Goal: Task Accomplishment & Management: Use online tool/utility

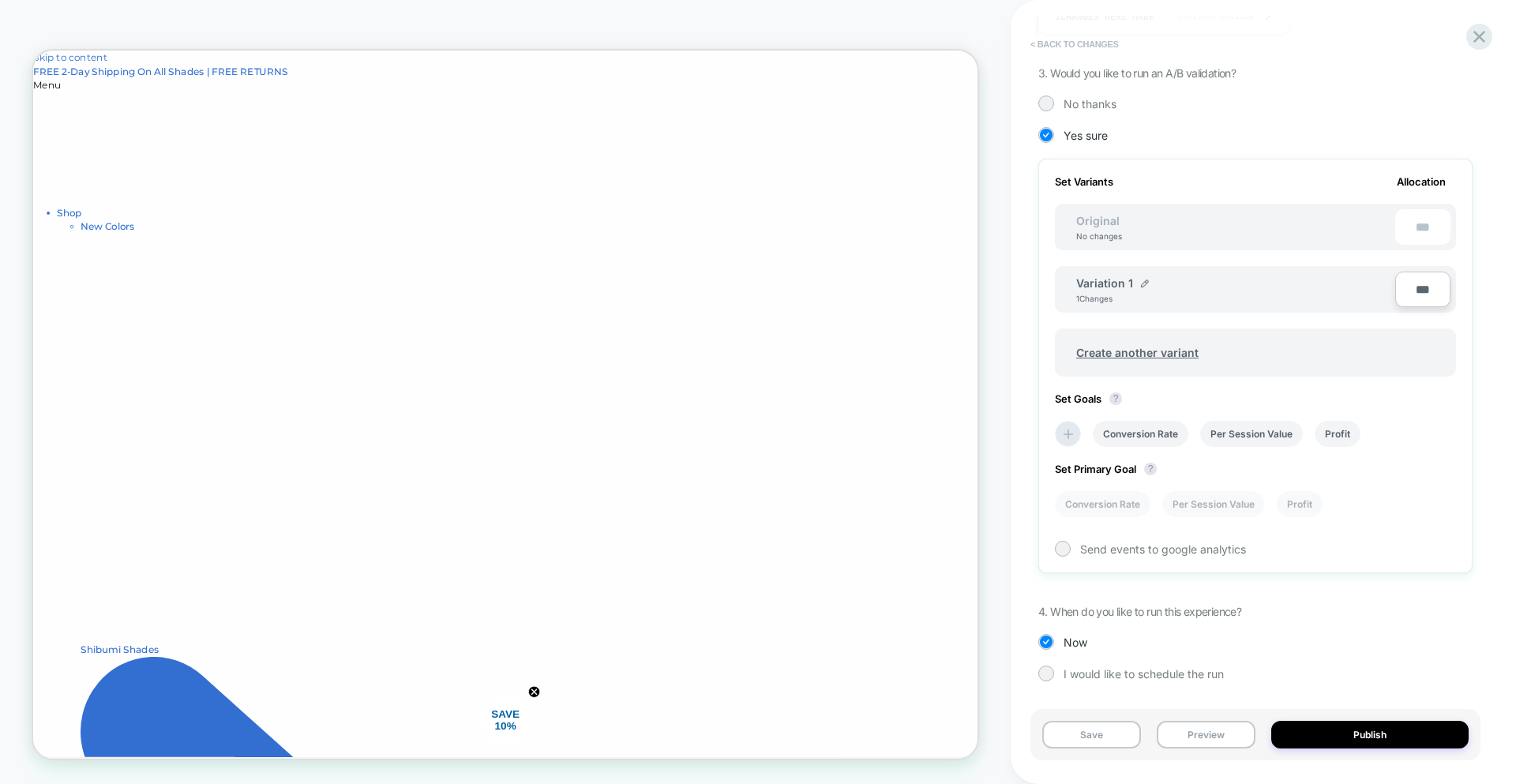
click at [1114, 37] on button "< Back to changes" at bounding box center [1075, 44] width 104 height 26
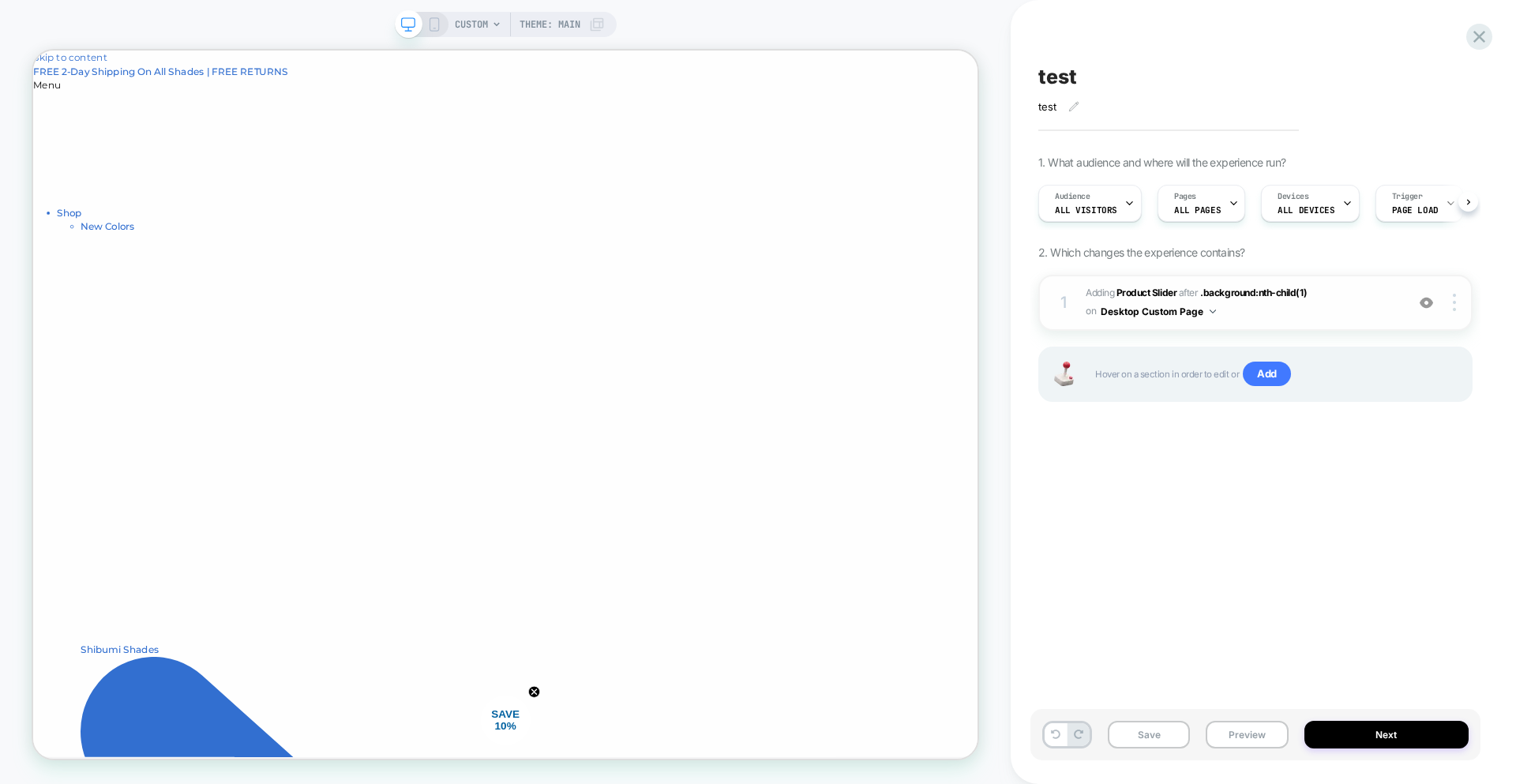
scroll to position [0, 1]
click at [1135, 721] on button "Save" at bounding box center [1149, 735] width 82 height 27
click at [1438, 734] on button "Next" at bounding box center [1387, 735] width 165 height 27
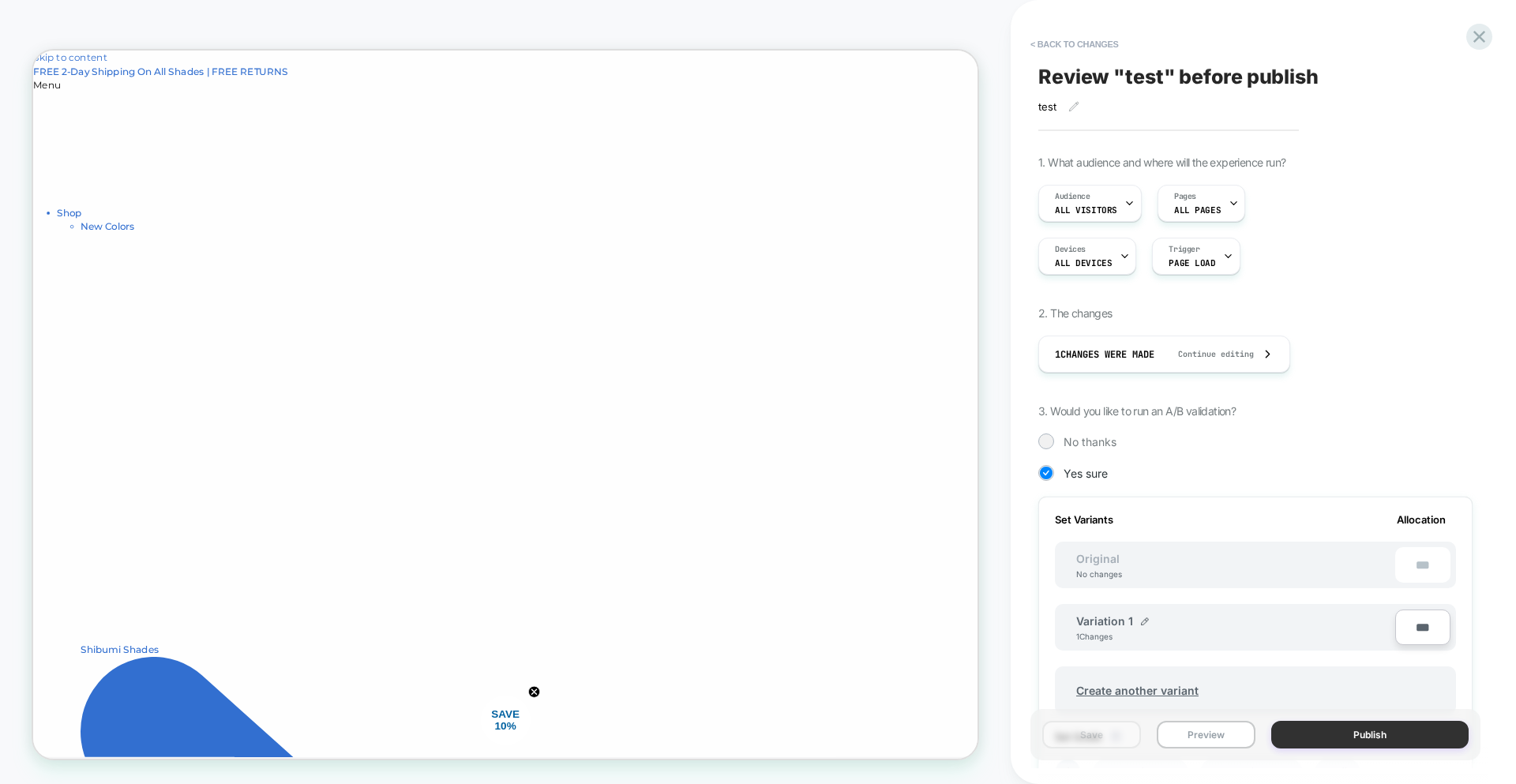
click at [1374, 724] on button "Publish" at bounding box center [1370, 735] width 198 height 27
click at [1488, 41] on icon at bounding box center [1479, 37] width 21 height 21
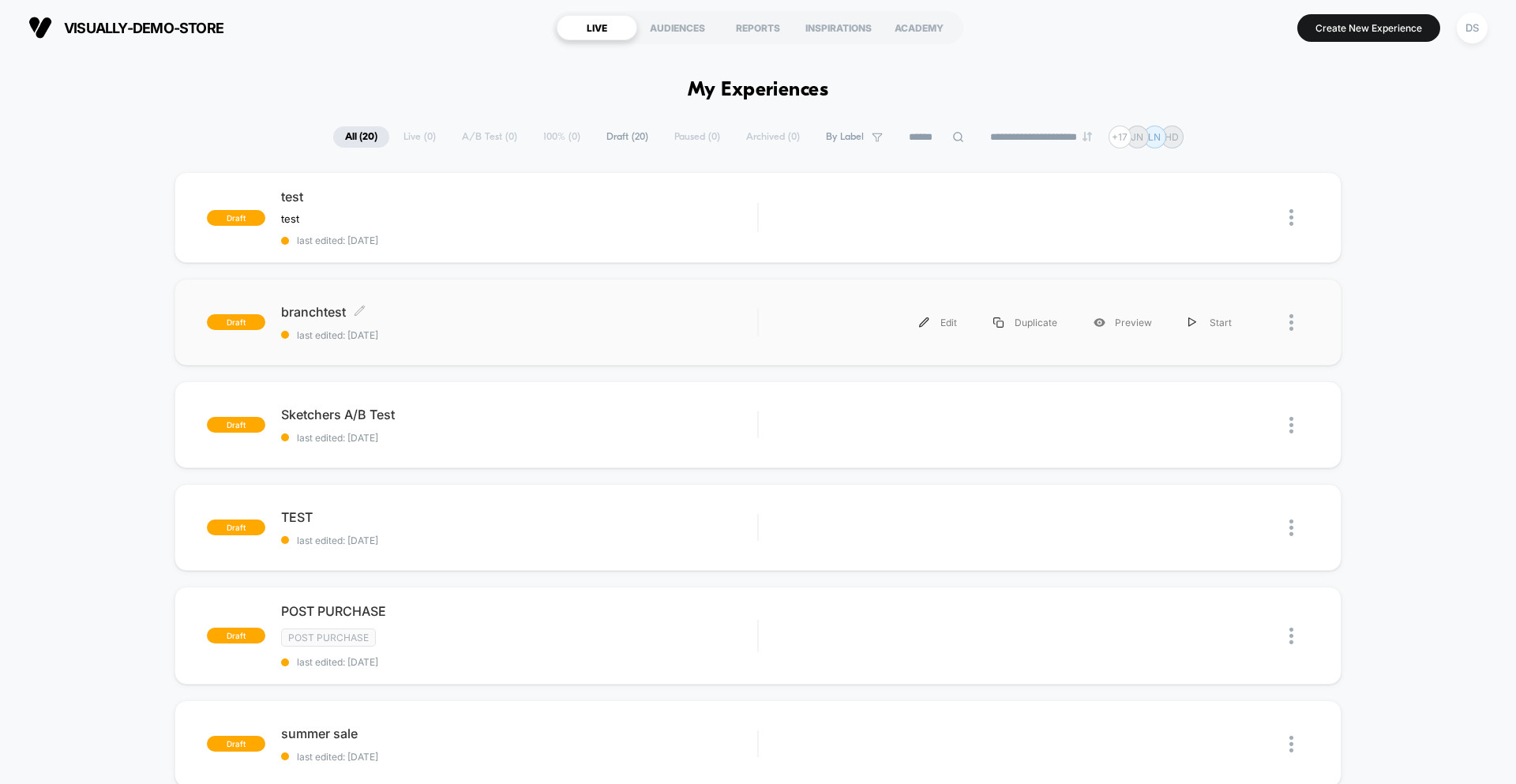
click at [709, 331] on span "last edited: [DATE]" at bounding box center [519, 335] width 477 height 12
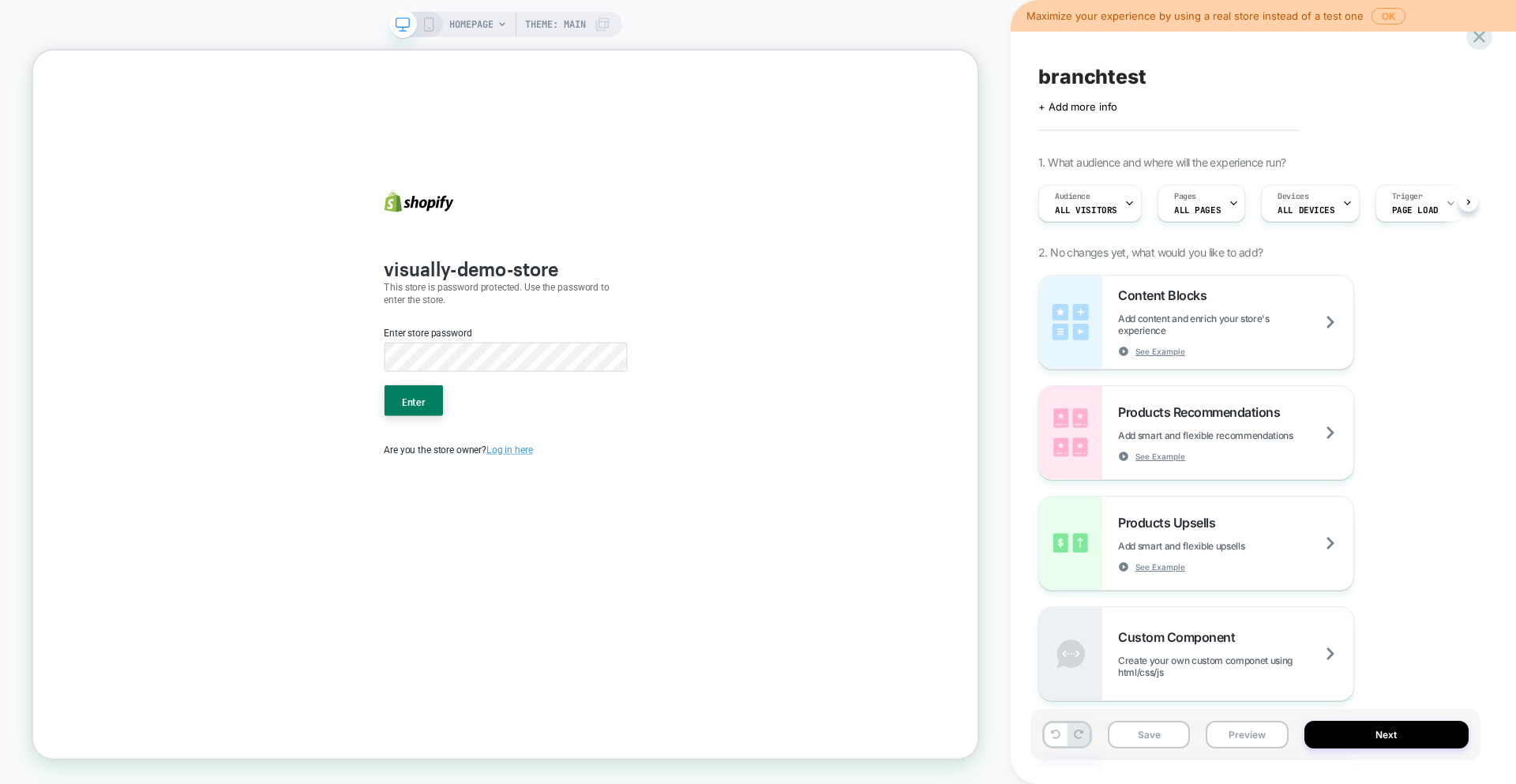
scroll to position [0, 1]
click at [504, 530] on button "Enter" at bounding box center [541, 517] width 78 height 41
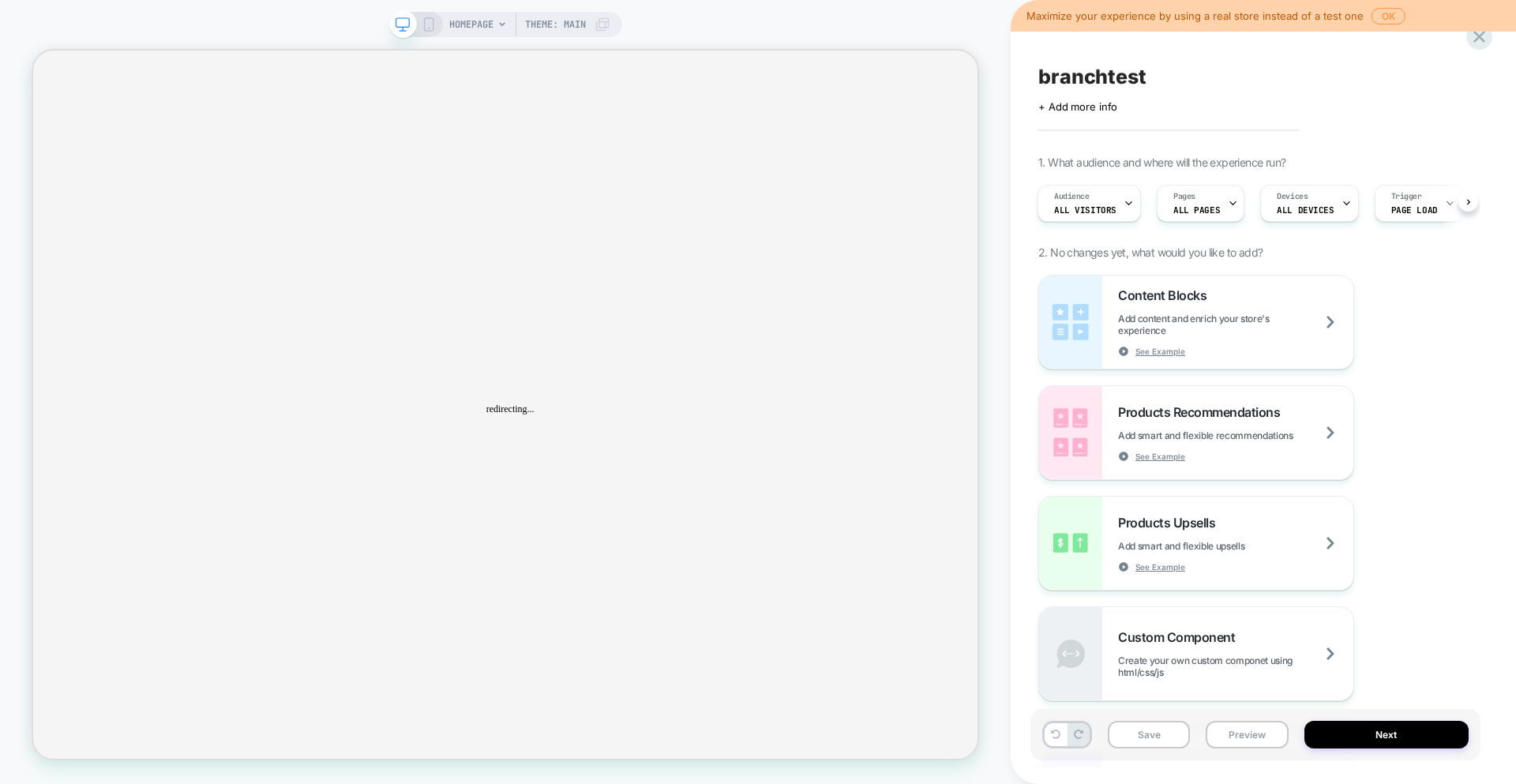
scroll to position [0, 0]
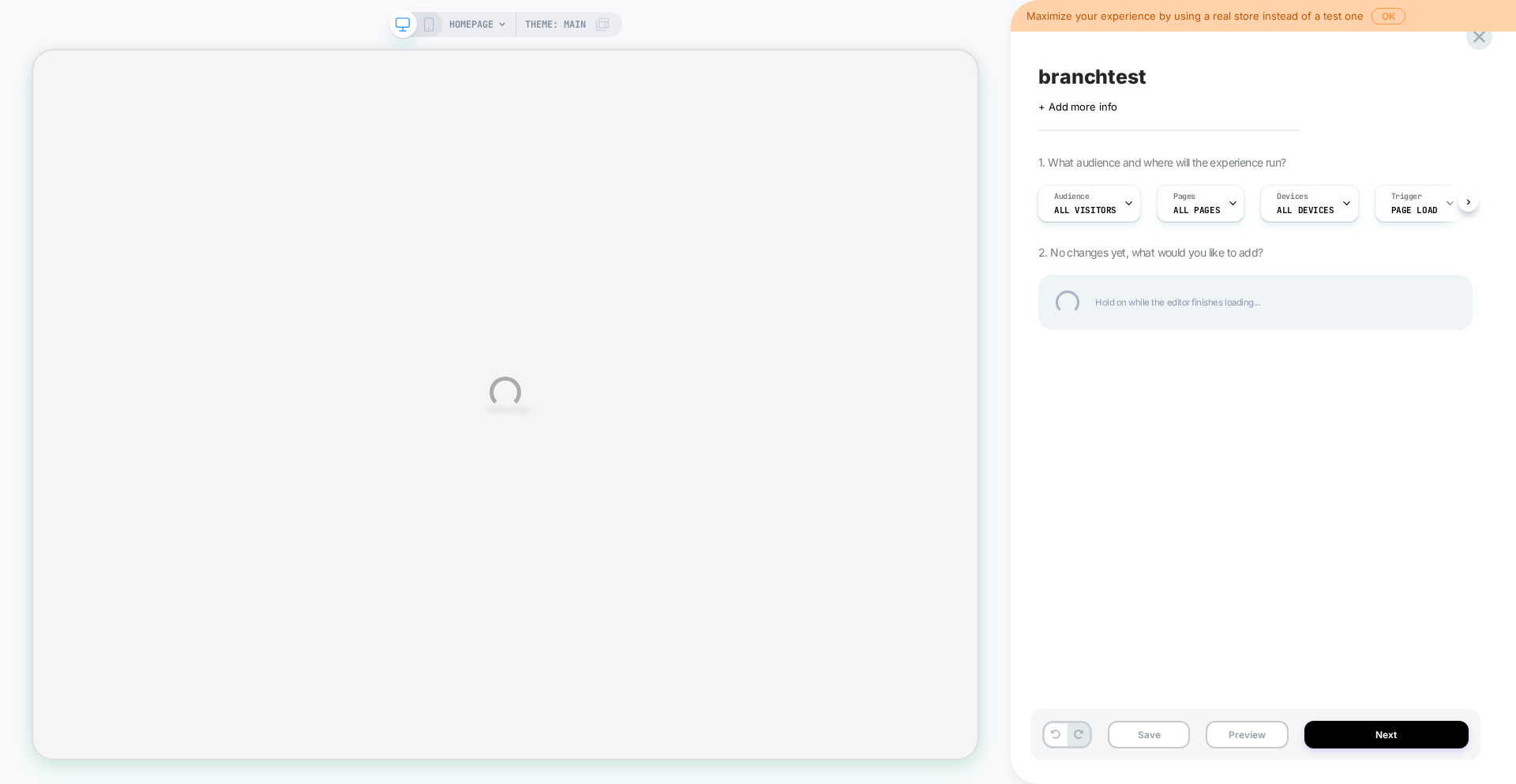
click at [576, 29] on div "HOMEPAGE Theme: MAIN Maximize your experience by using a real store instead of …" at bounding box center [758, 392] width 1516 height 784
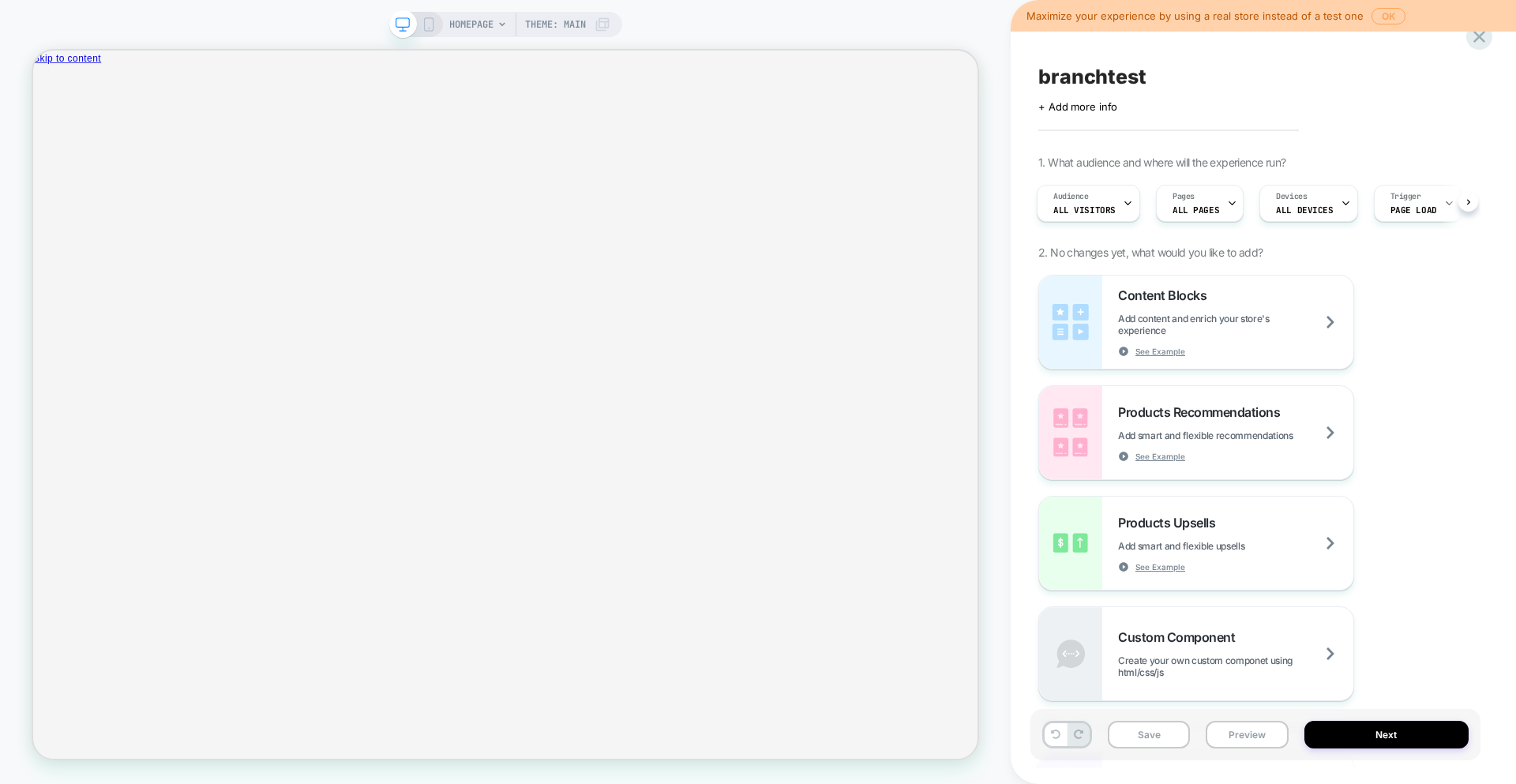
click at [1387, 9] on button "OK" at bounding box center [1389, 15] width 34 height 16
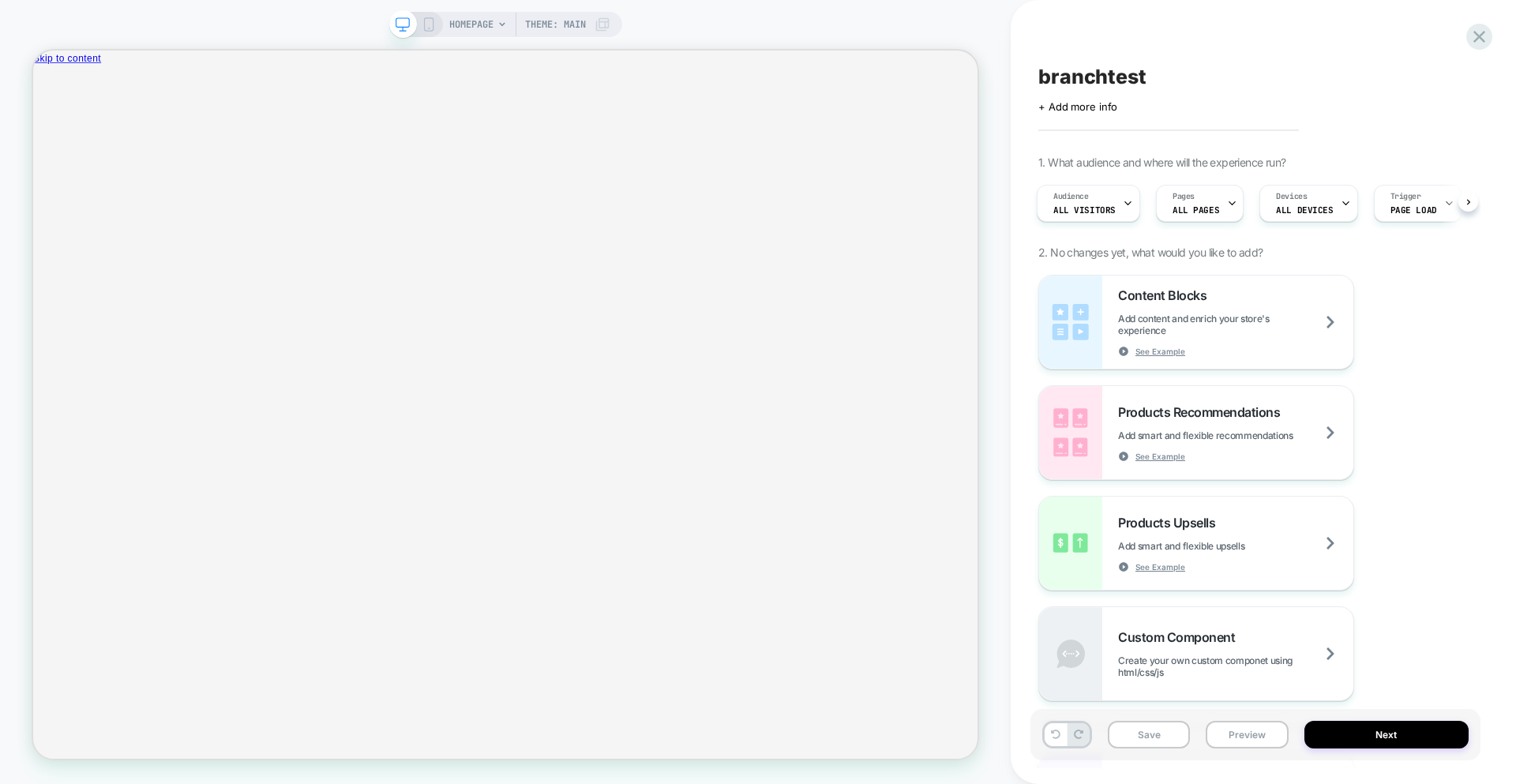
click at [1493, 49] on div "branchtest Click to edit experience details + Add more info 1. What audience an…" at bounding box center [1264, 392] width 506 height 784
click at [1484, 37] on icon at bounding box center [1479, 37] width 21 height 21
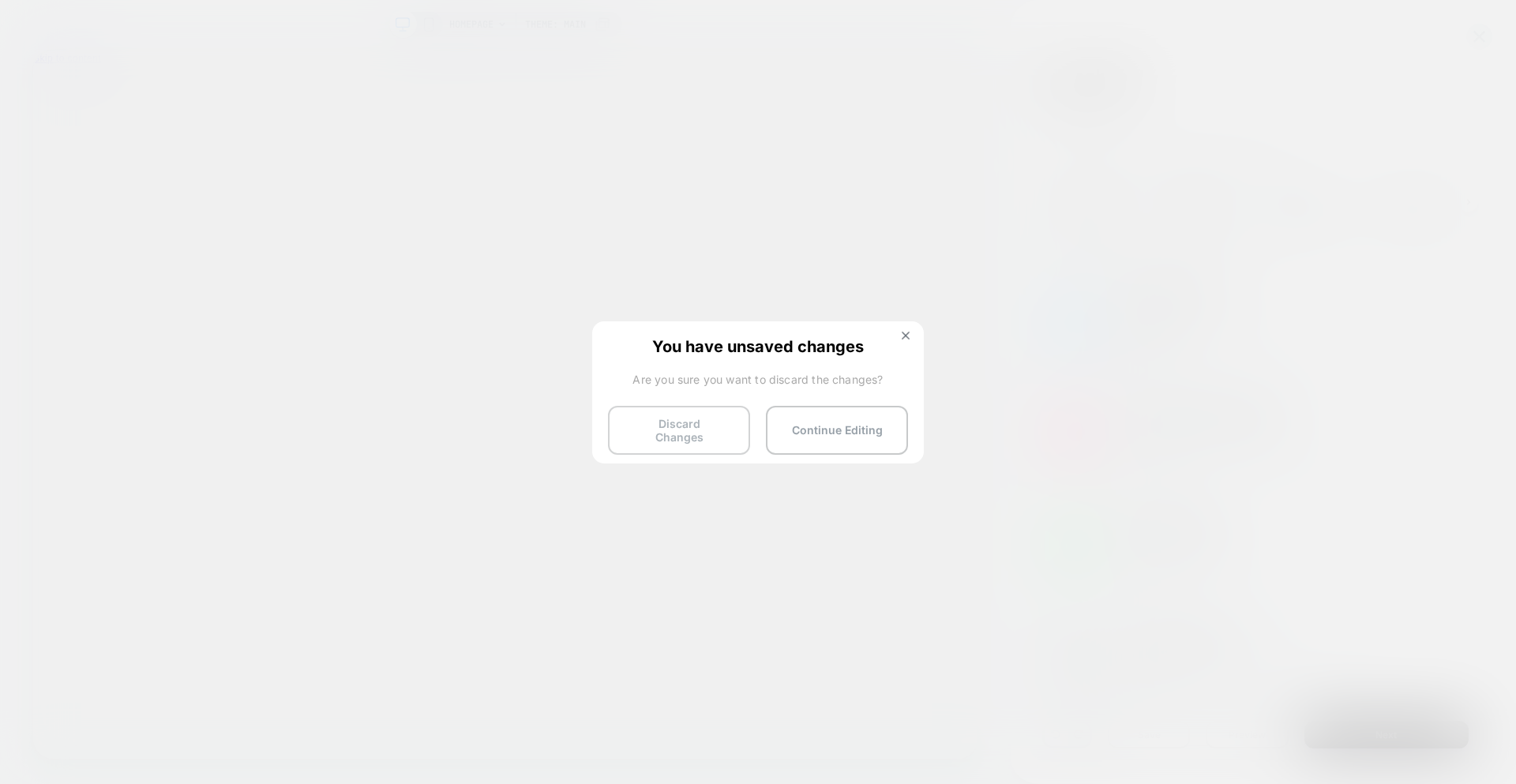
click at [718, 432] on button "Discard Changes" at bounding box center [679, 429] width 142 height 49
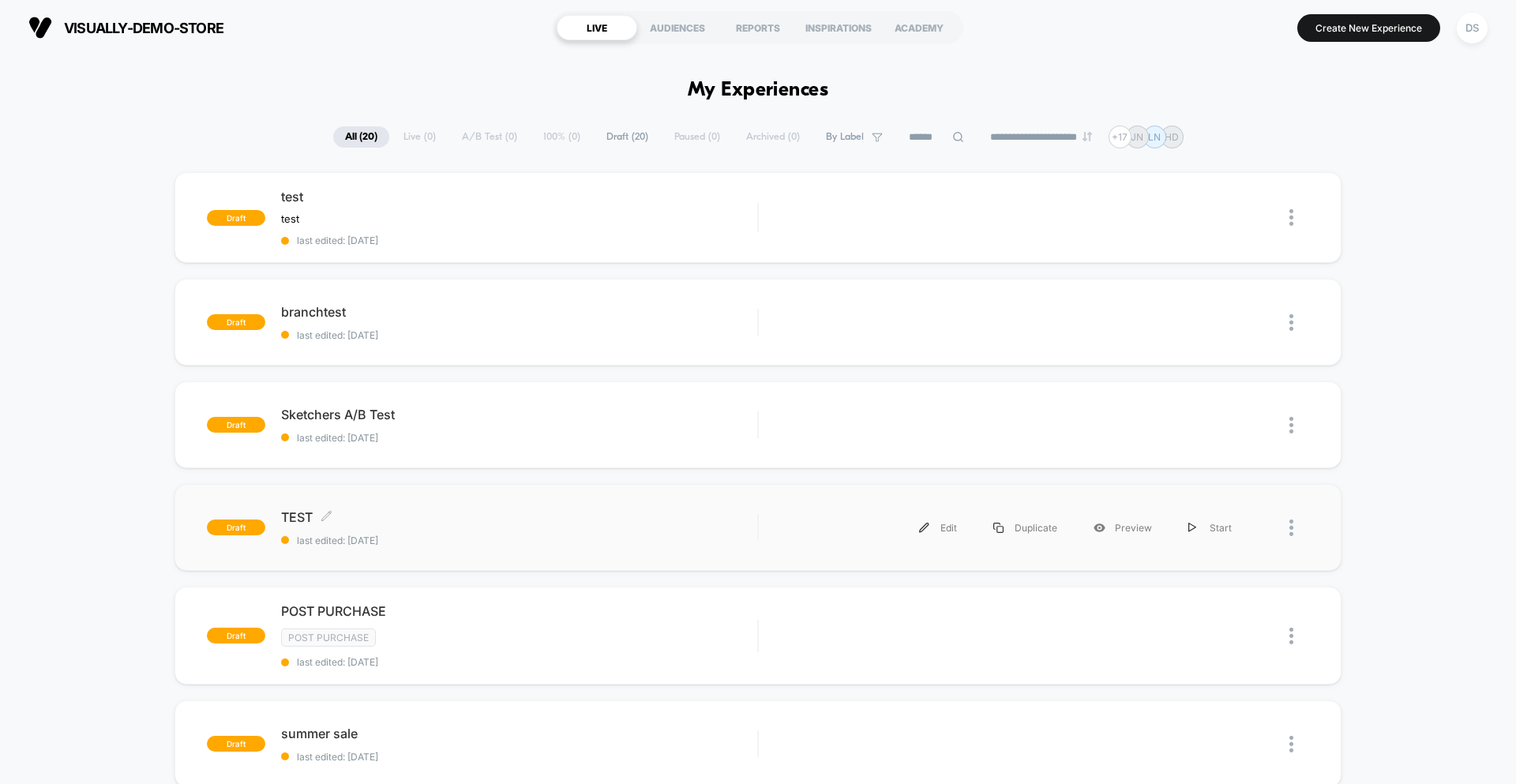
click at [344, 539] on span "last edited: [DATE]" at bounding box center [519, 540] width 477 height 12
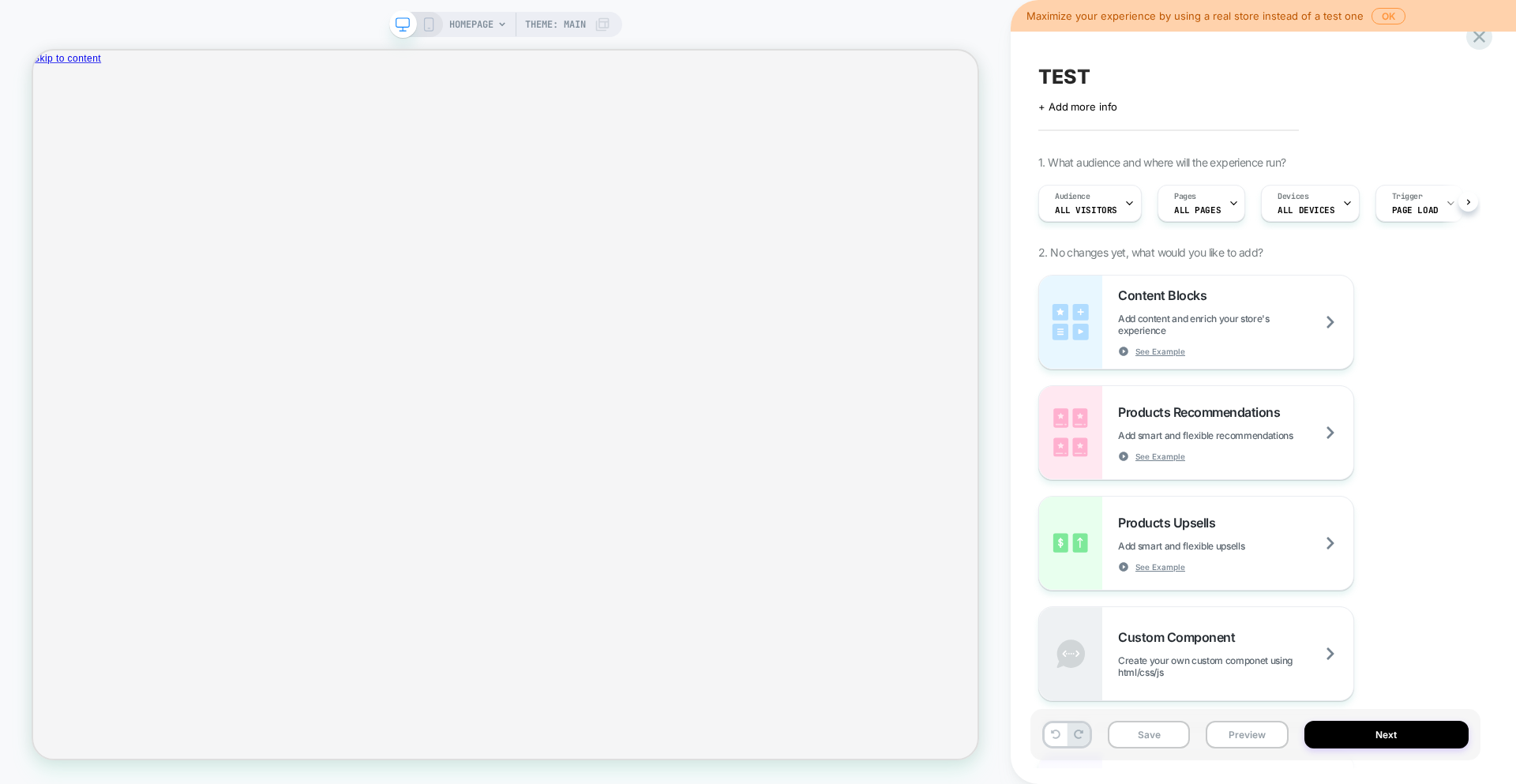
scroll to position [0, 1]
click at [489, 30] on span "HOMEPAGE" at bounding box center [472, 25] width 44 height 26
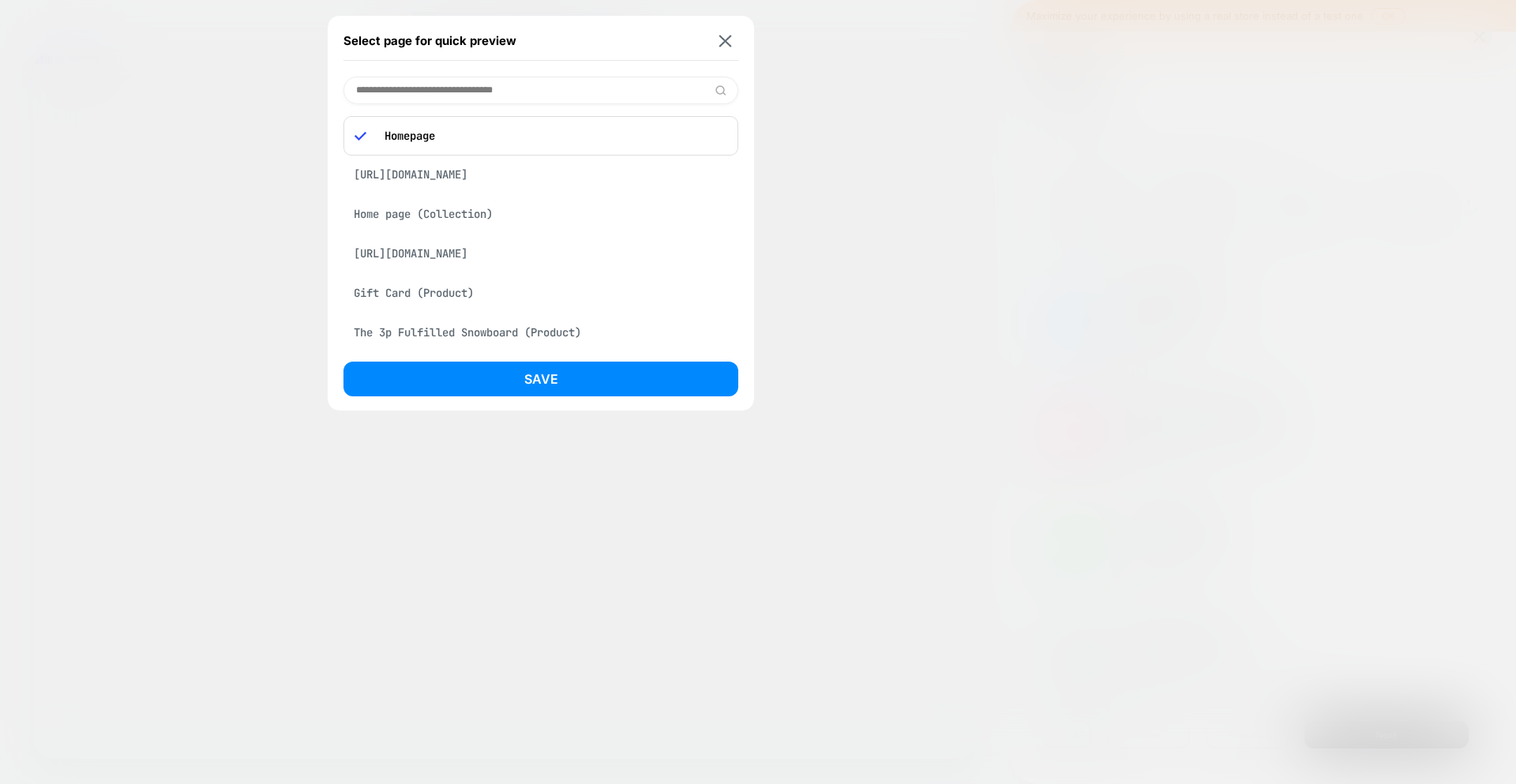
click at [515, 189] on div "[URL][DOMAIN_NAME]" at bounding box center [541, 174] width 395 height 30
click at [585, 146] on div "[URL][DOMAIN_NAME]" at bounding box center [541, 130] width 395 height 30
click at [586, 141] on div "[URL][DOMAIN_NAME]" at bounding box center [541, 130] width 395 height 30
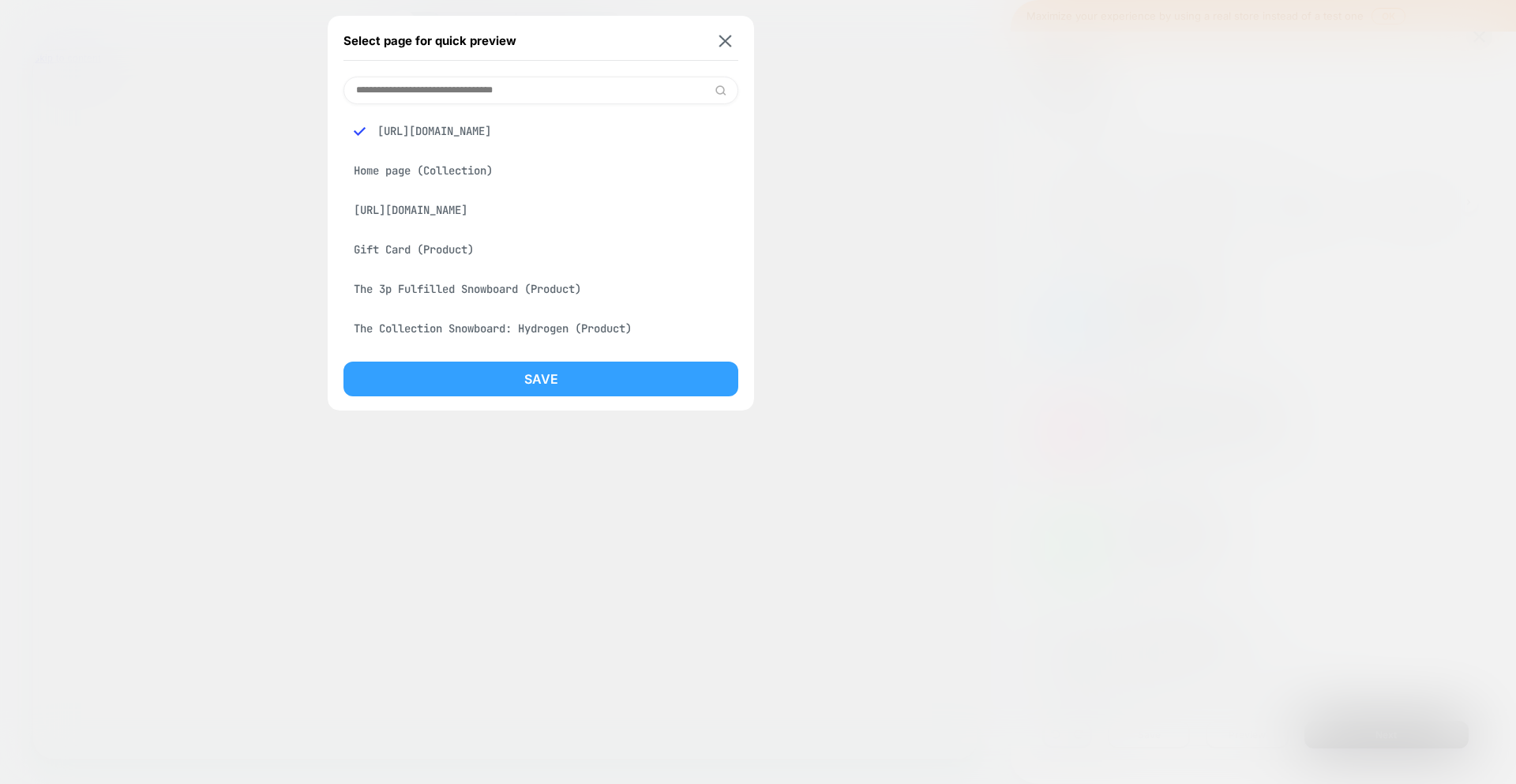
click at [668, 380] on button "Save" at bounding box center [541, 378] width 395 height 35
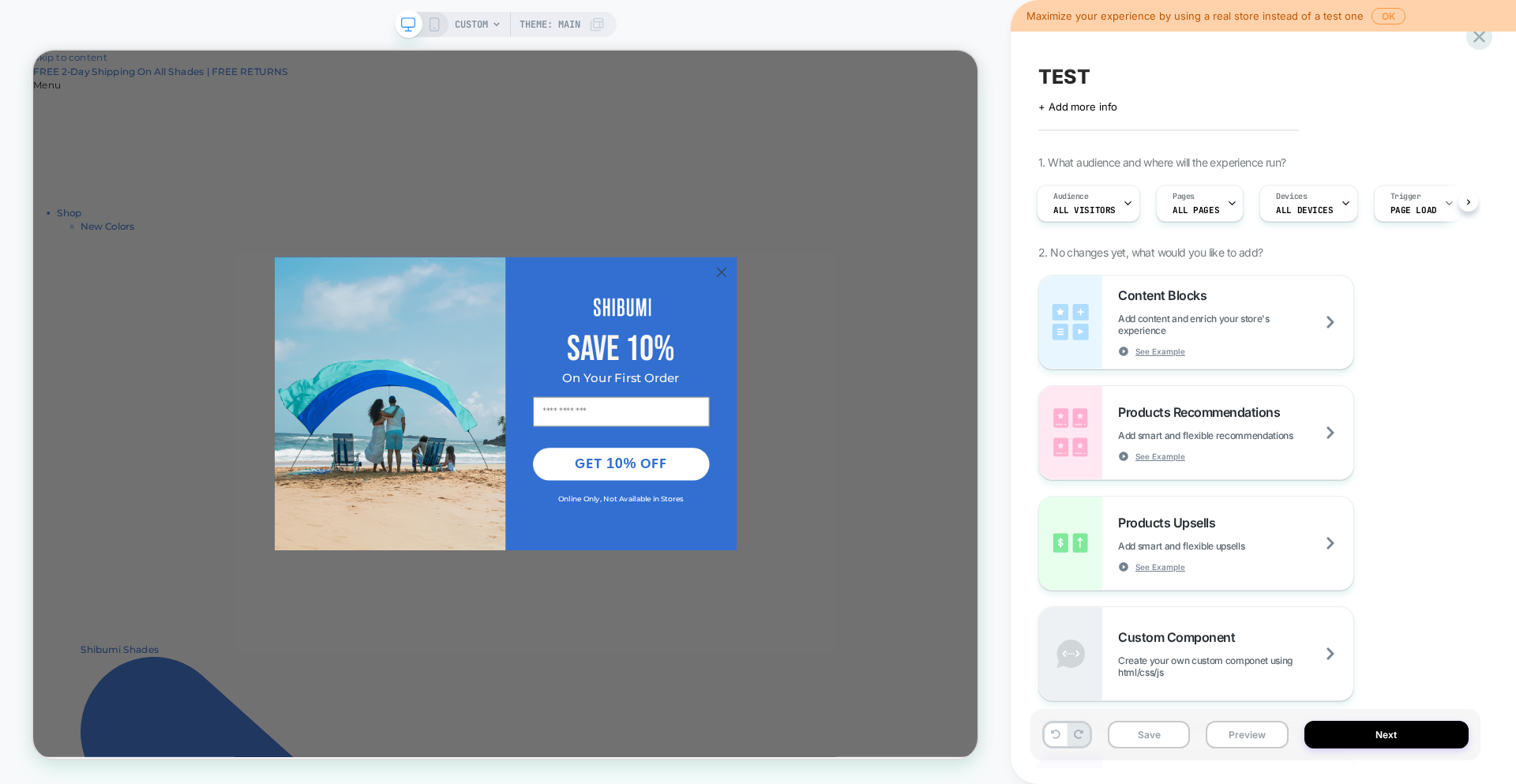
scroll to position [0, 0]
click at [960, 342] on circle "Close dialog" at bounding box center [951, 346] width 26 height 26
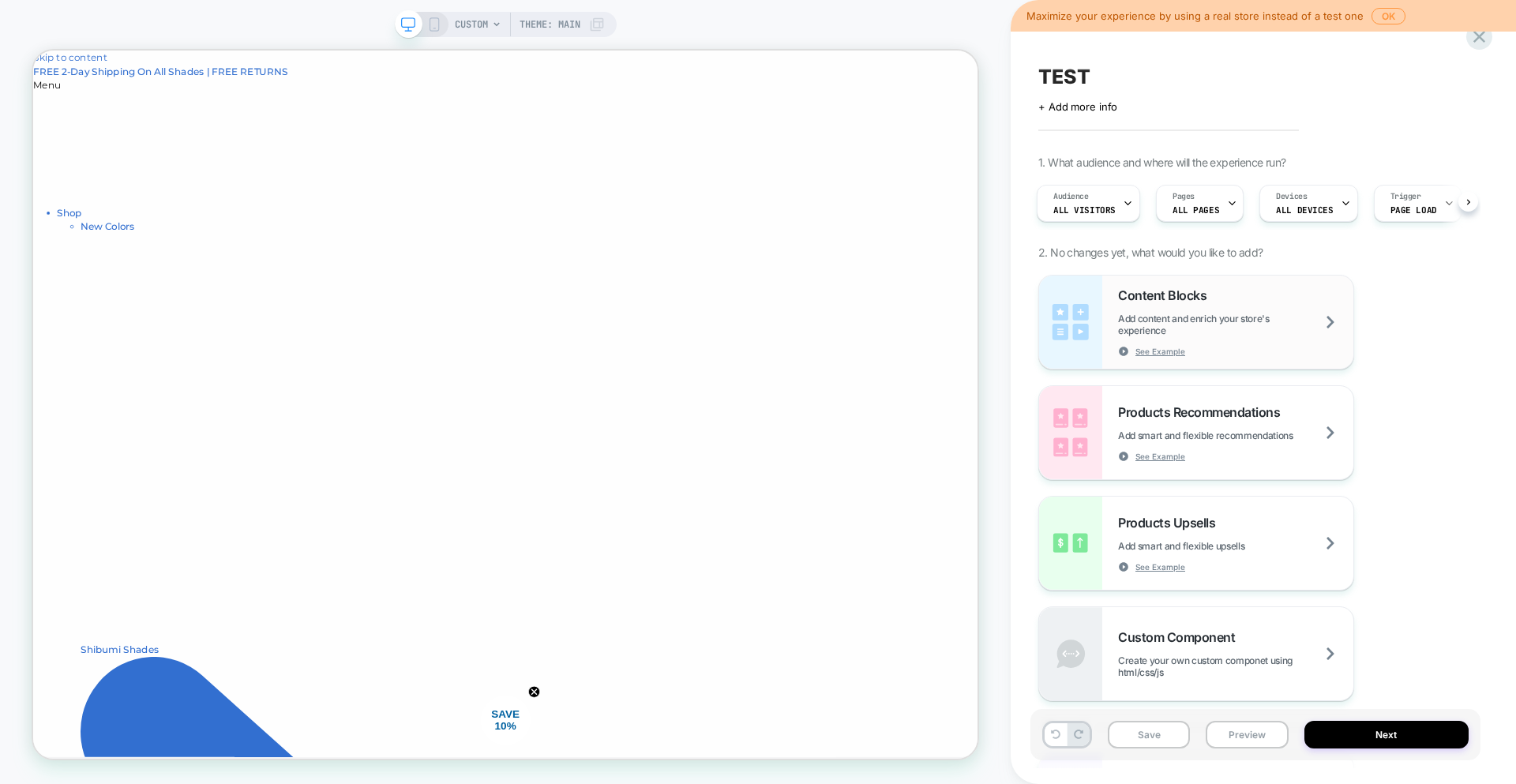
click at [1086, 314] on img at bounding box center [1071, 321] width 63 height 93
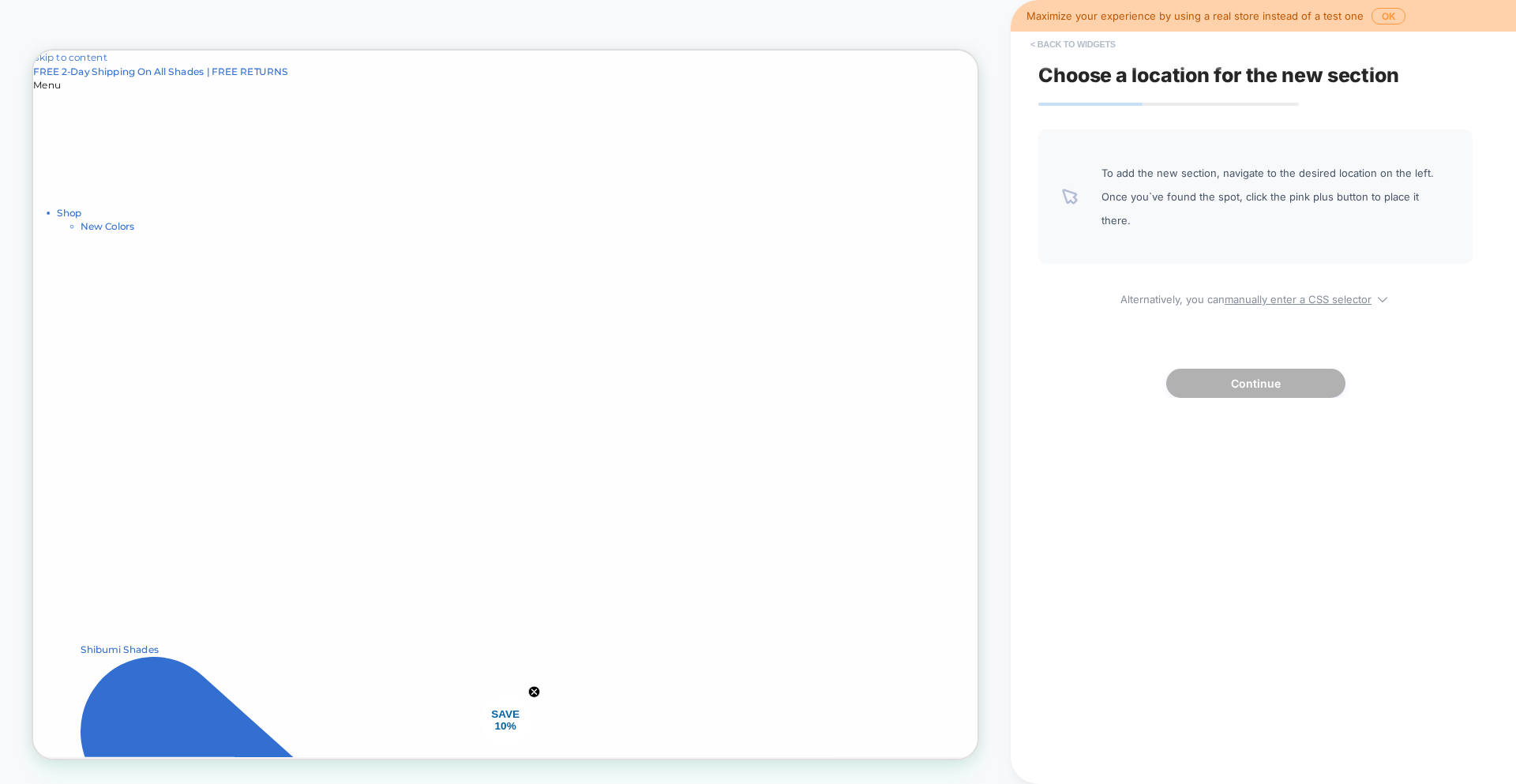
click at [1056, 49] on button "< Back to widgets" at bounding box center [1073, 44] width 101 height 26
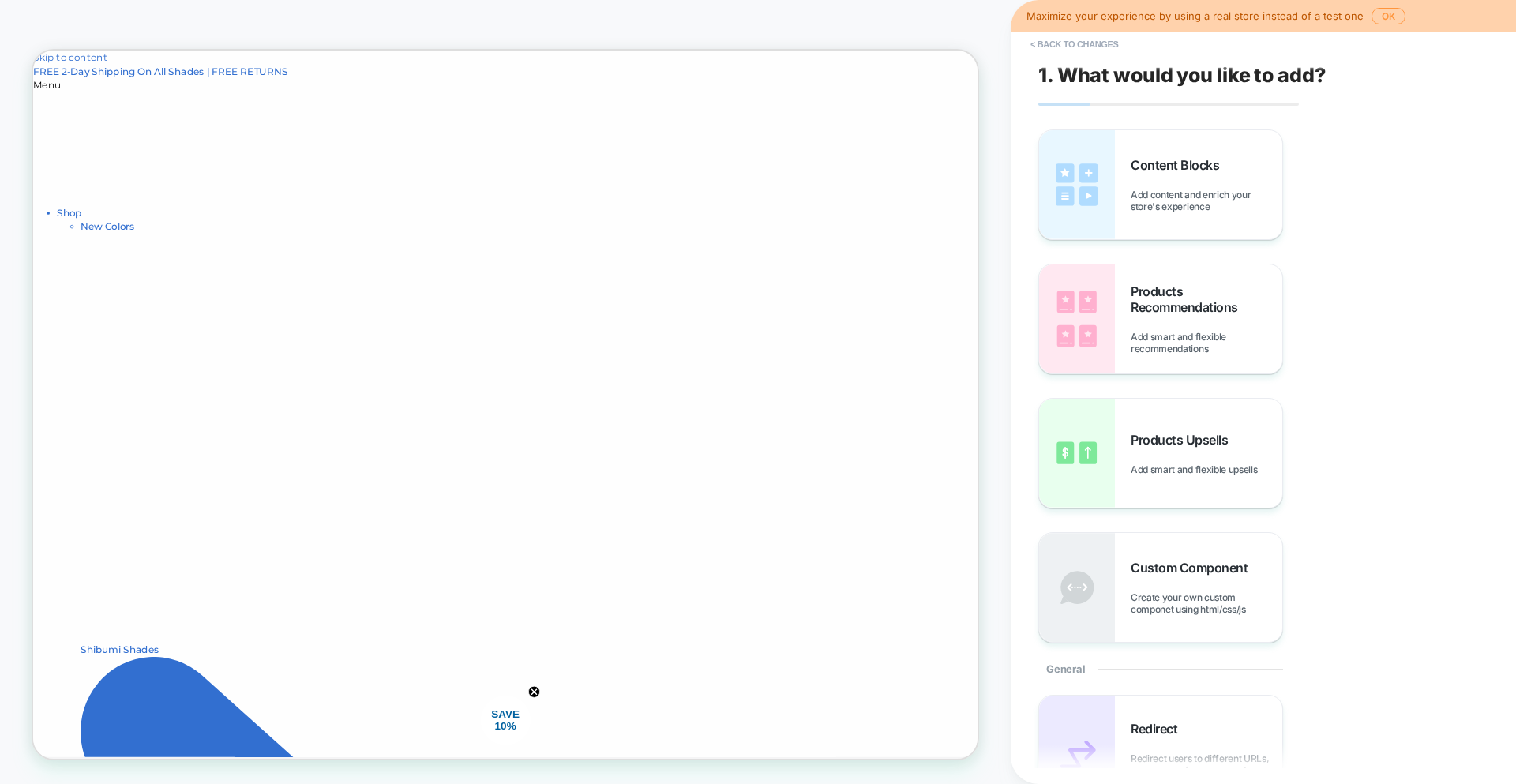
click at [1070, 43] on button "< Back to changes" at bounding box center [1075, 44] width 104 height 26
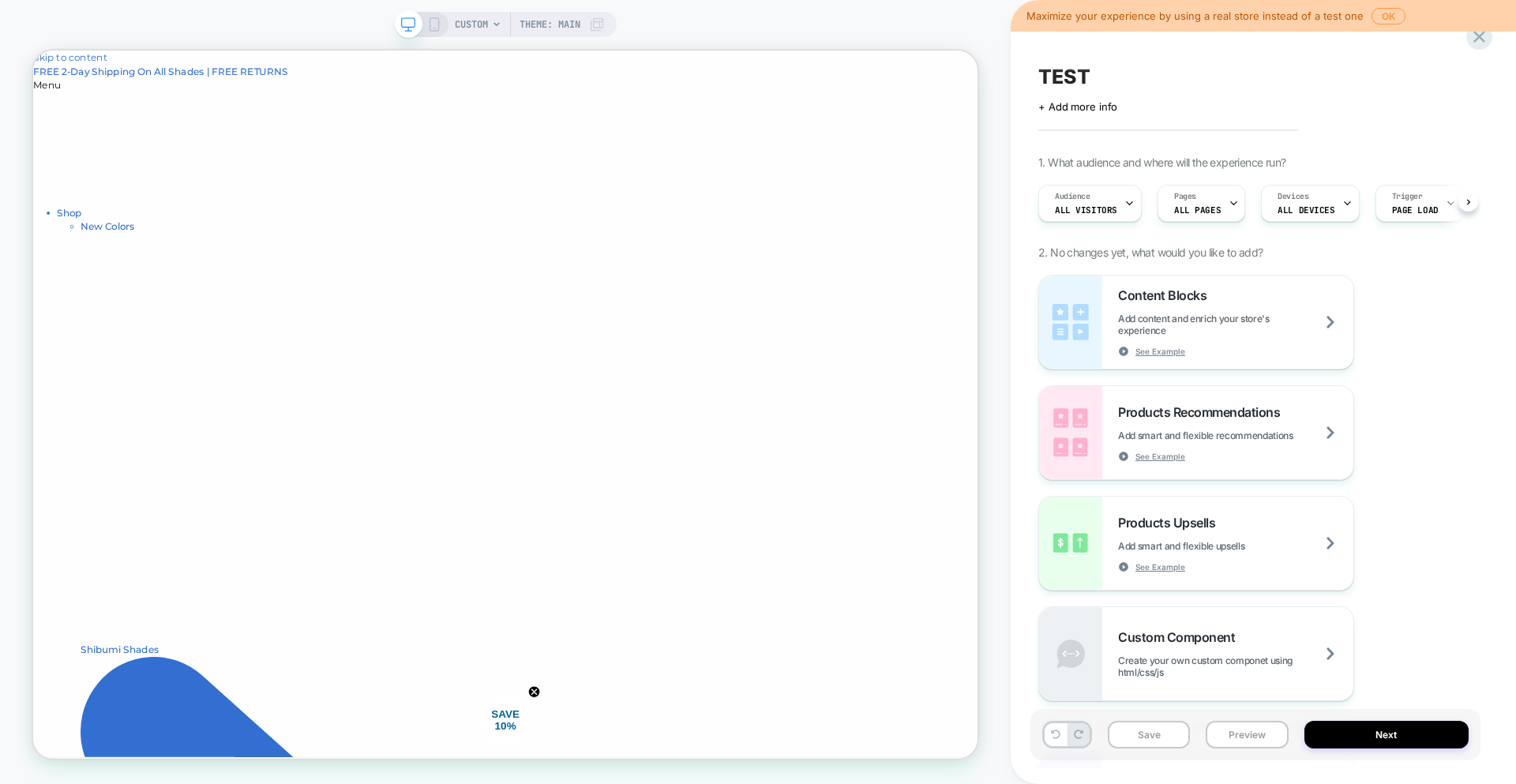
scroll to position [0, 1]
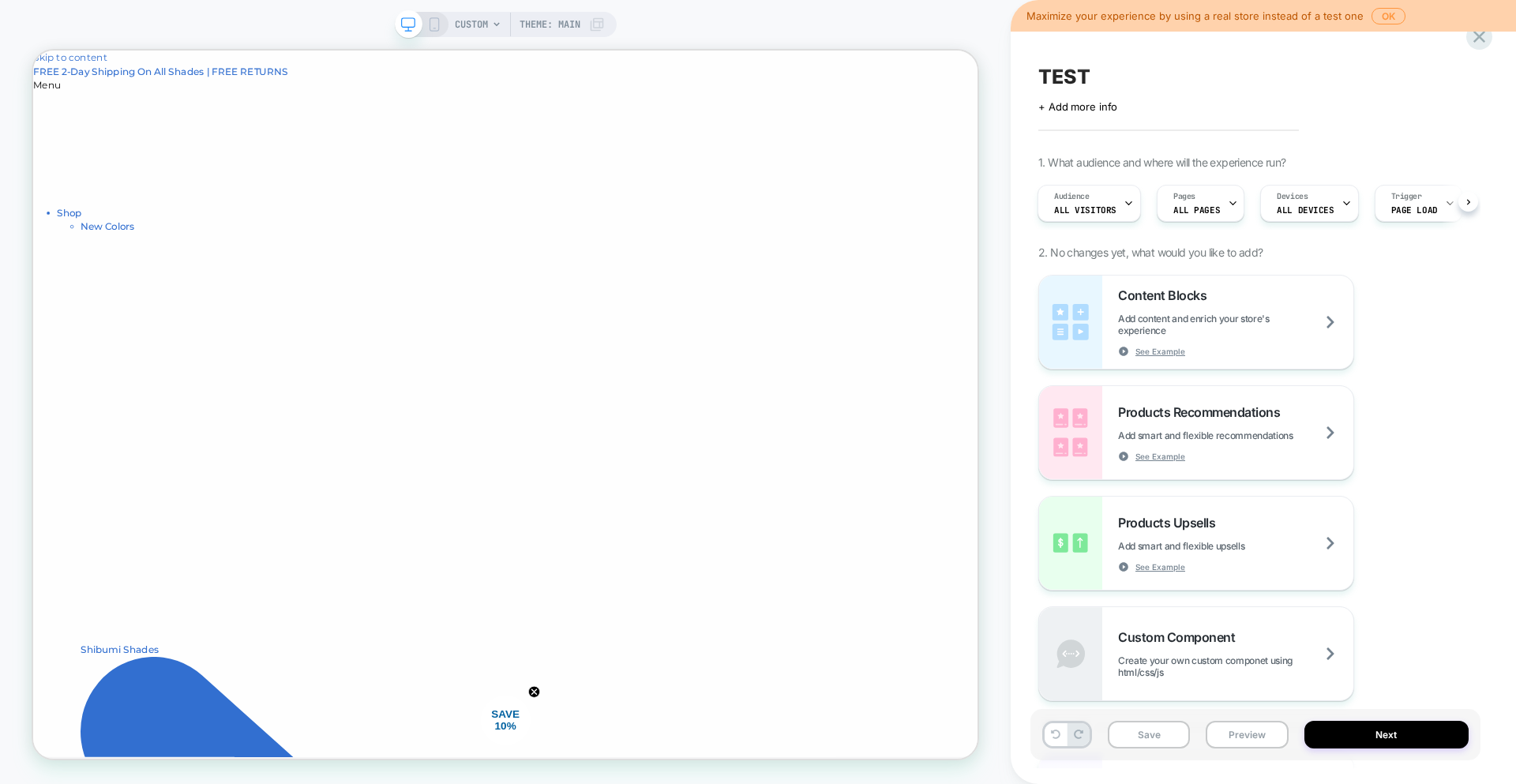
click at [987, 625] on div "CUSTOM Theme: MAIN" at bounding box center [506, 392] width 1011 height 752
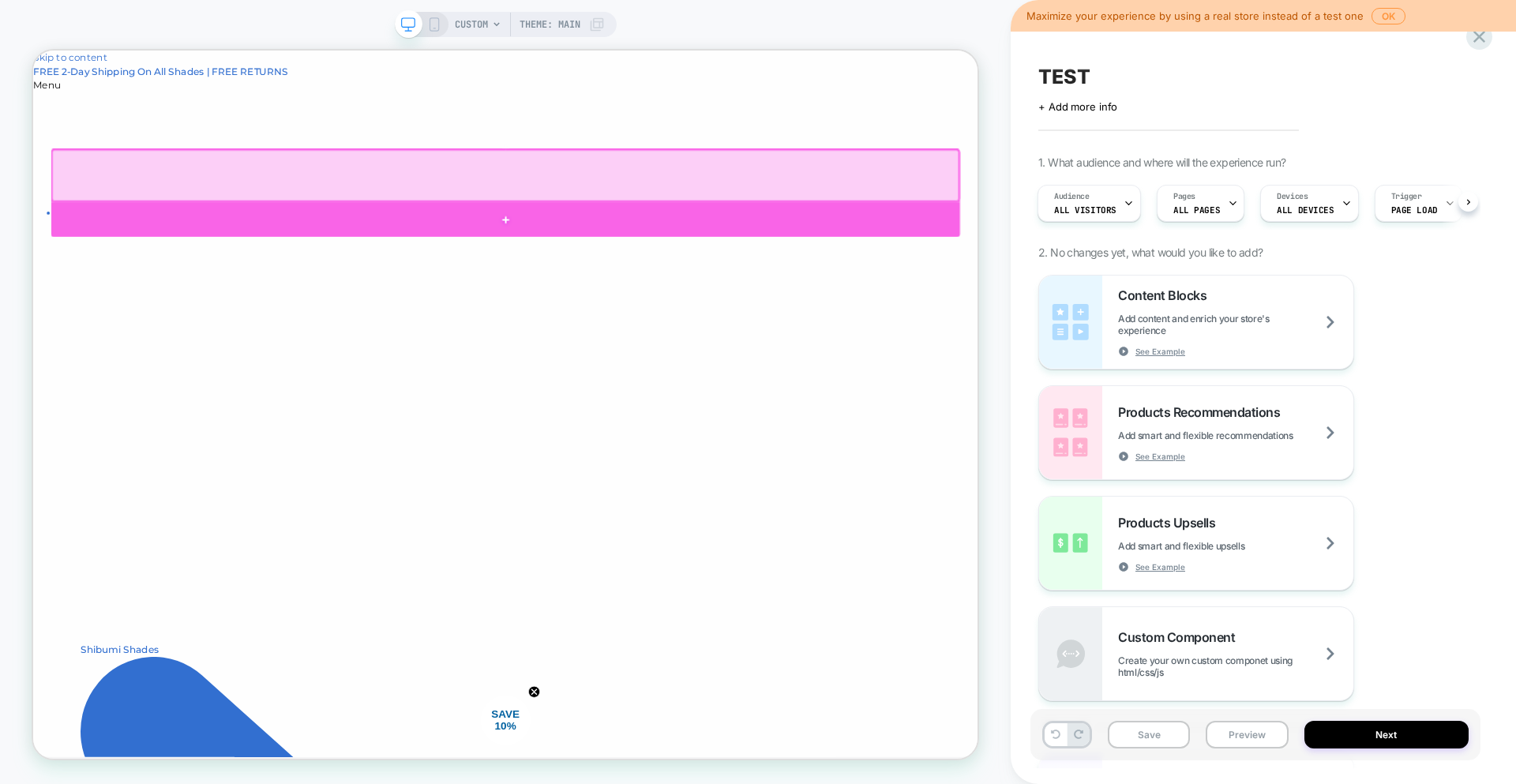
click at [651, 256] on div at bounding box center [663, 275] width 1212 height 47
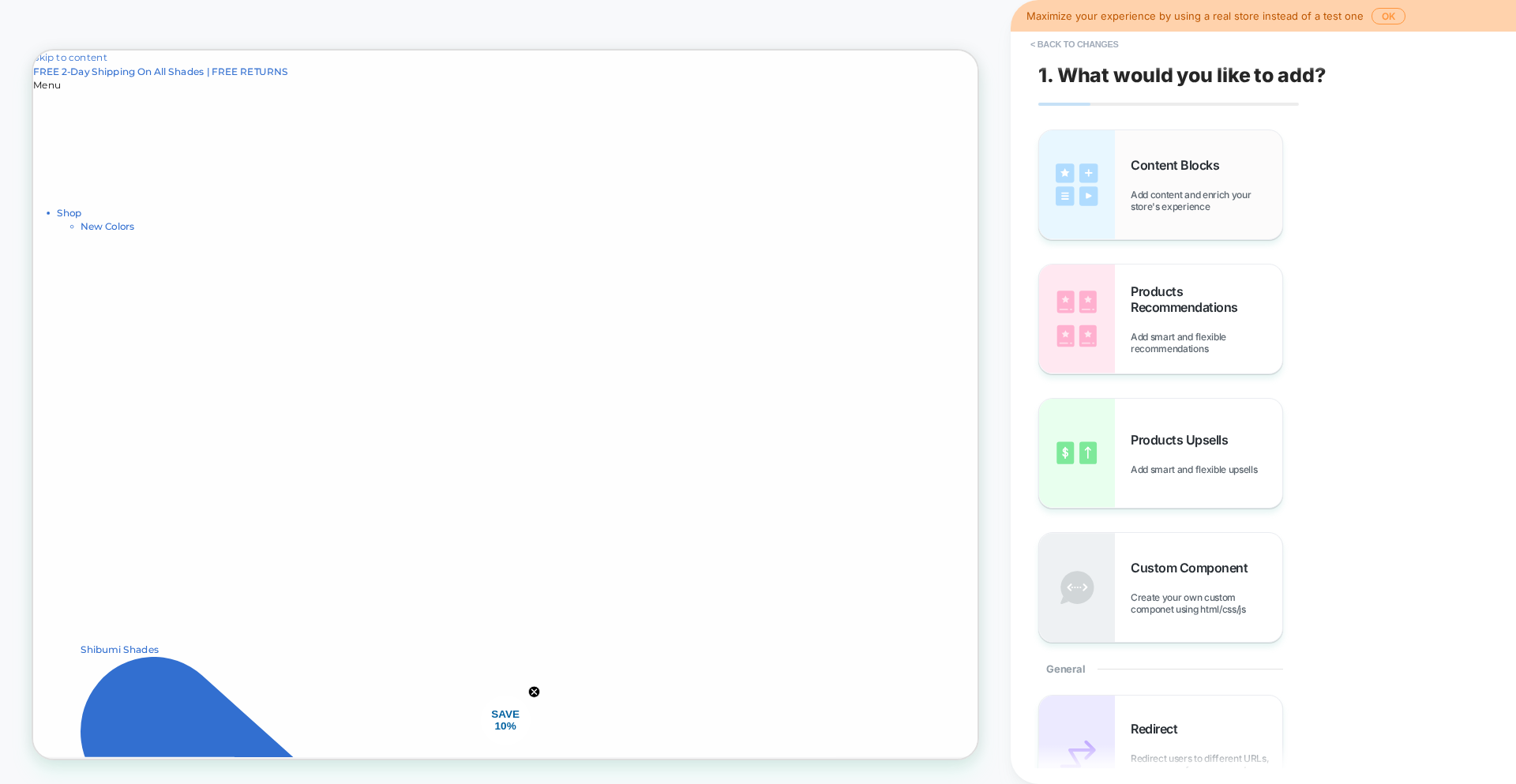
click at [1065, 184] on img at bounding box center [1077, 185] width 76 height 109
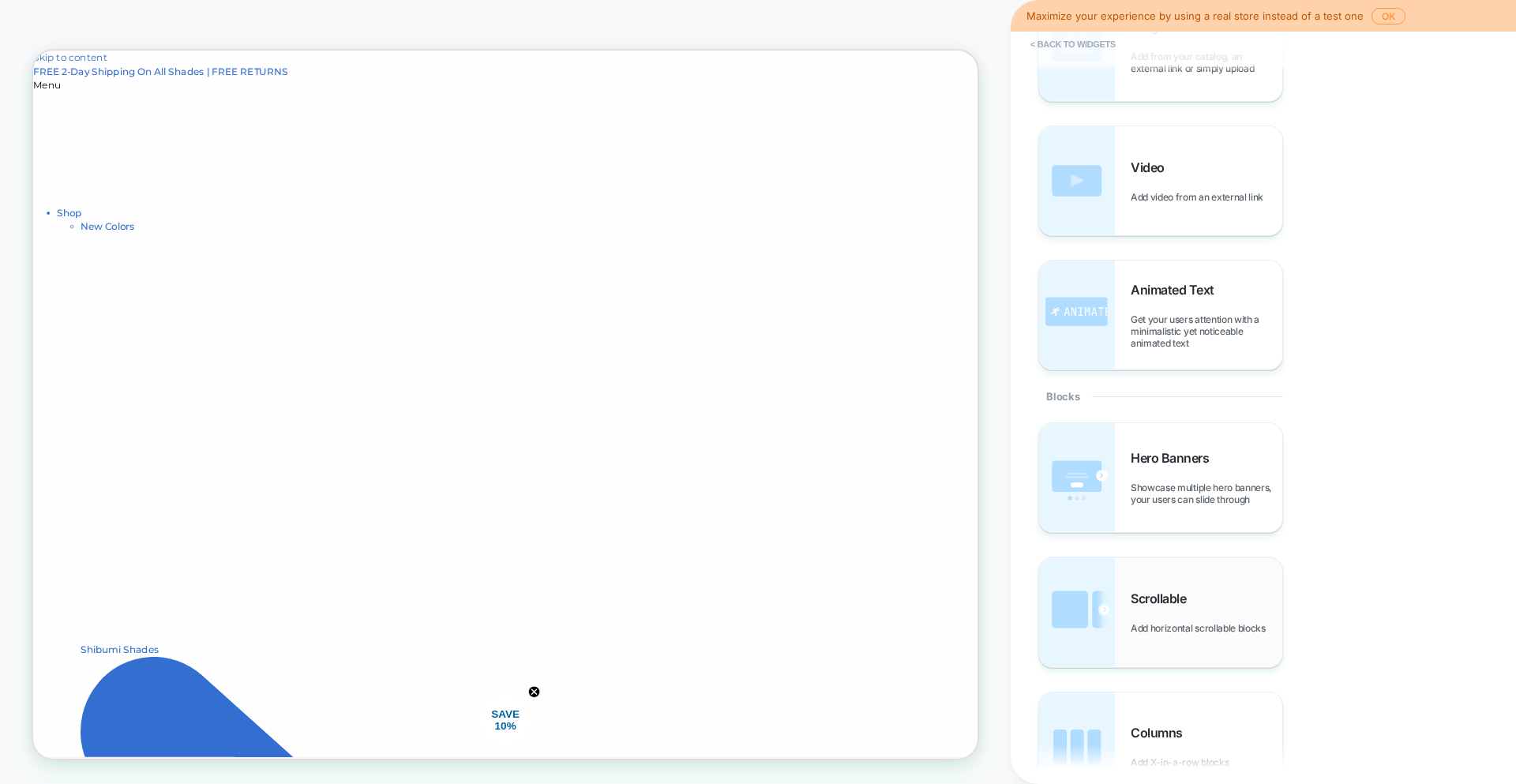
scroll to position [279, 0]
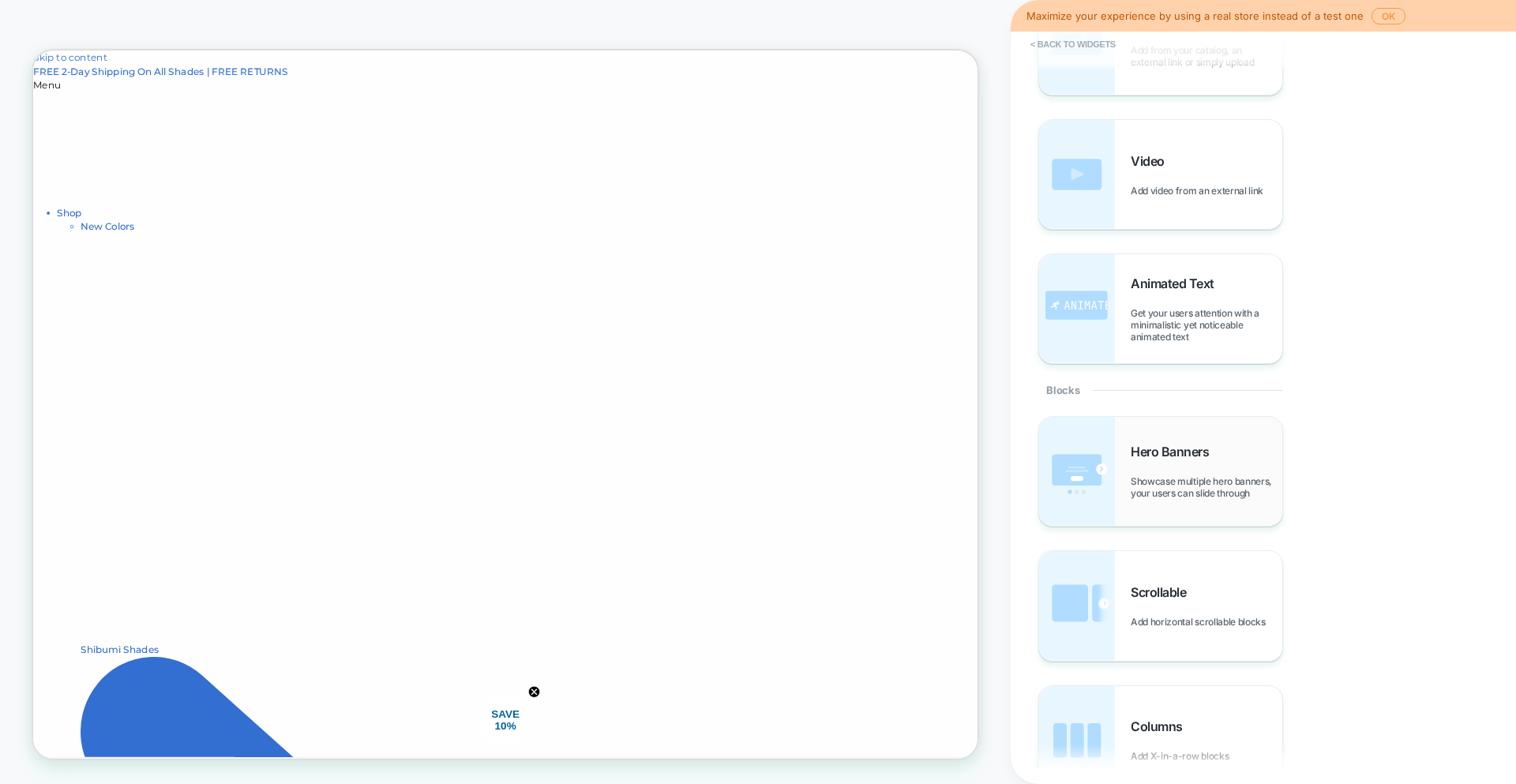
click at [1088, 431] on img at bounding box center [1077, 471] width 76 height 109
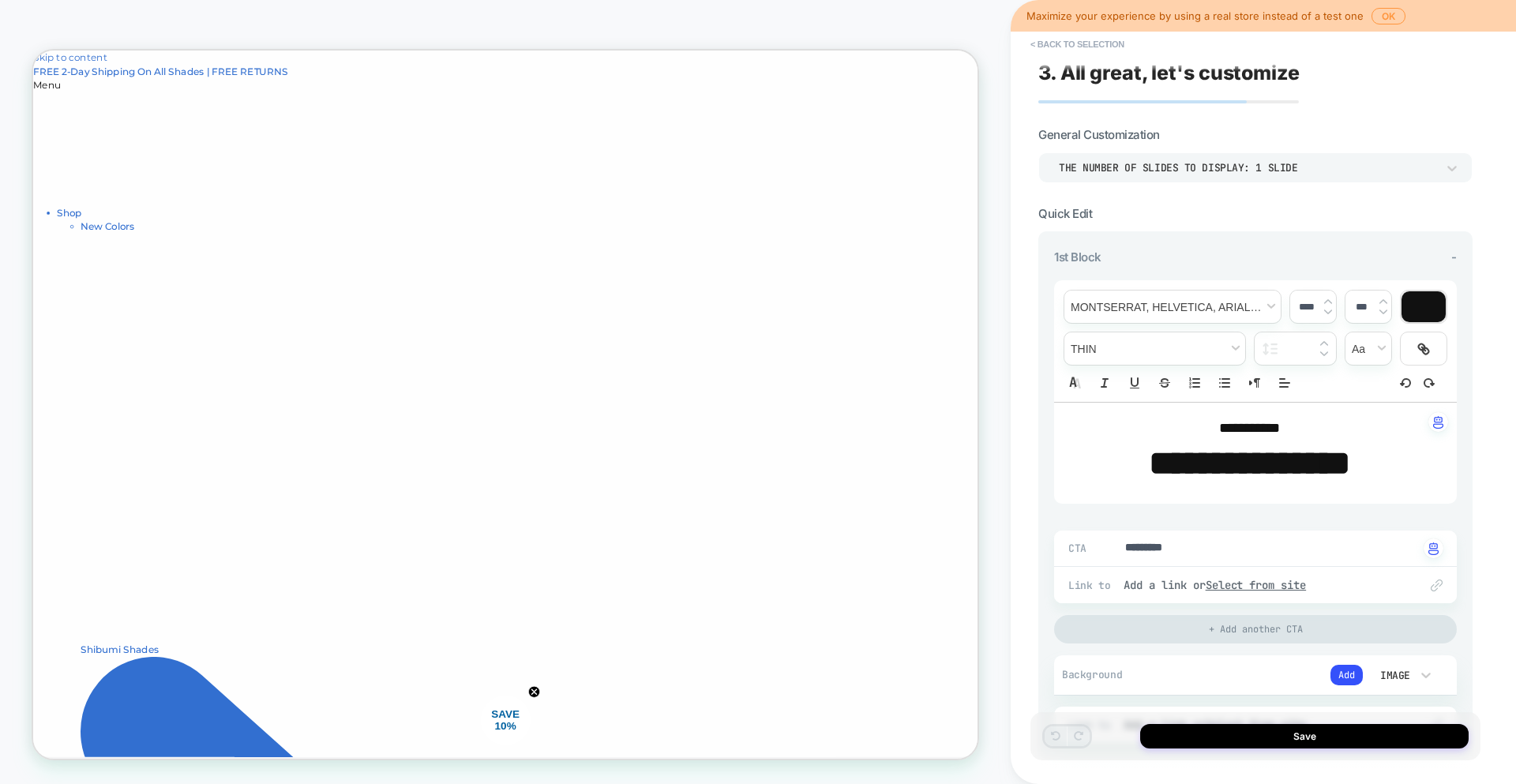
scroll to position [0, 0]
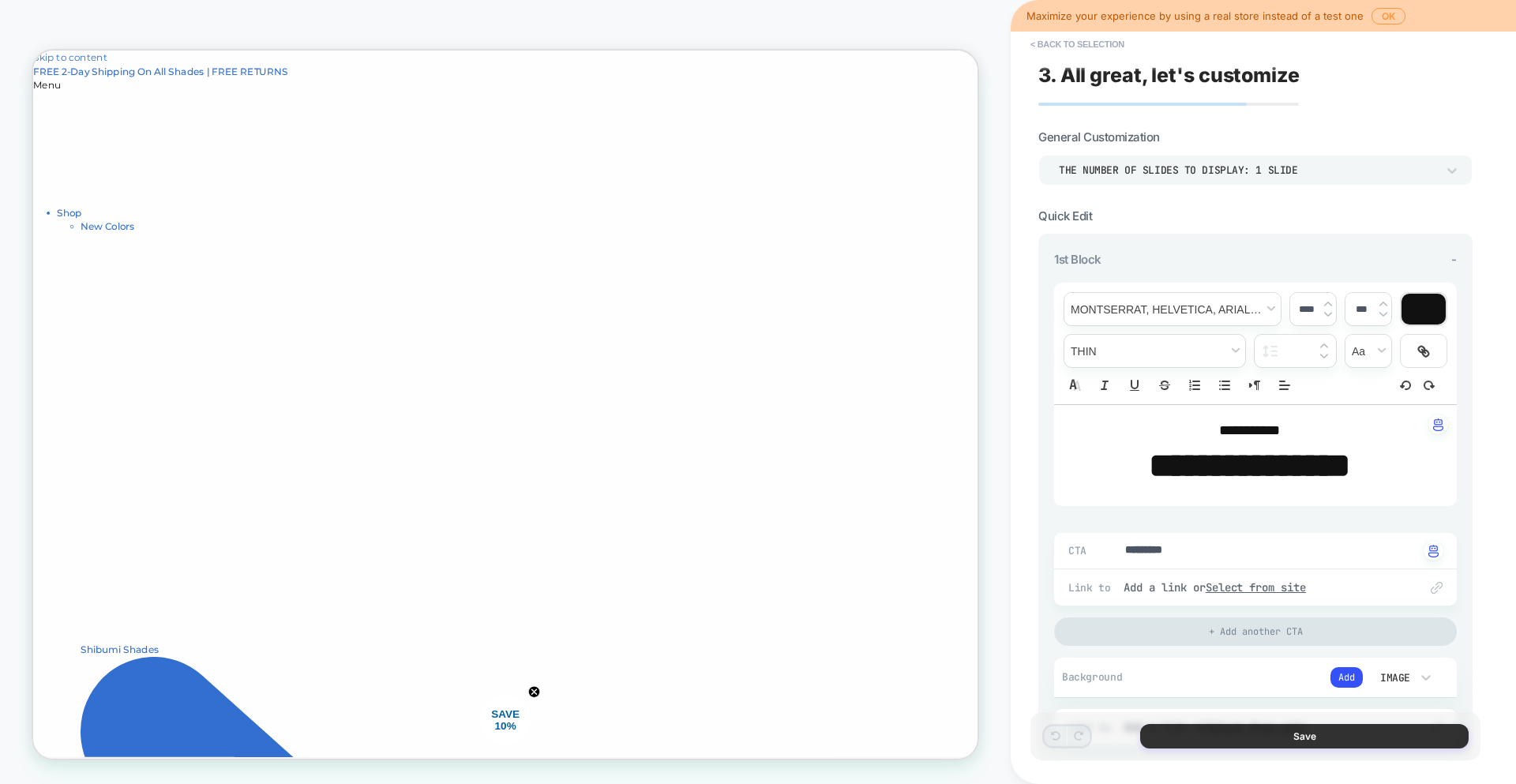
click at [1209, 746] on button "Save" at bounding box center [1305, 735] width 328 height 25
type textarea "*"
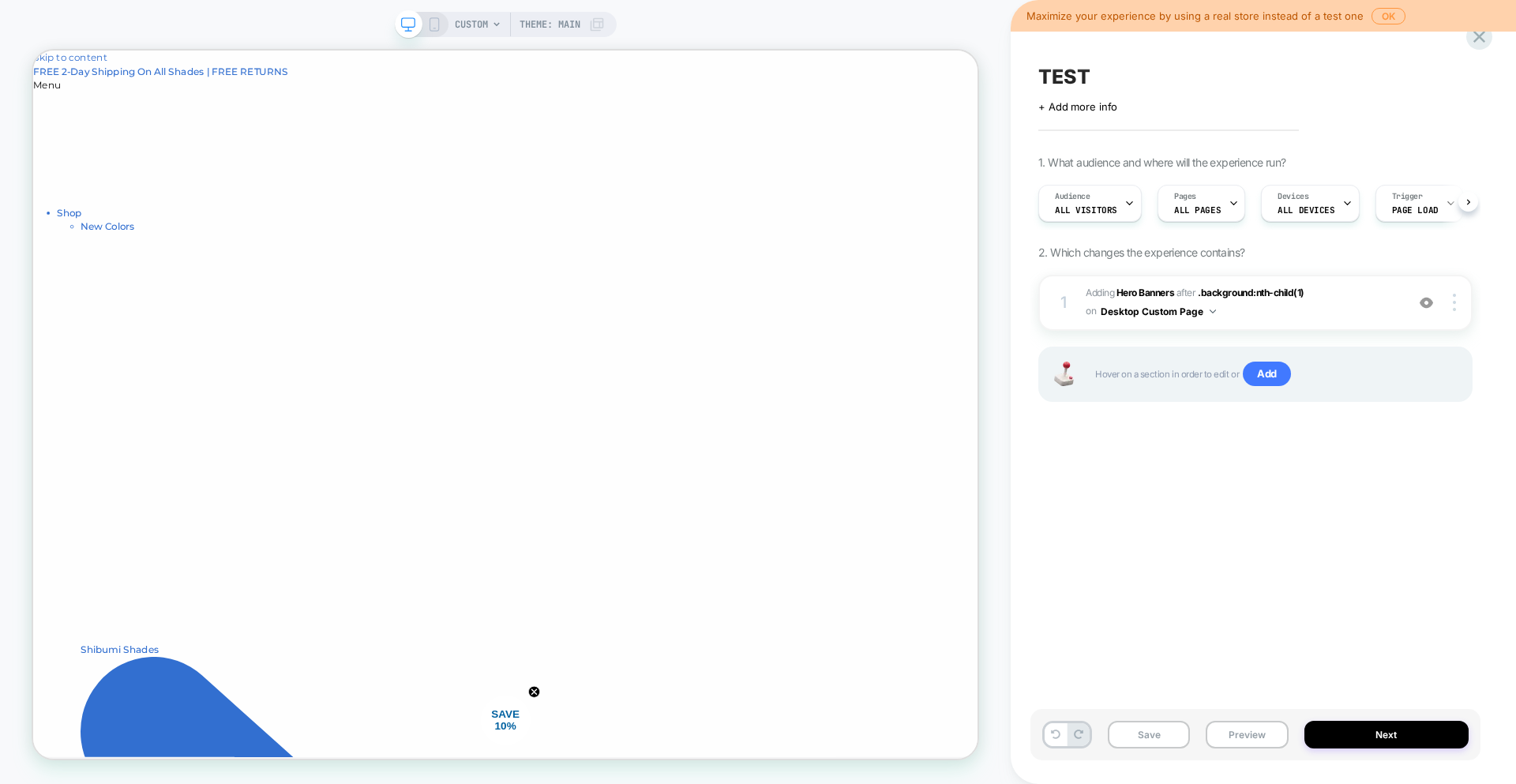
scroll to position [0, 1]
click at [1134, 737] on button "Save" at bounding box center [1149, 735] width 82 height 27
click at [1399, 741] on button "Next" at bounding box center [1387, 735] width 165 height 27
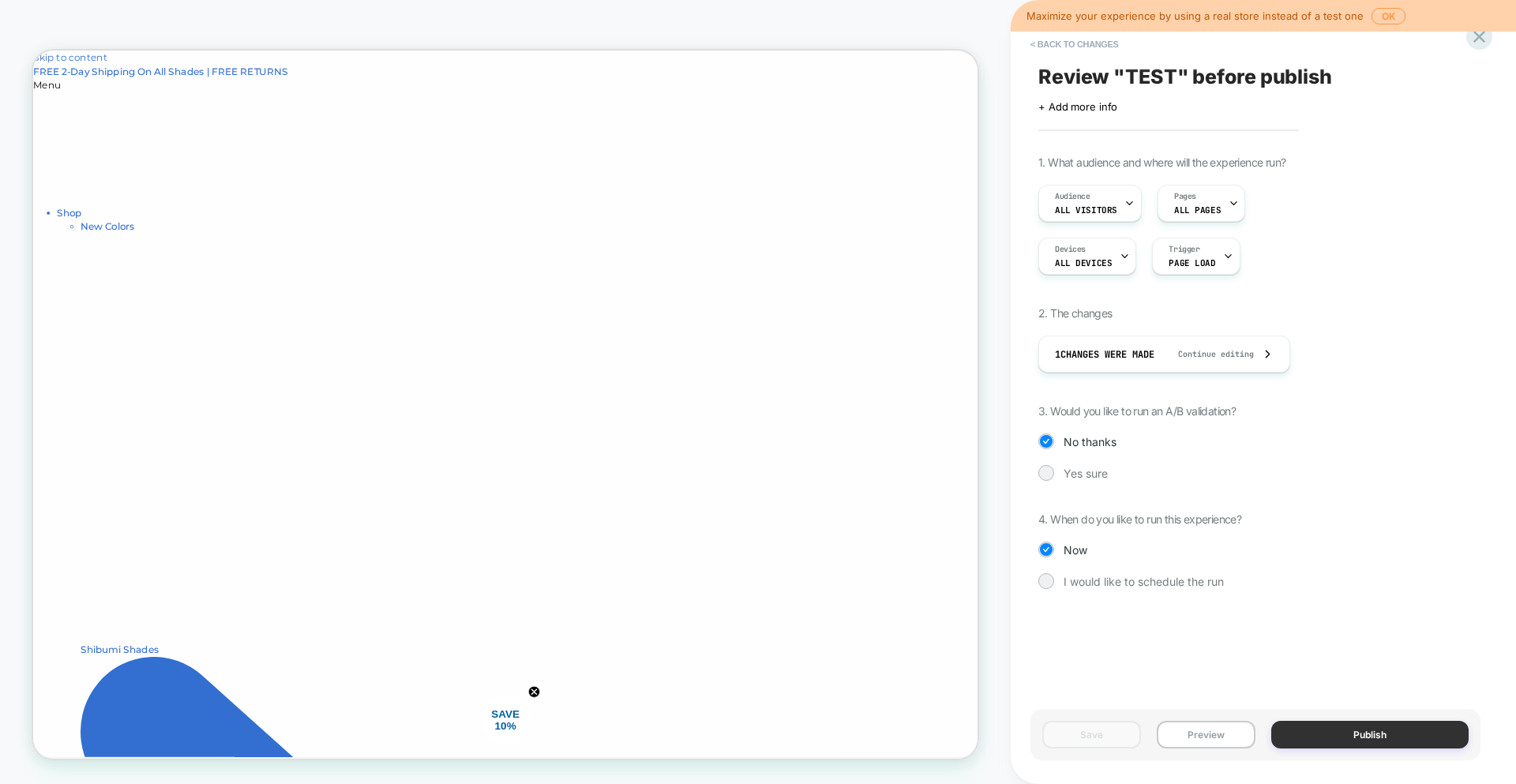
click at [1400, 741] on button "Publish" at bounding box center [1370, 735] width 198 height 27
click at [1375, 16] on button "OK" at bounding box center [1389, 15] width 34 height 16
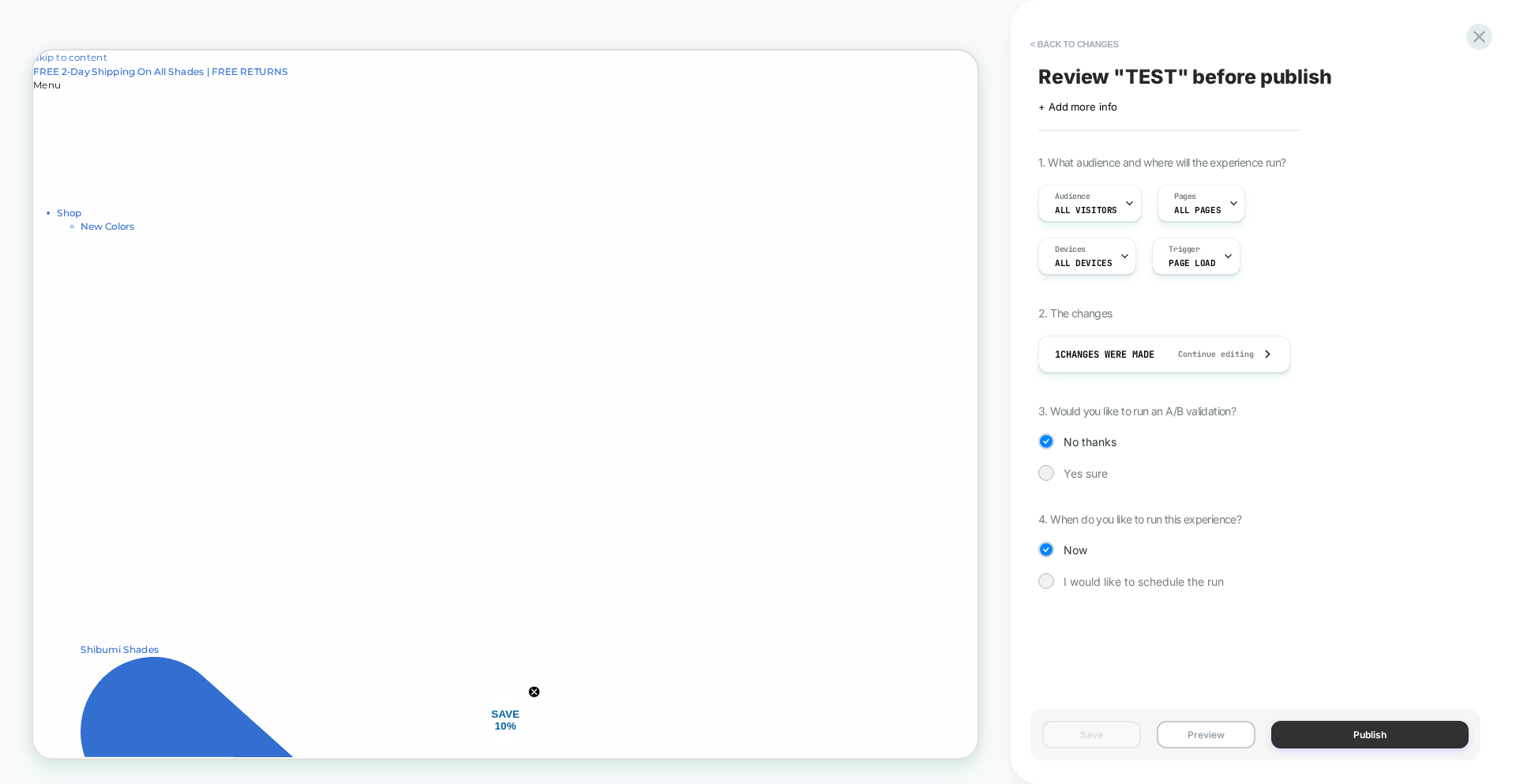
click at [1368, 725] on button "Publish" at bounding box center [1370, 735] width 198 height 27
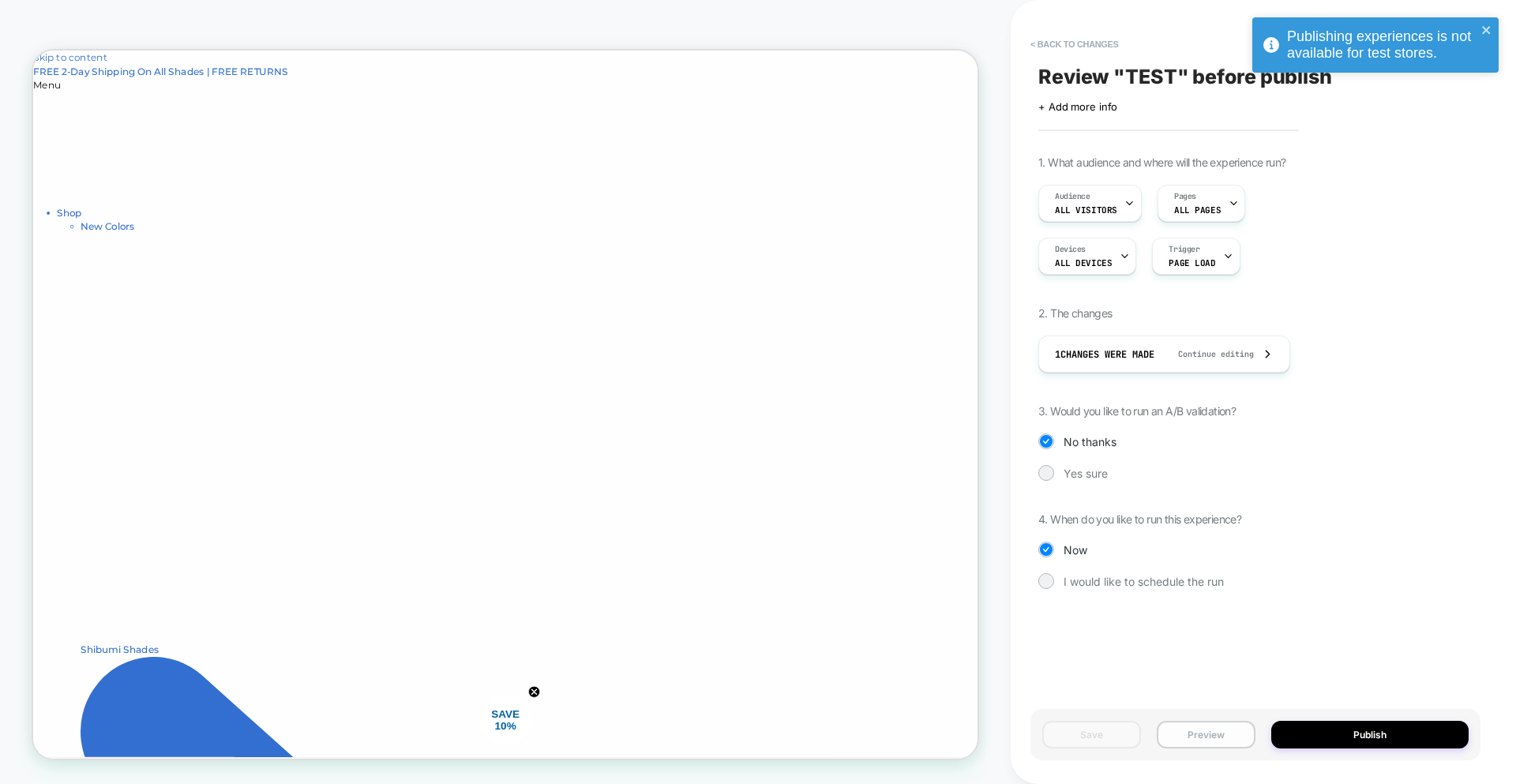
click at [1190, 733] on button "Preview" at bounding box center [1206, 735] width 99 height 27
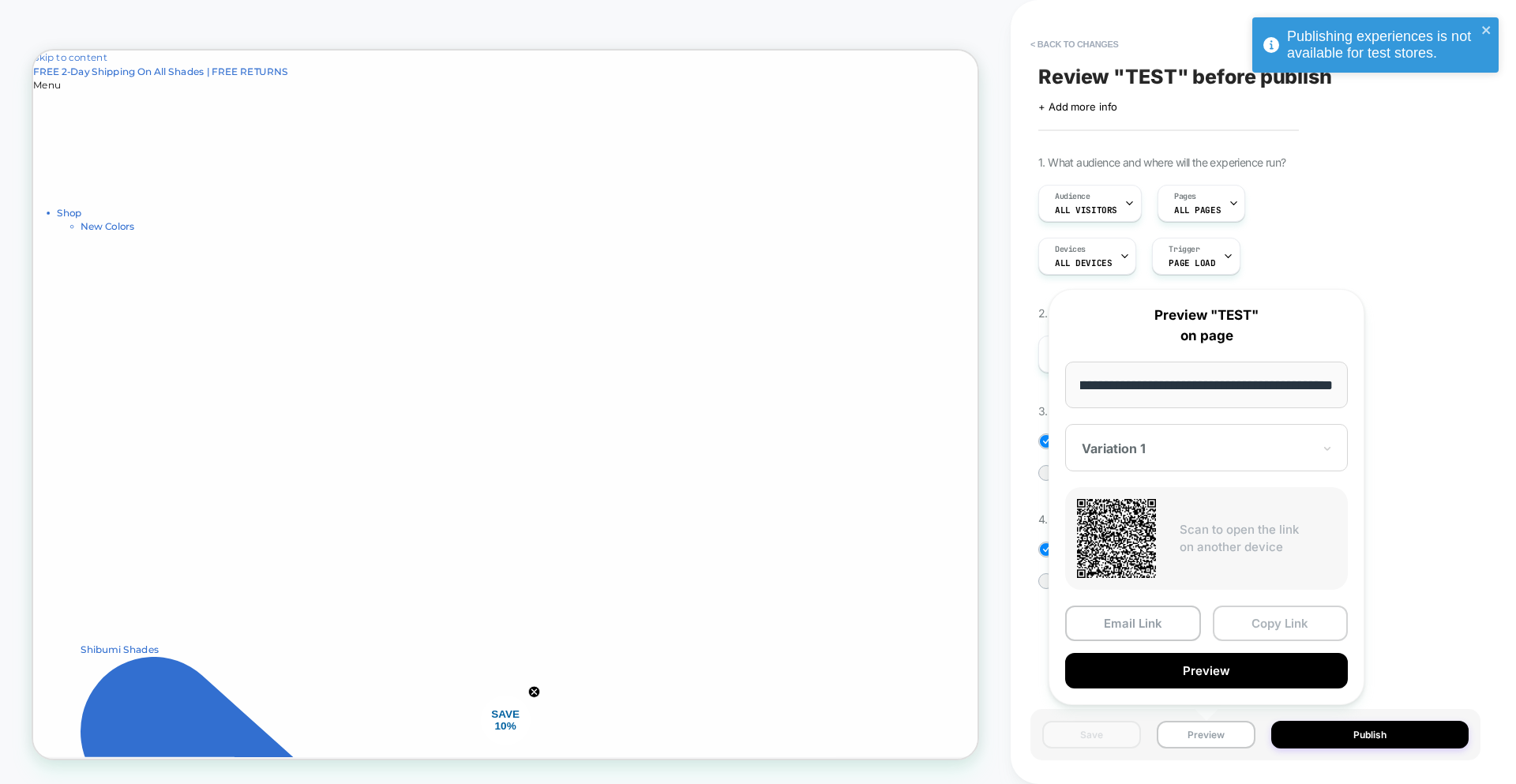
scroll to position [0, 0]
click at [1279, 633] on button "Copy Link" at bounding box center [1281, 623] width 136 height 36
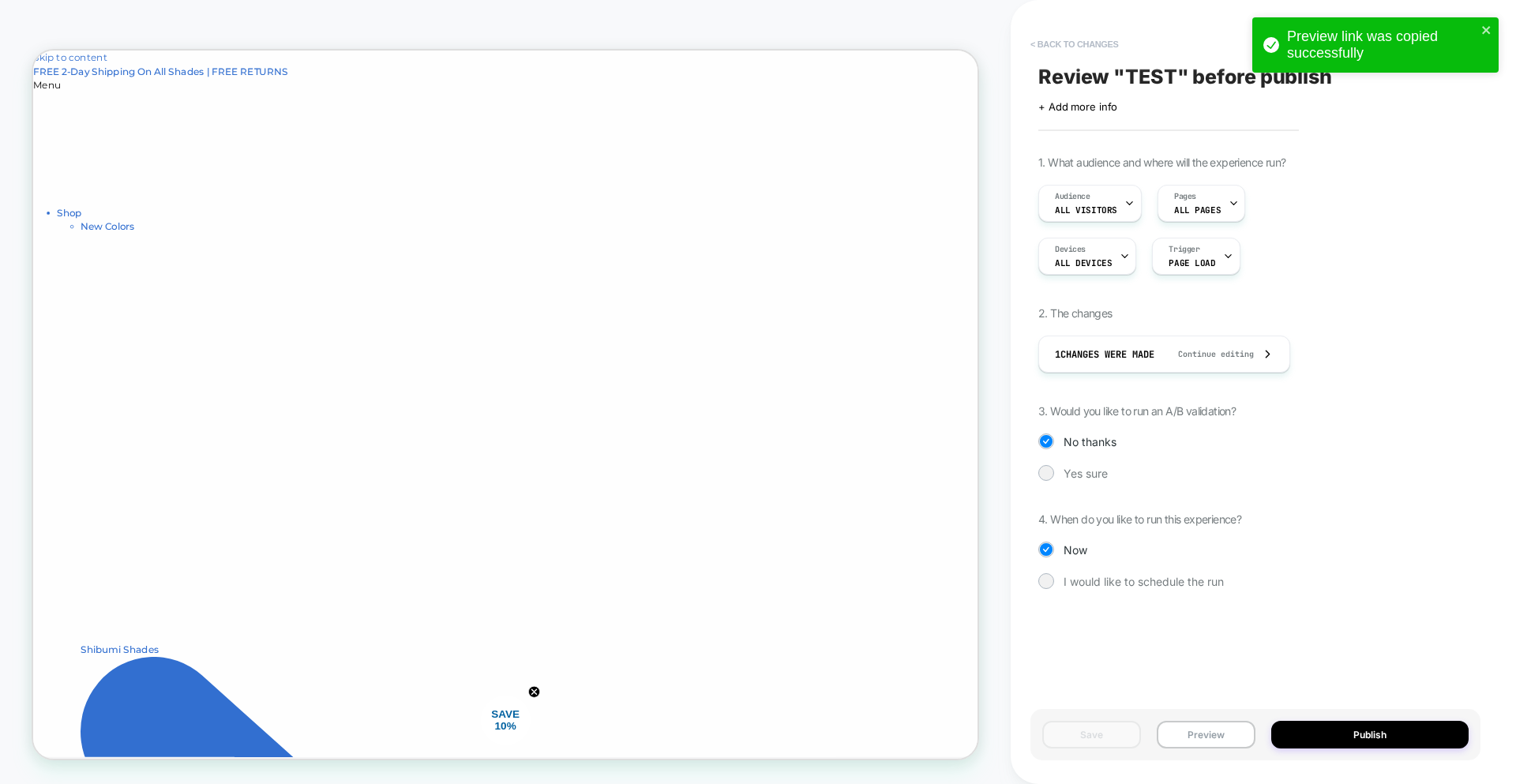
click at [1056, 38] on button "< Back to changes" at bounding box center [1075, 44] width 104 height 26
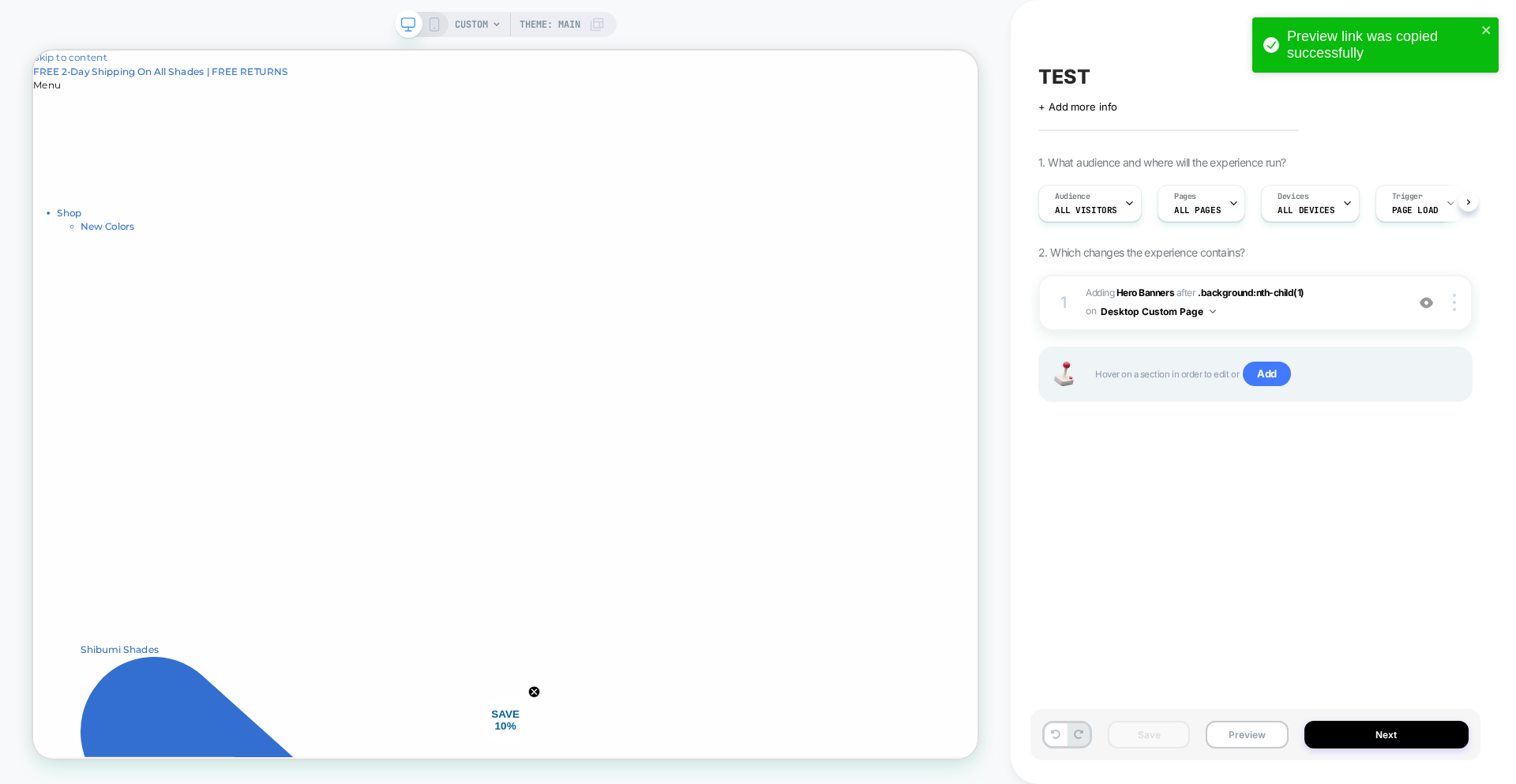
scroll to position [0, 1]
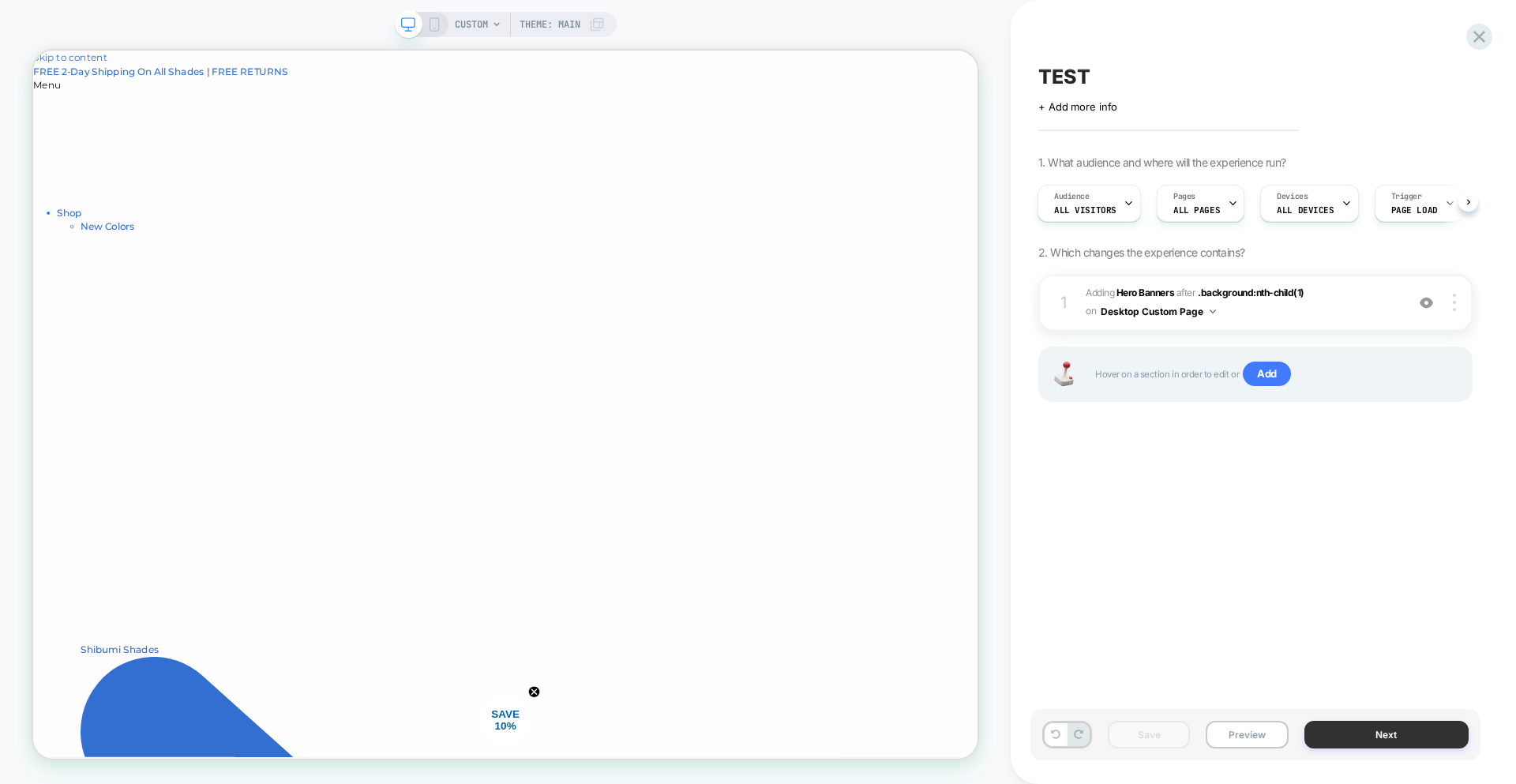
click at [1396, 740] on button "Next" at bounding box center [1387, 735] width 165 height 27
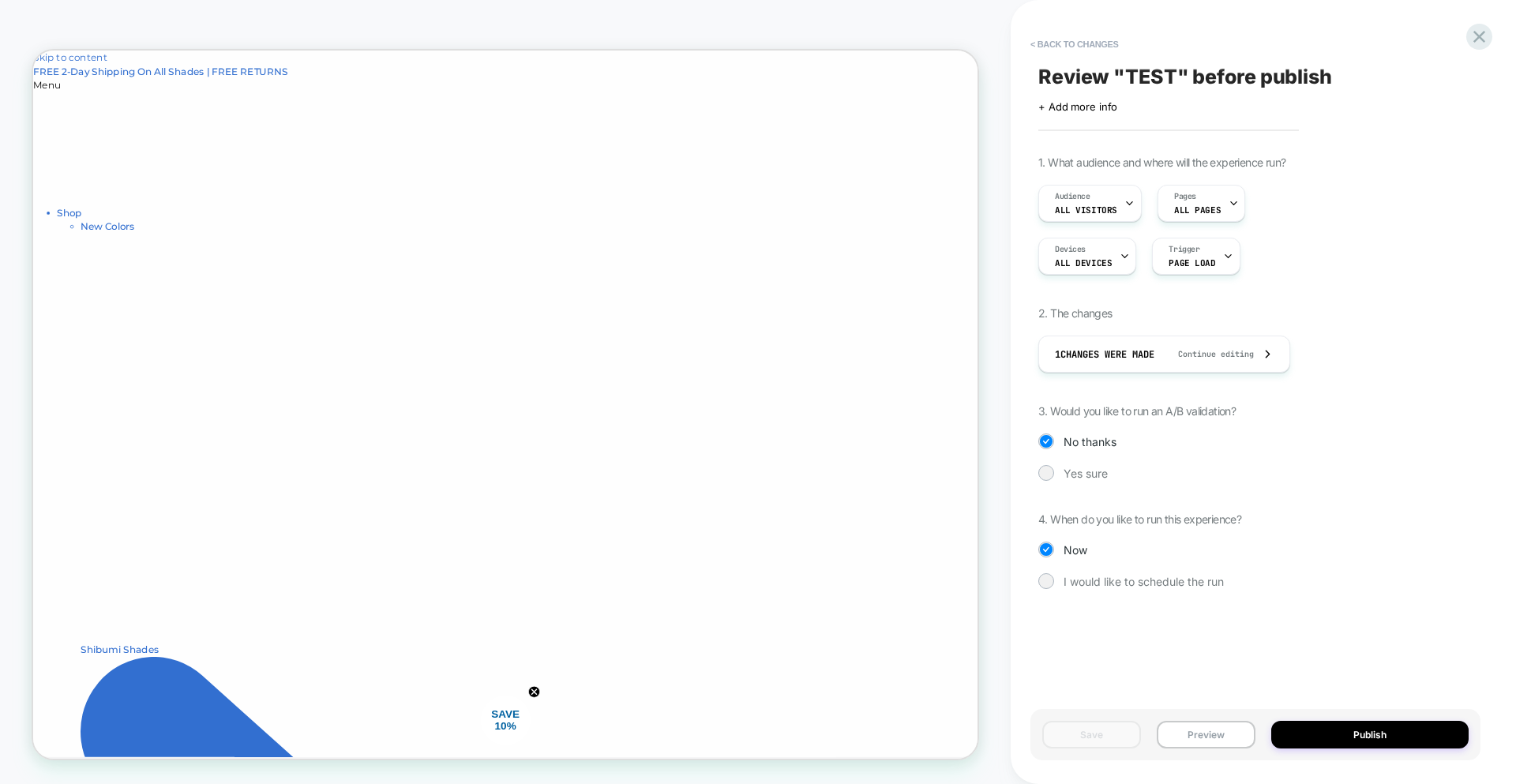
click at [1396, 740] on button "Publish" at bounding box center [1370, 735] width 198 height 27
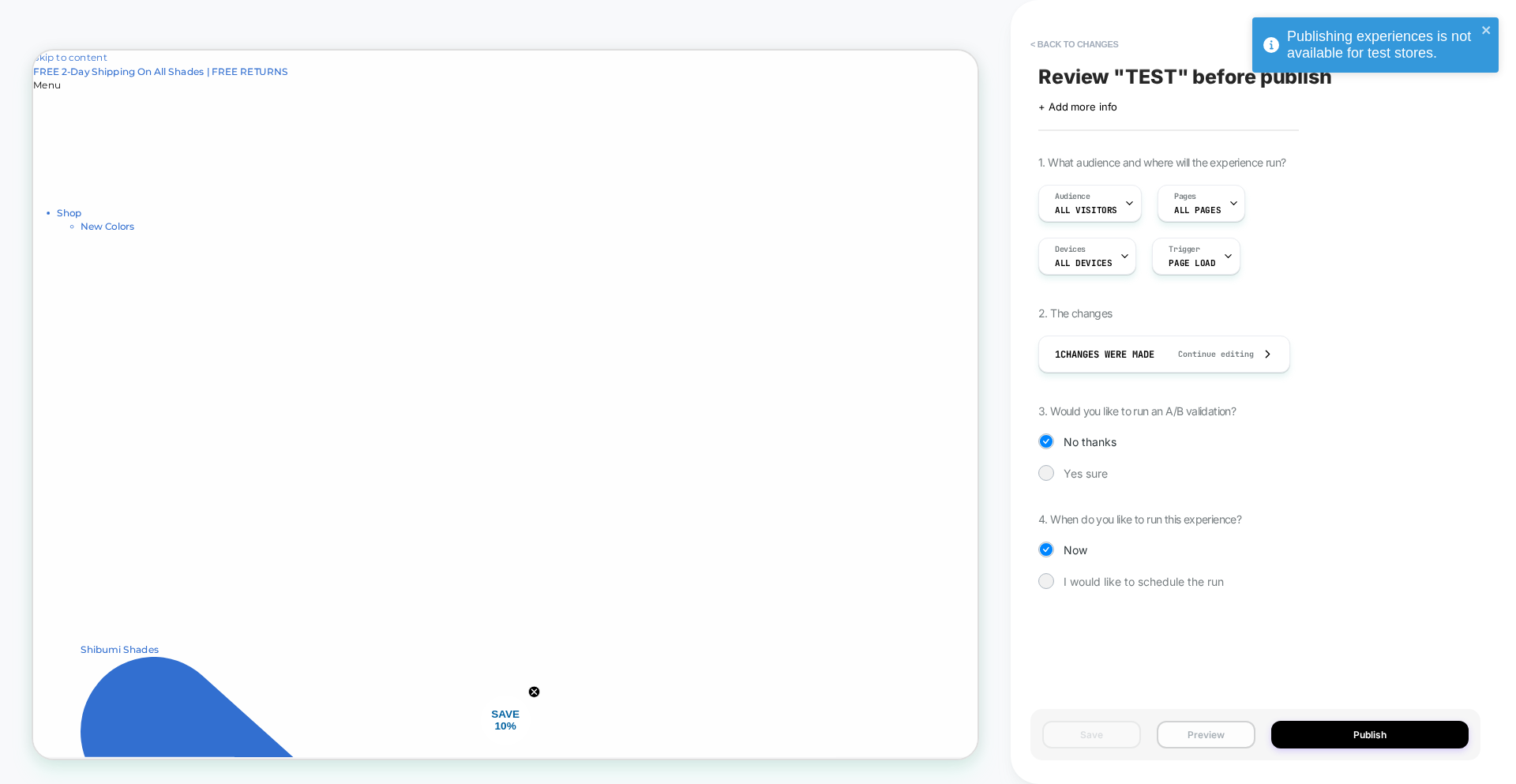
click at [1182, 724] on button "Preview" at bounding box center [1206, 735] width 99 height 27
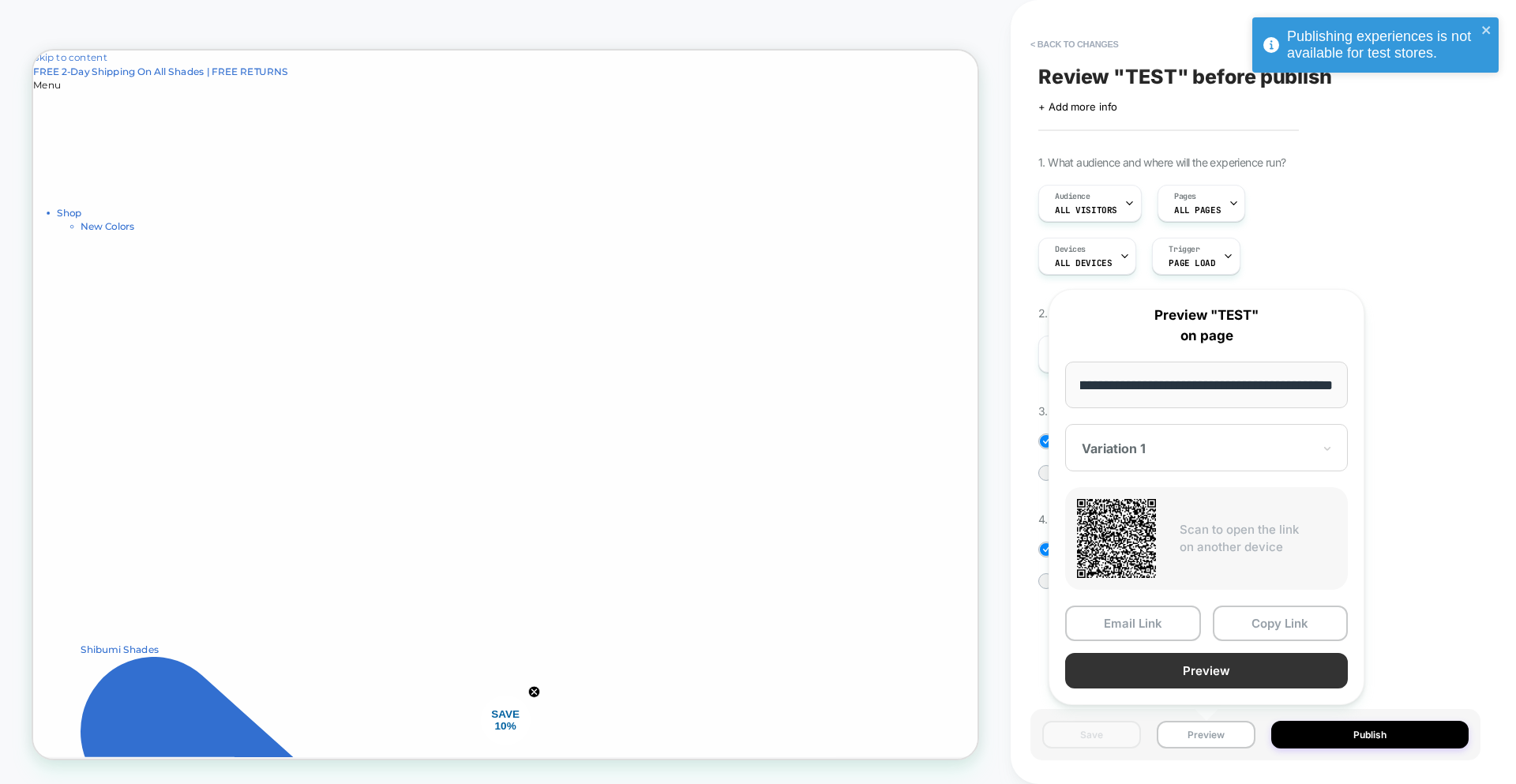
scroll to position [0, 0]
click at [1183, 672] on button "Preview" at bounding box center [1207, 671] width 283 height 36
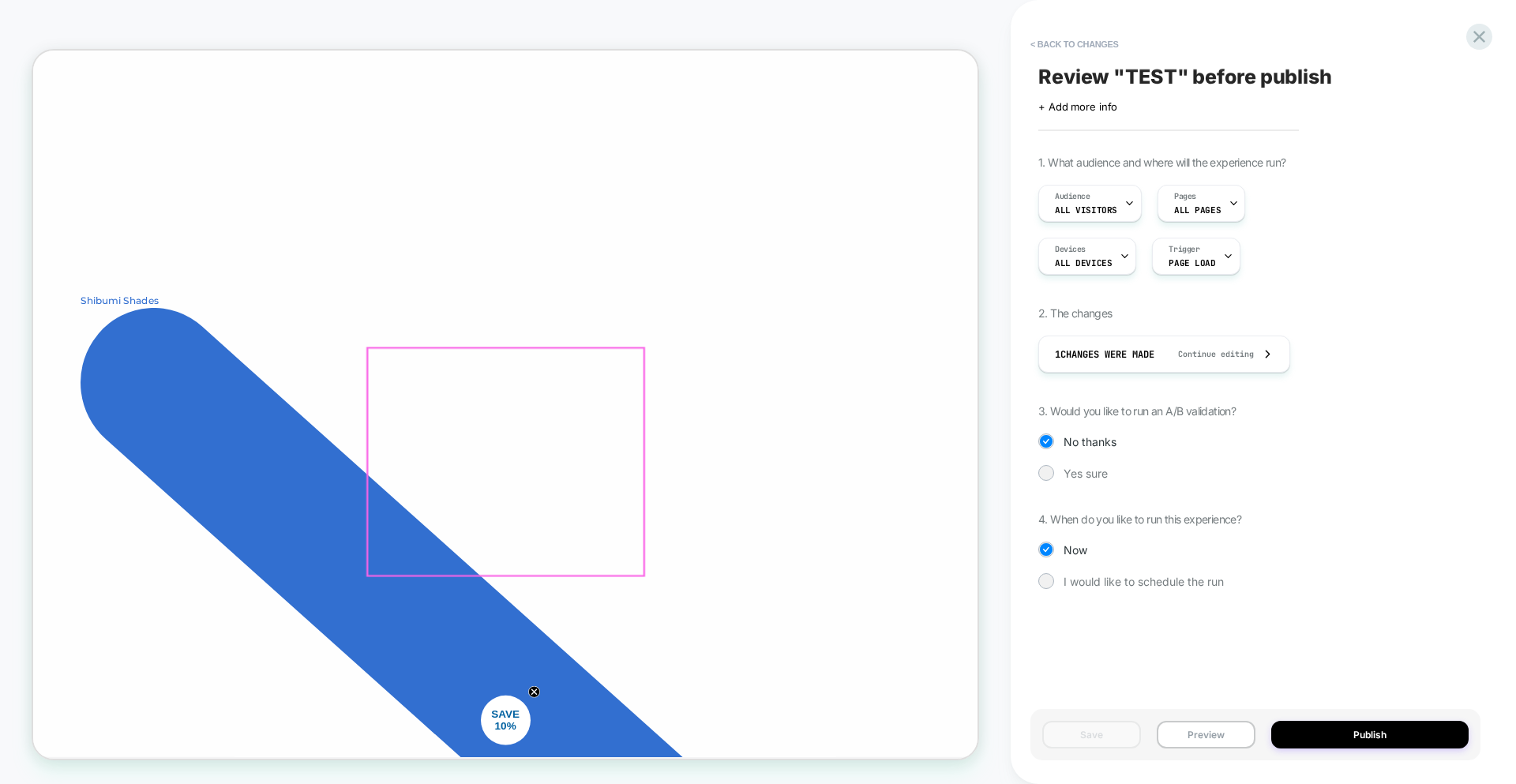
scroll to position [799, 0]
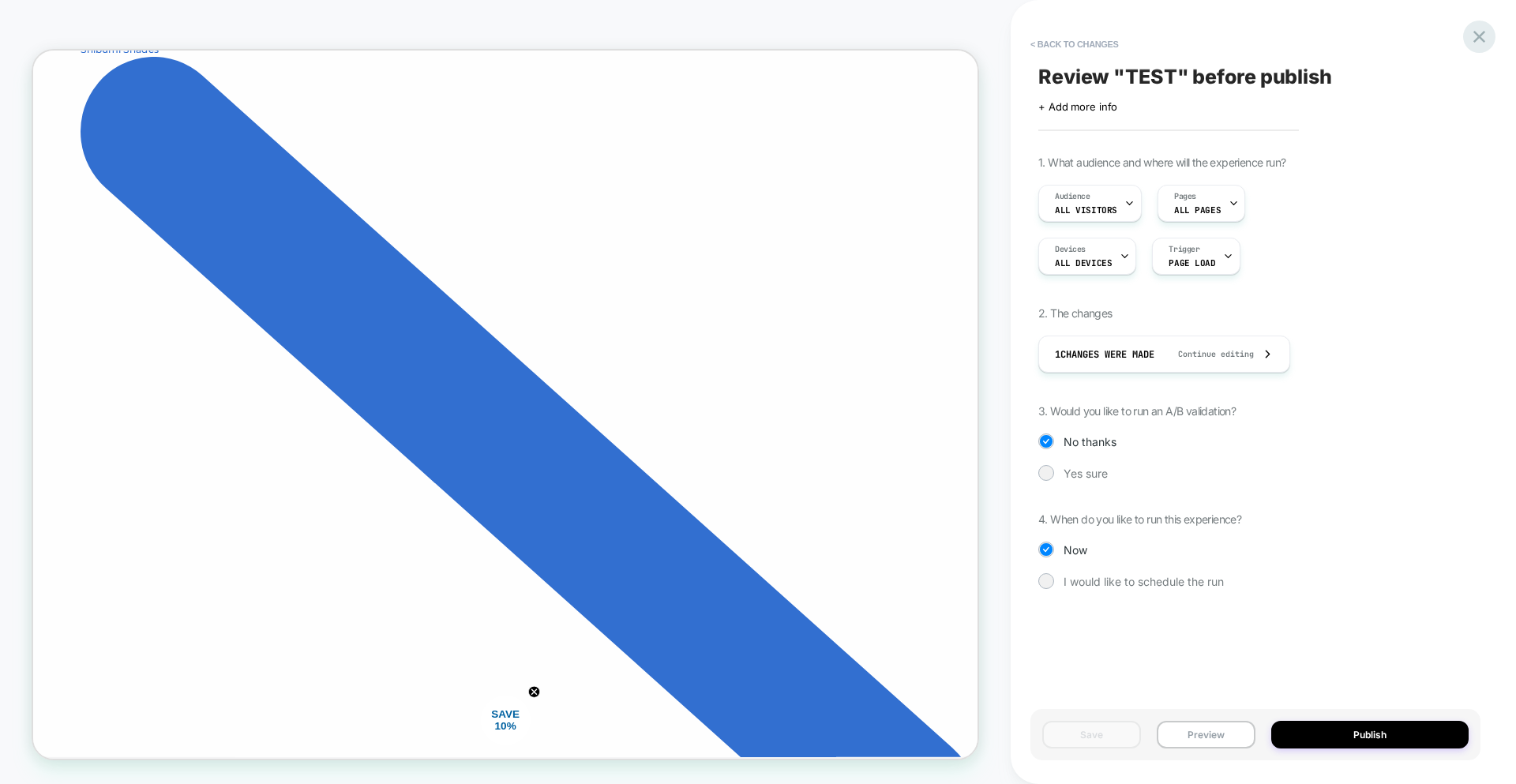
click at [1473, 43] on icon at bounding box center [1479, 37] width 21 height 21
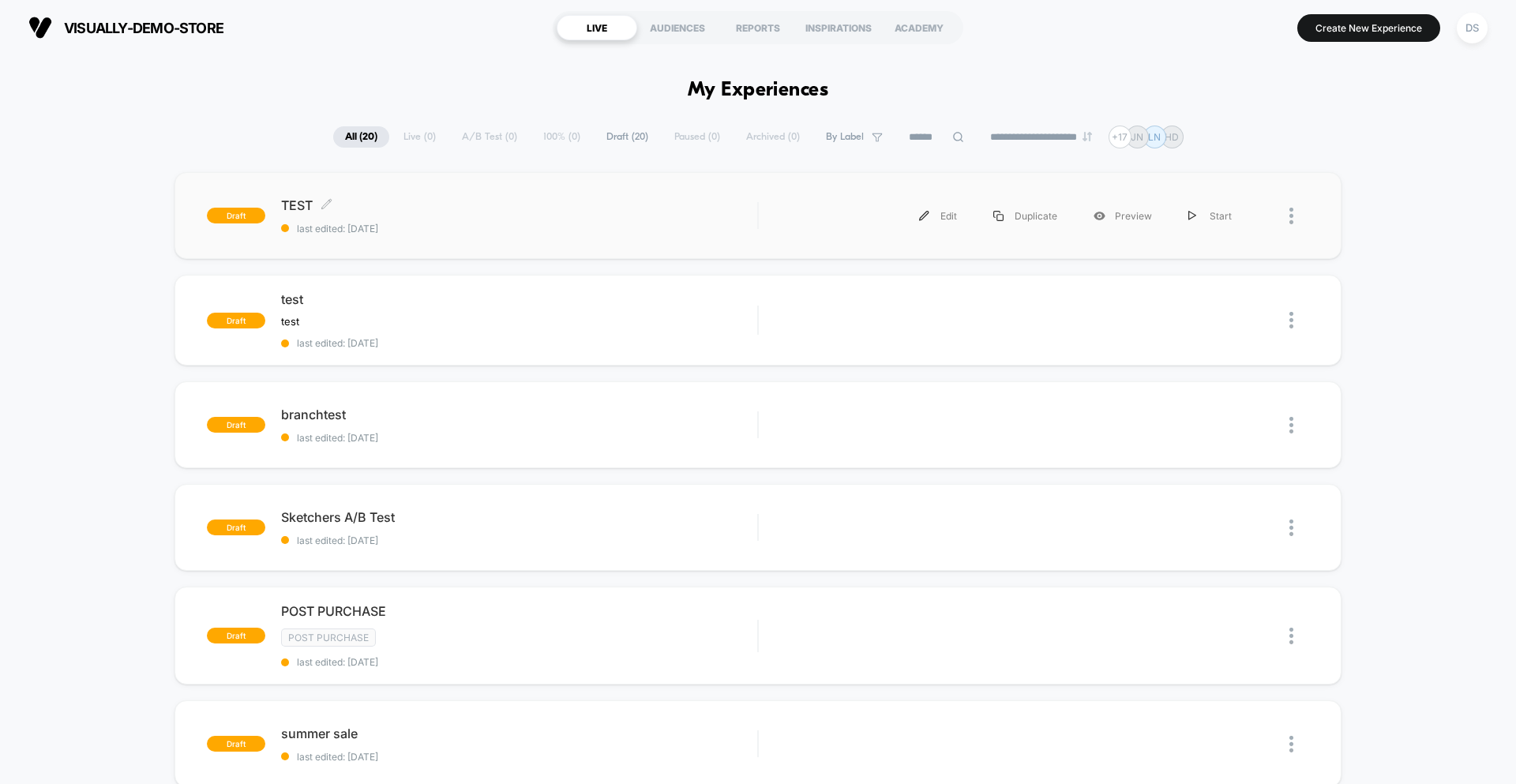
click at [433, 218] on div "TEST Click to edit experience details Click to edit experience details last edi…" at bounding box center [519, 216] width 477 height 37
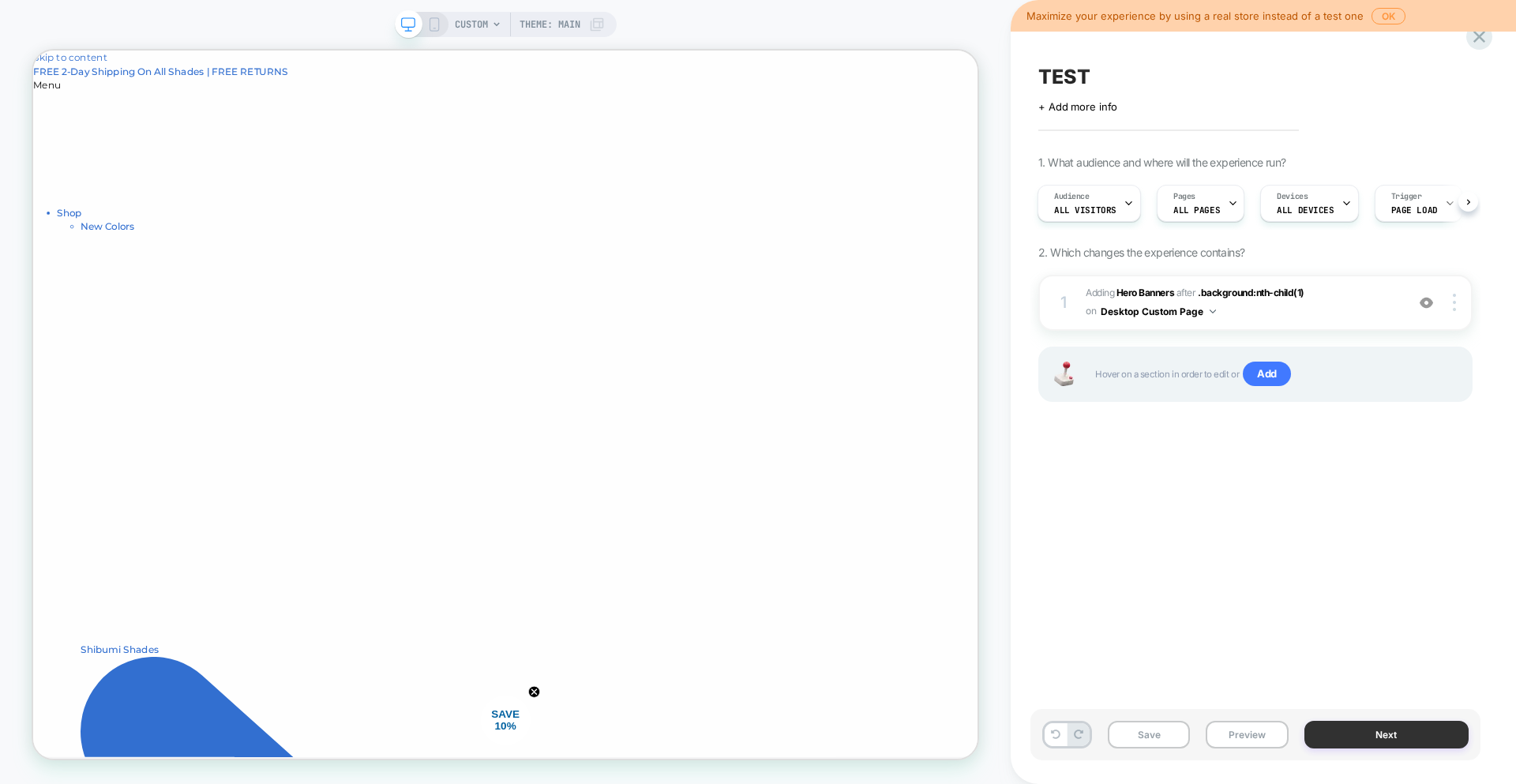
click at [1415, 745] on button "Next" at bounding box center [1387, 735] width 165 height 27
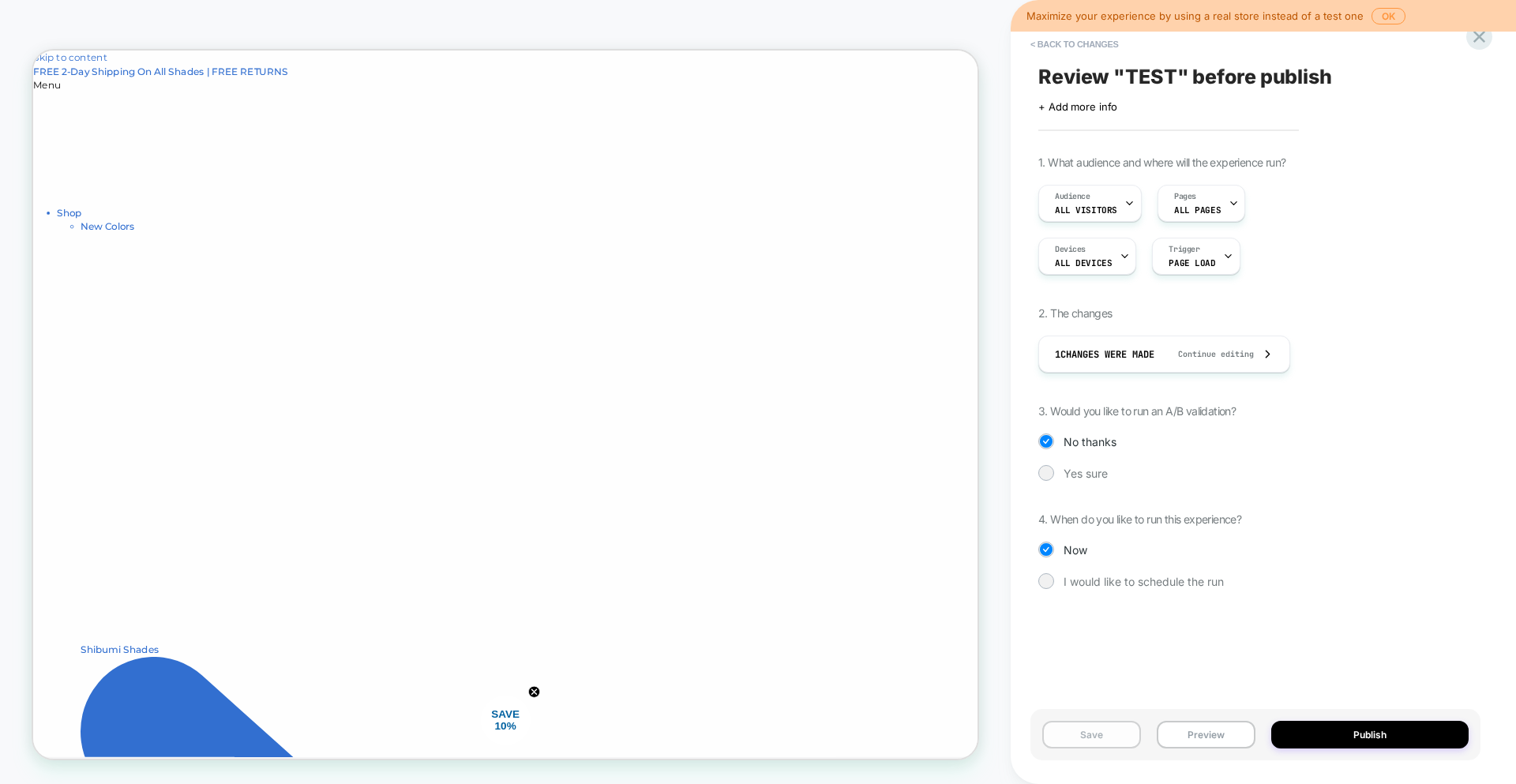
click at [1102, 735] on button "Save" at bounding box center [1092, 735] width 99 height 27
click at [1087, 262] on span "ALL DEVICES" at bounding box center [1084, 262] width 57 height 11
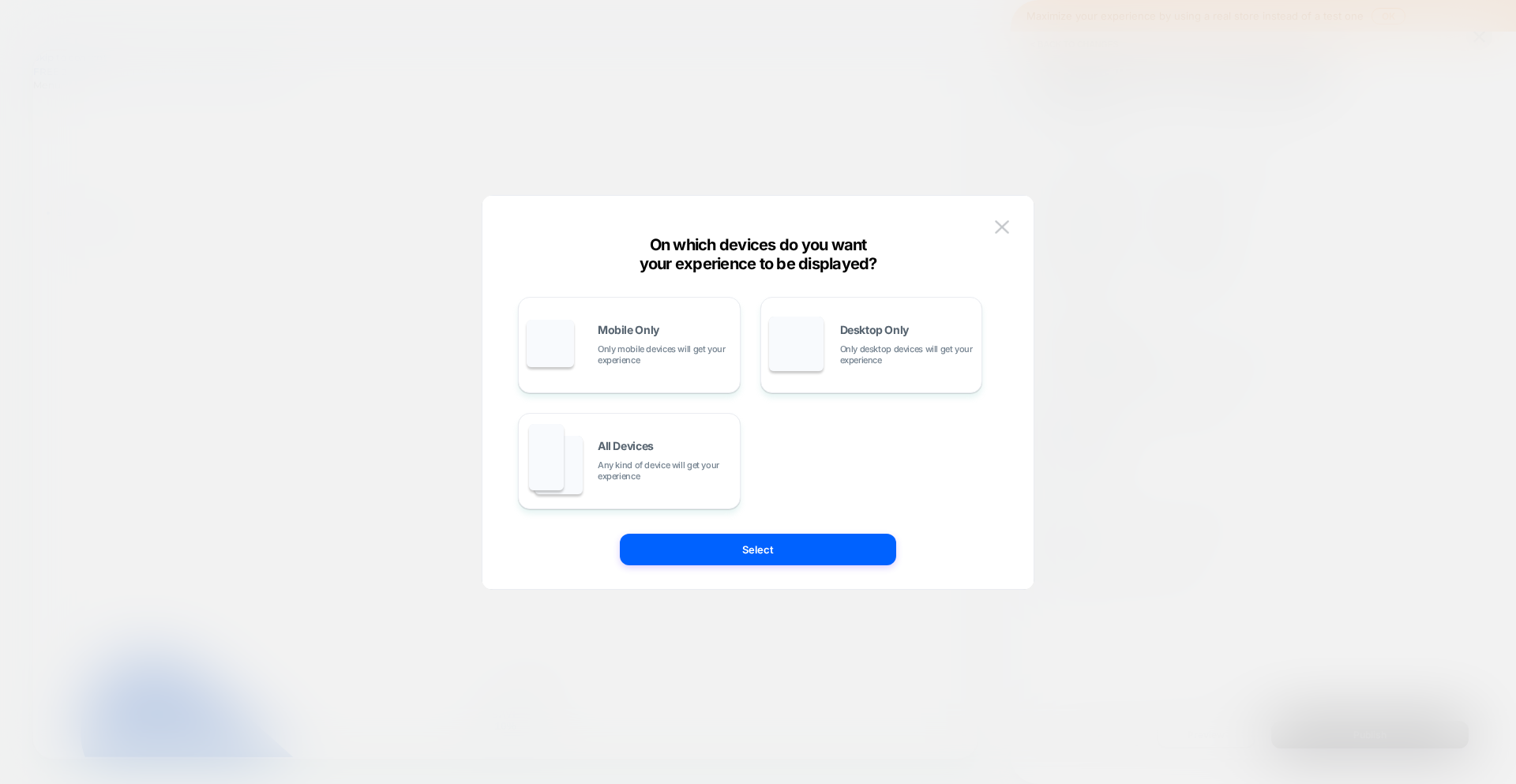
click at [1015, 227] on div "On which devices do you want your experience to be displayed? Mobile Only Only …" at bounding box center [758, 400] width 552 height 378
click at [1007, 233] on img at bounding box center [1002, 227] width 14 height 14
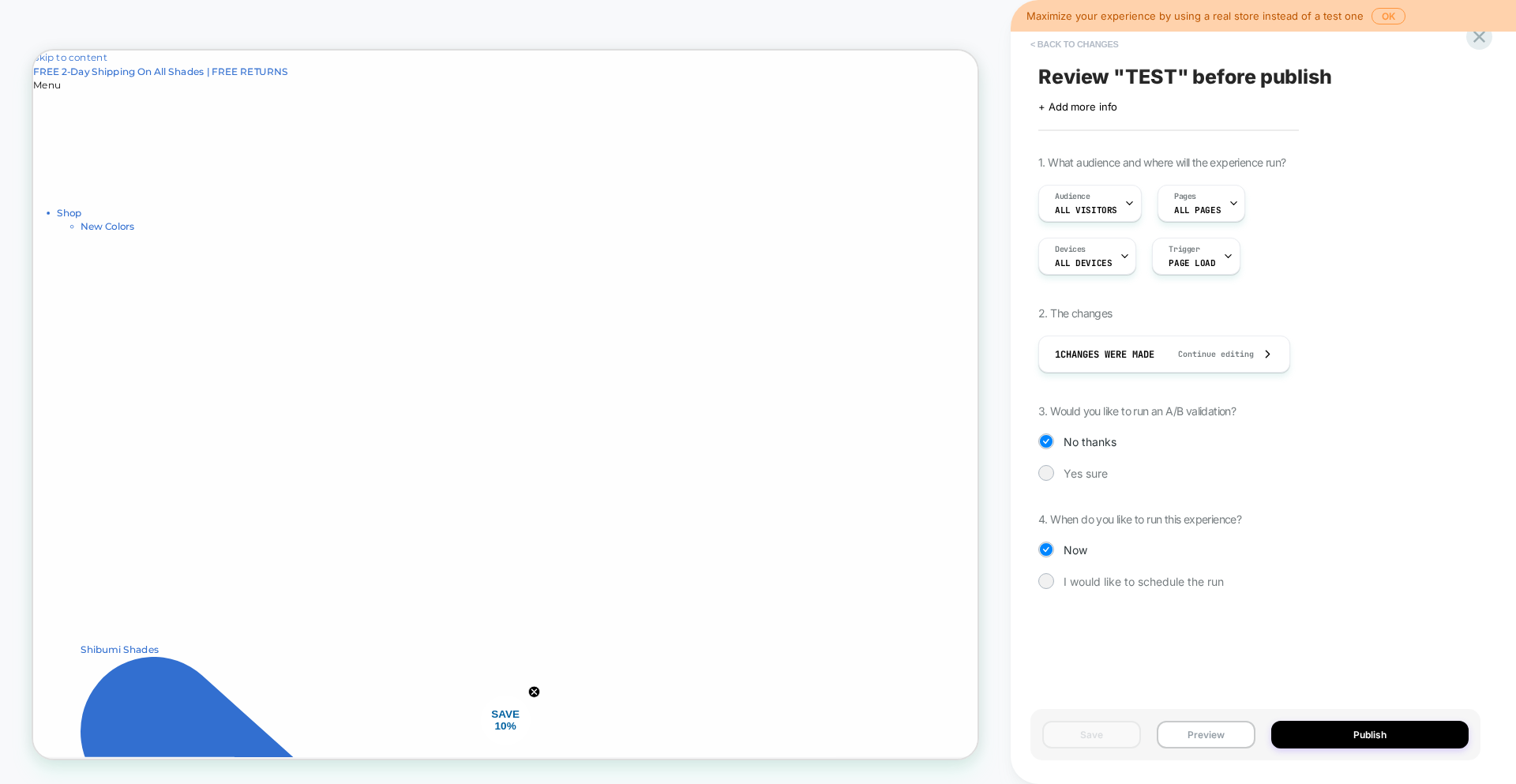
click at [1098, 48] on button "< Back to changes" at bounding box center [1075, 44] width 104 height 26
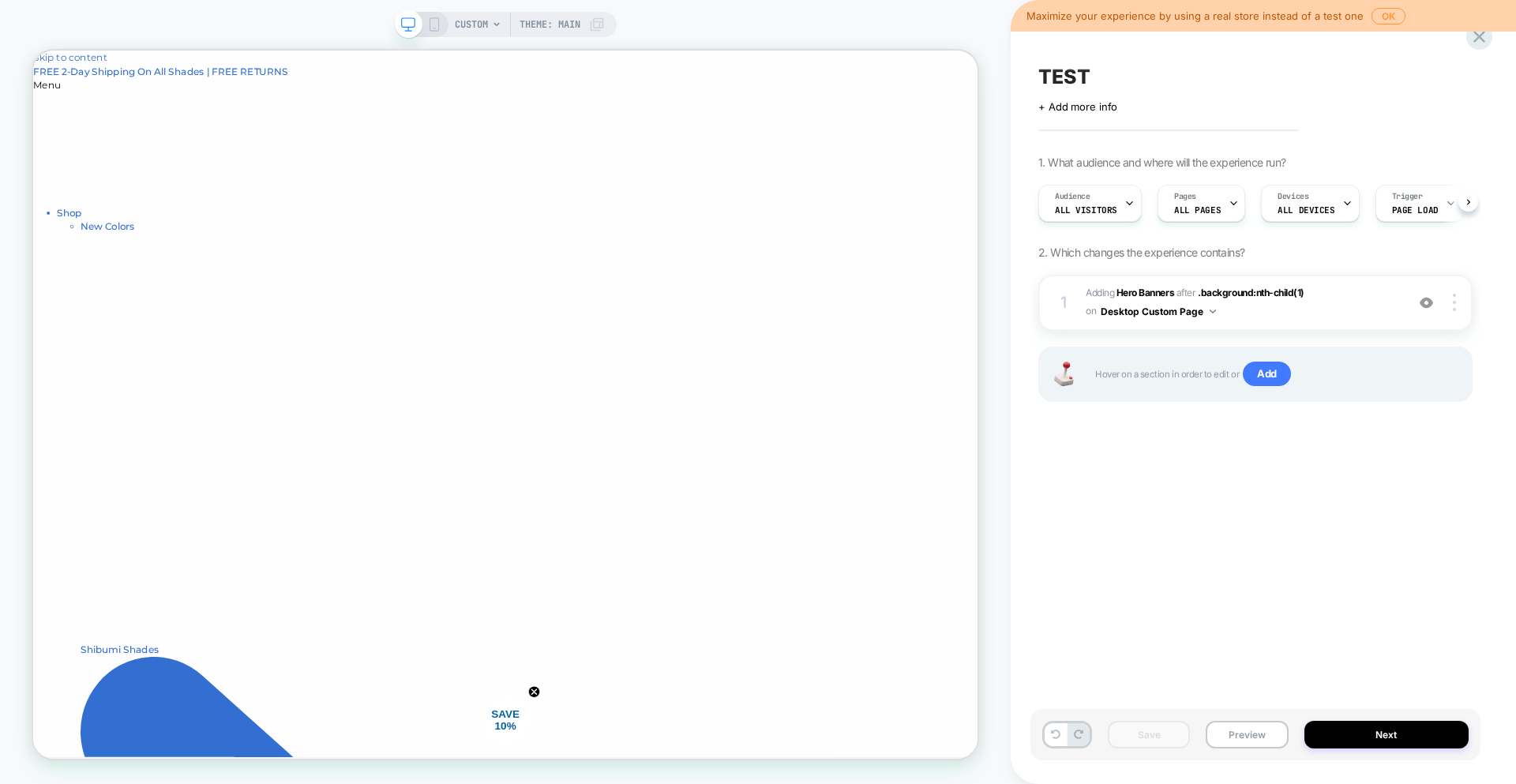
scroll to position [0, 1]
click at [1083, 65] on span "TEST" at bounding box center [1064, 77] width 52 height 24
click at [1090, 79] on textarea "****" at bounding box center [1073, 77] width 68 height 24
type textarea "**********"
click at [1302, 82] on icon at bounding box center [1301, 77] width 20 height 20
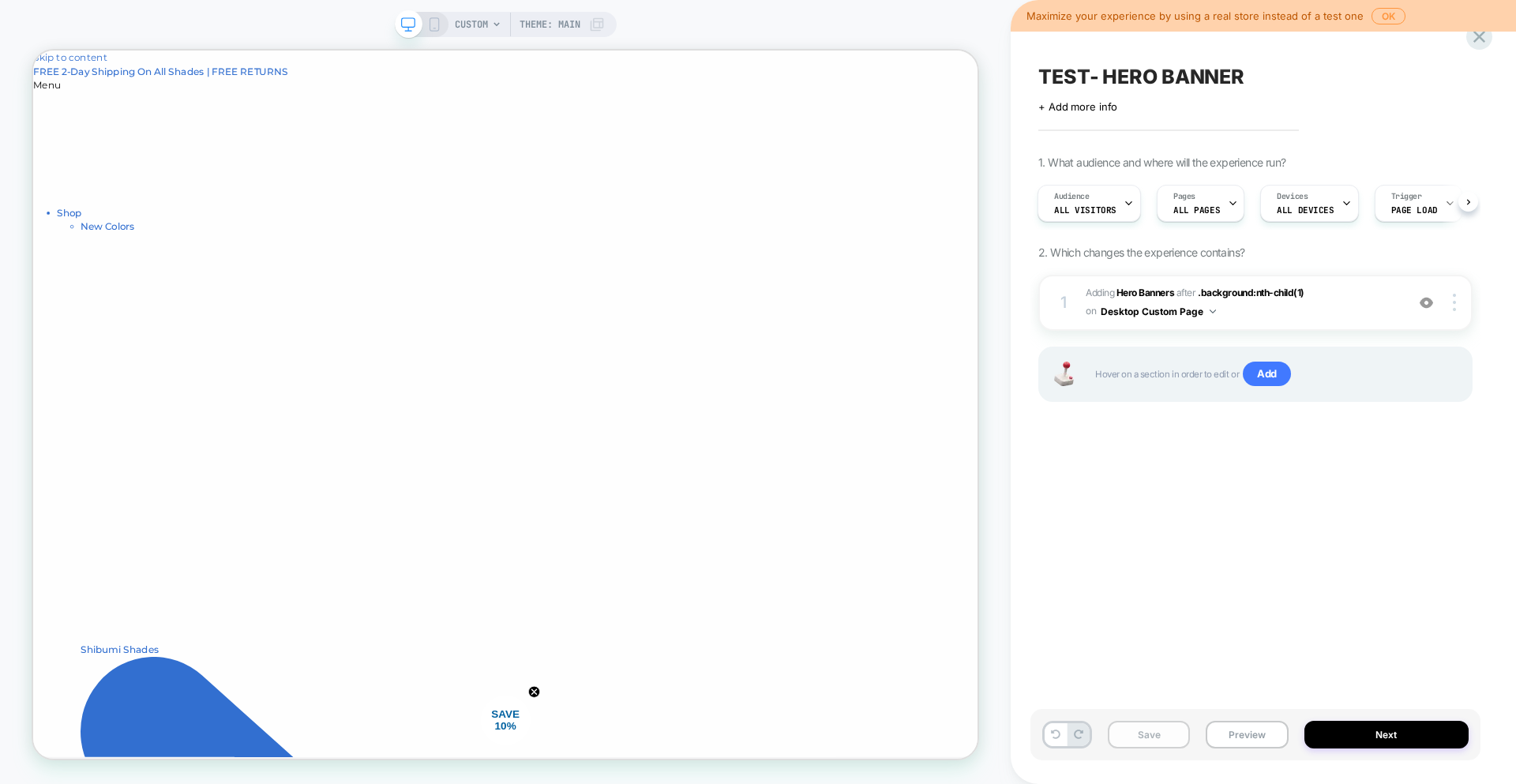
click at [1138, 744] on button "Save" at bounding box center [1149, 735] width 82 height 27
click at [1449, 747] on button "Next" at bounding box center [1387, 735] width 165 height 27
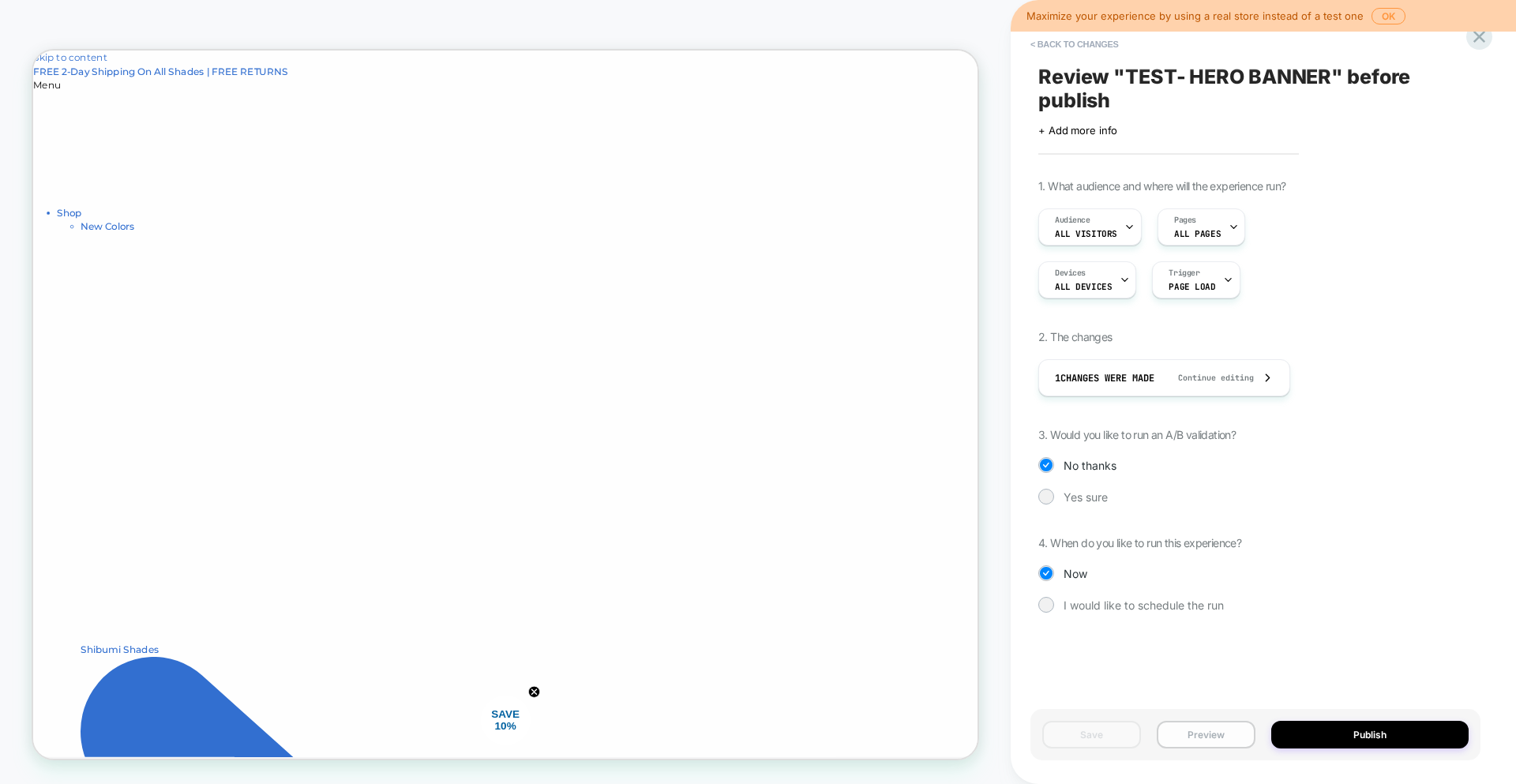
click at [1178, 727] on button "Preview" at bounding box center [1206, 735] width 99 height 27
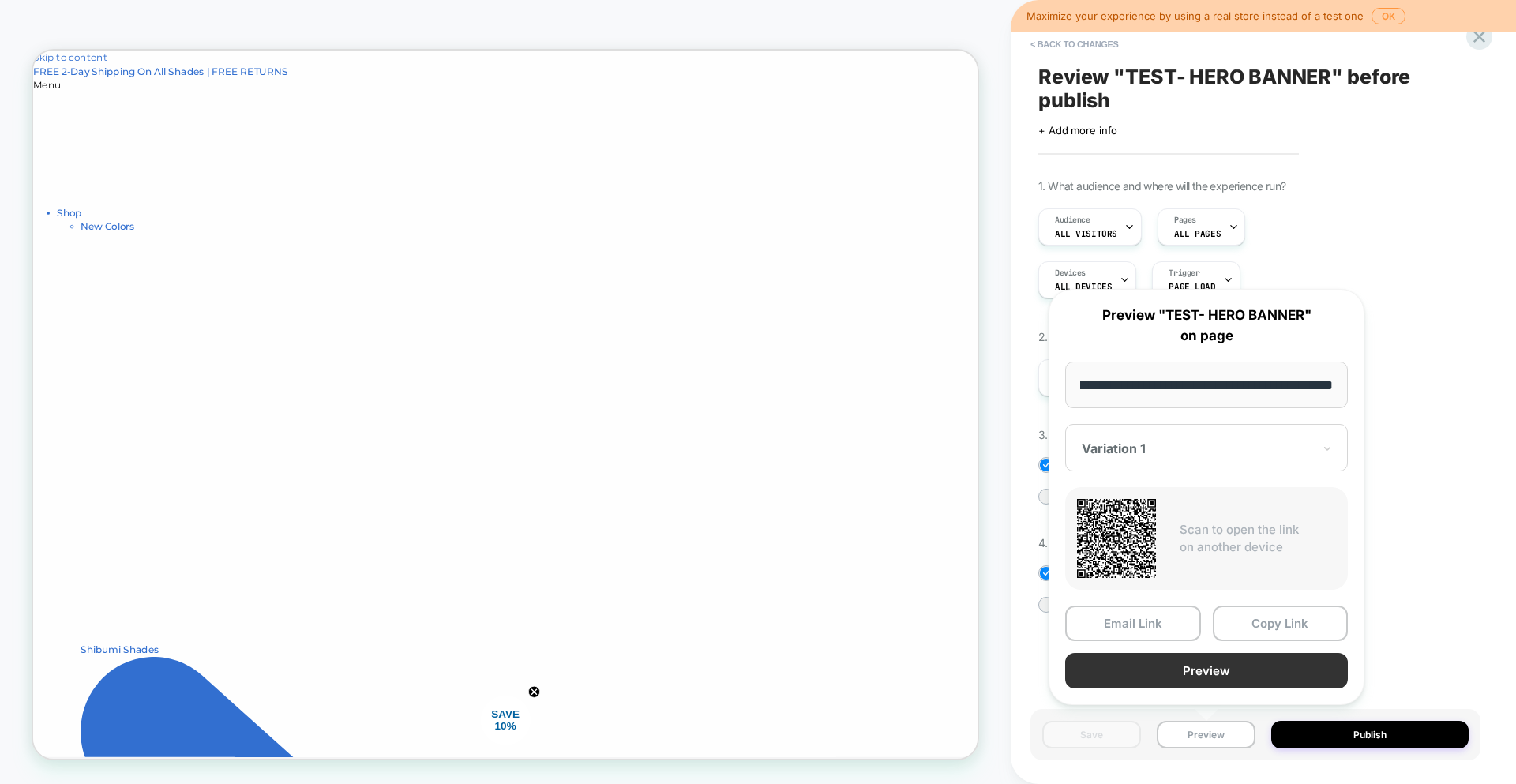
scroll to position [0, 0]
click at [1206, 675] on button "Preview" at bounding box center [1207, 671] width 283 height 36
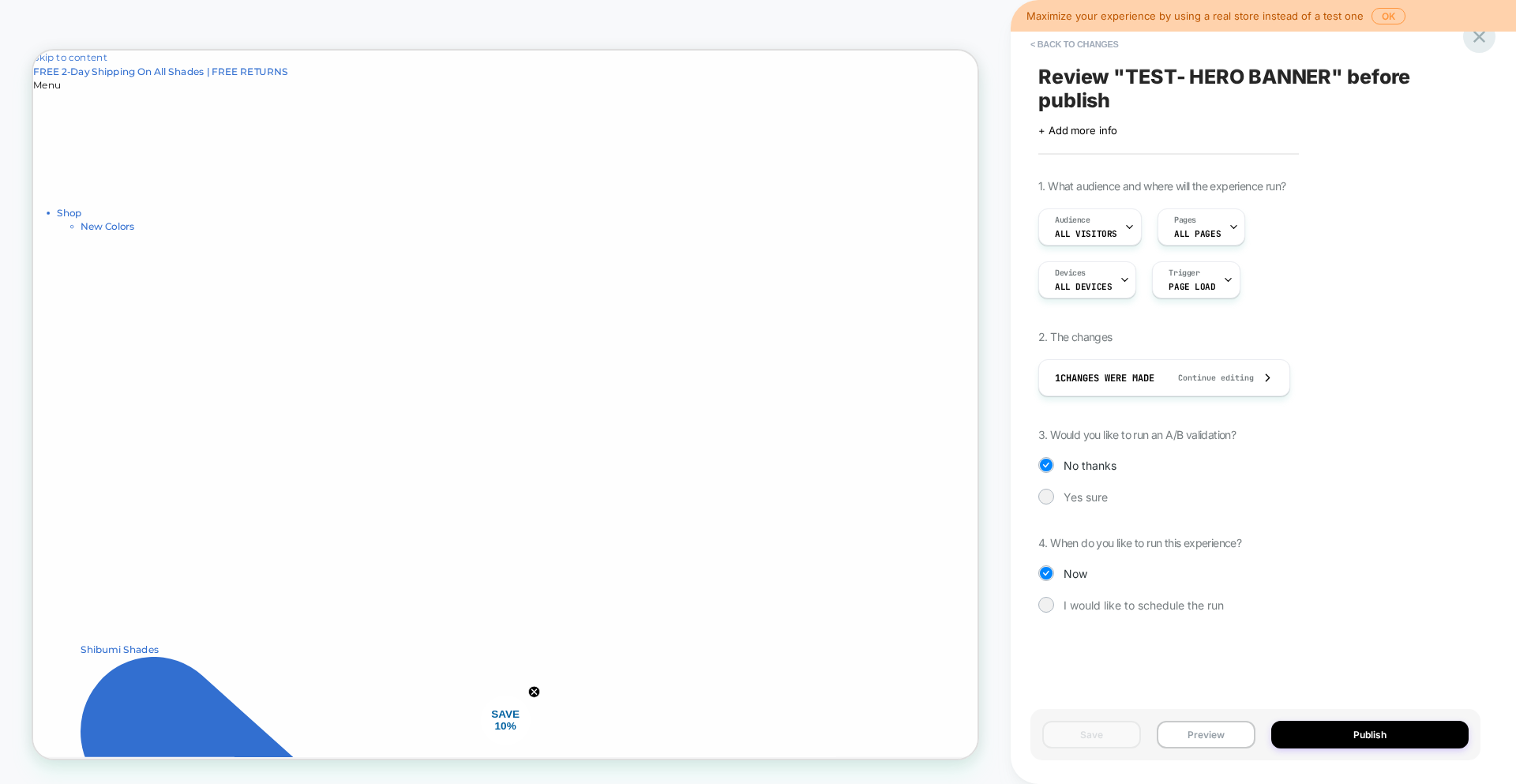
click at [1492, 37] on div at bounding box center [1479, 37] width 32 height 32
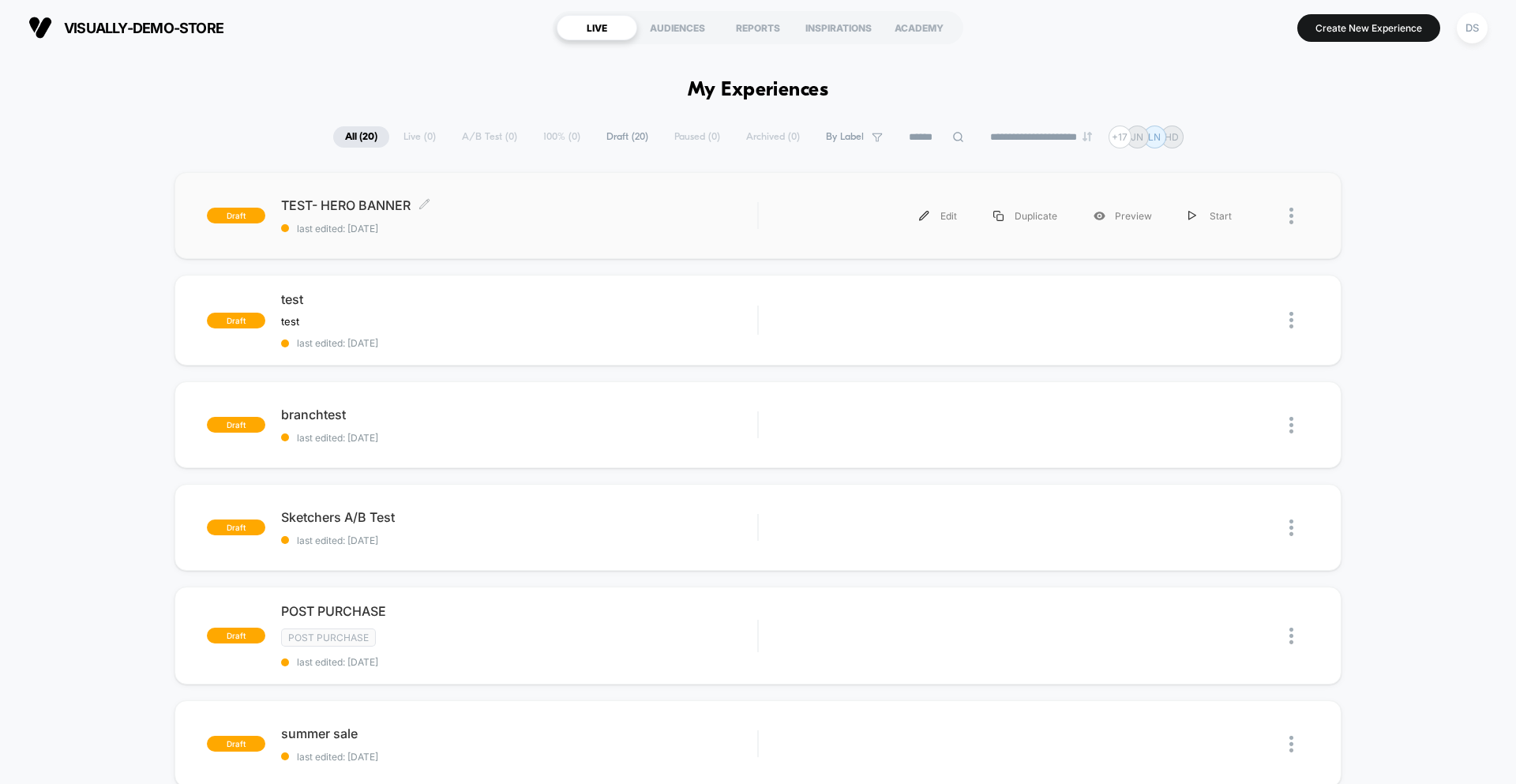
click at [489, 233] on span "last edited: [DATE]" at bounding box center [519, 228] width 477 height 12
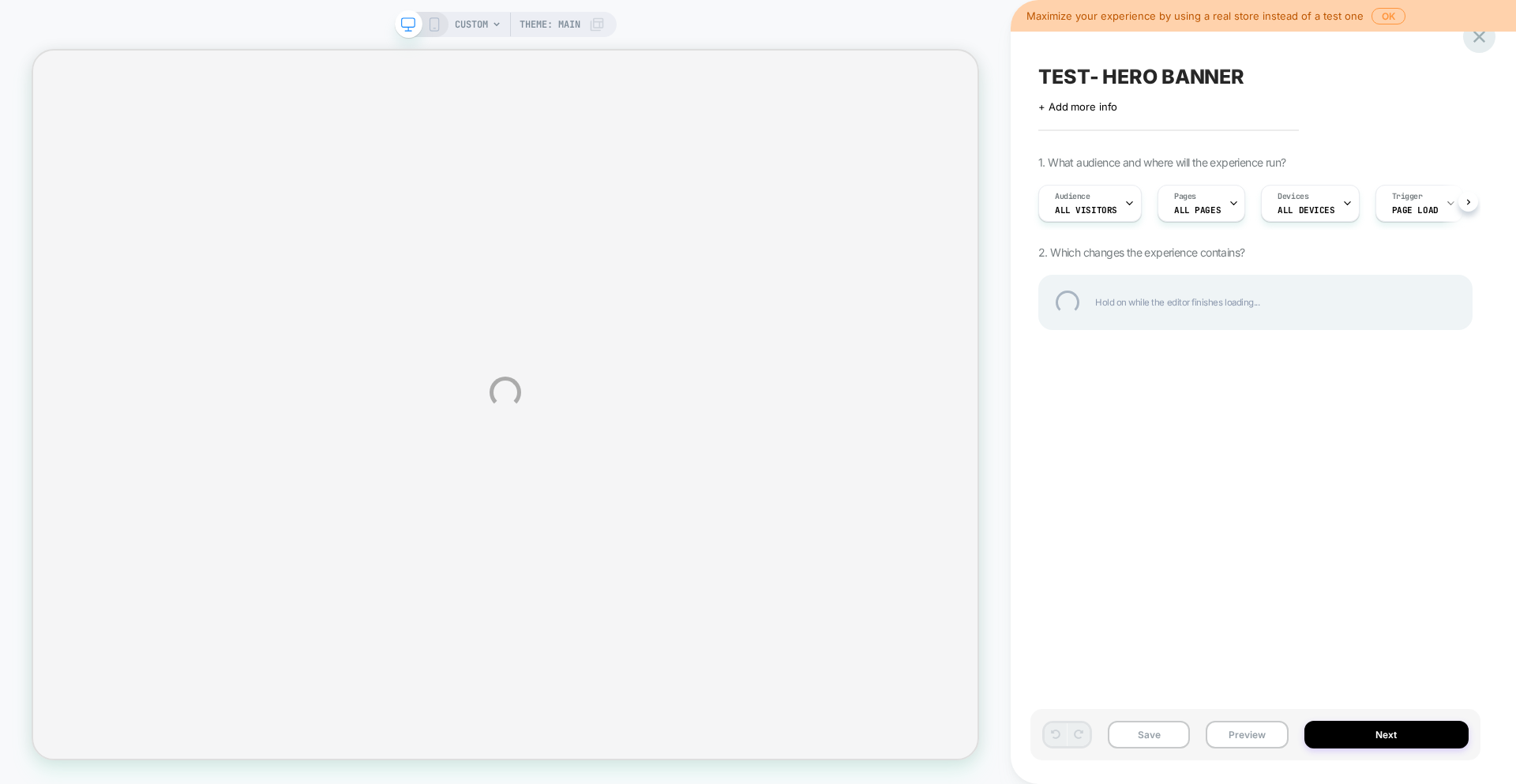
click at [1485, 37] on div at bounding box center [1479, 37] width 32 height 32
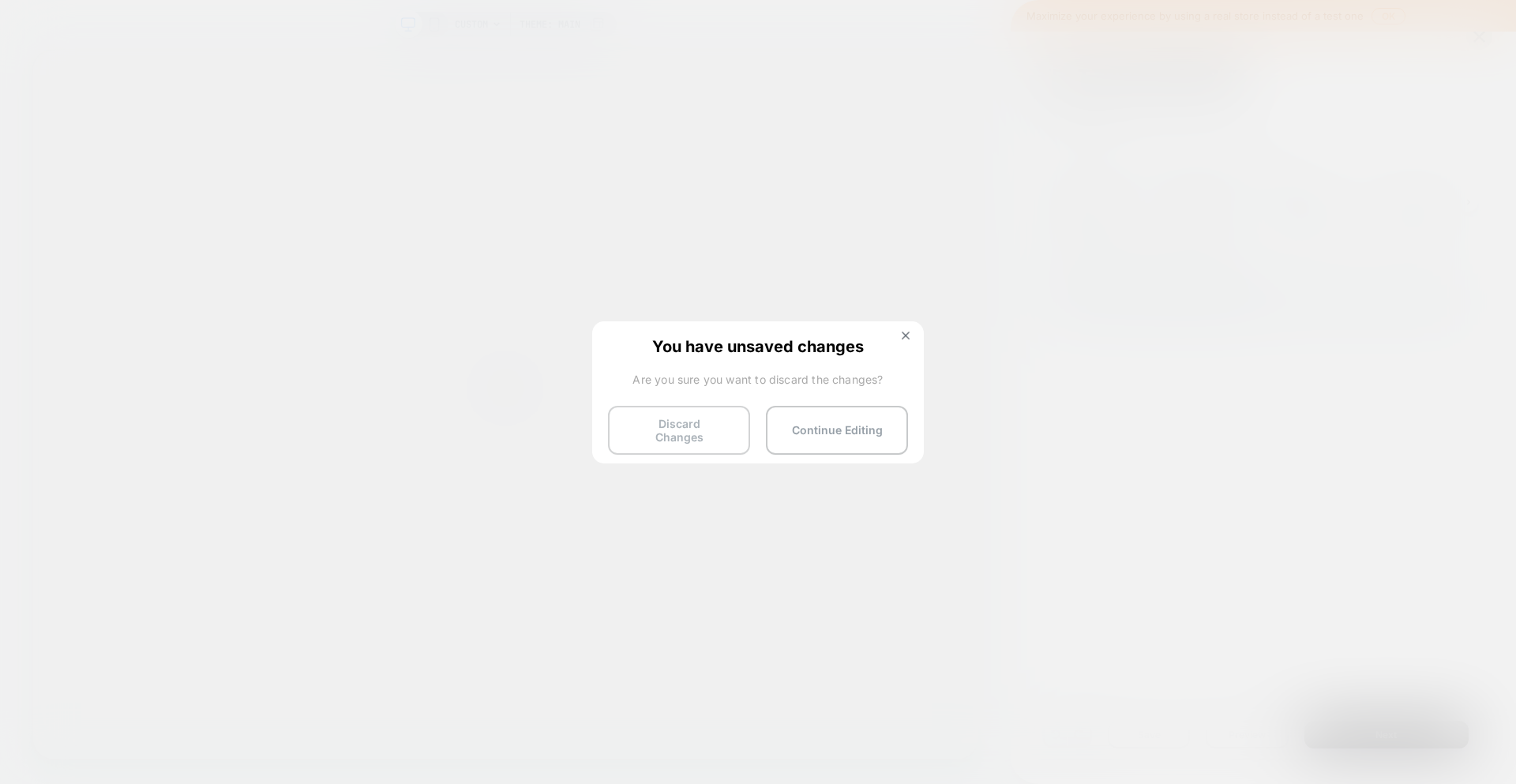
click at [639, 438] on button "Discard Changes" at bounding box center [679, 429] width 142 height 49
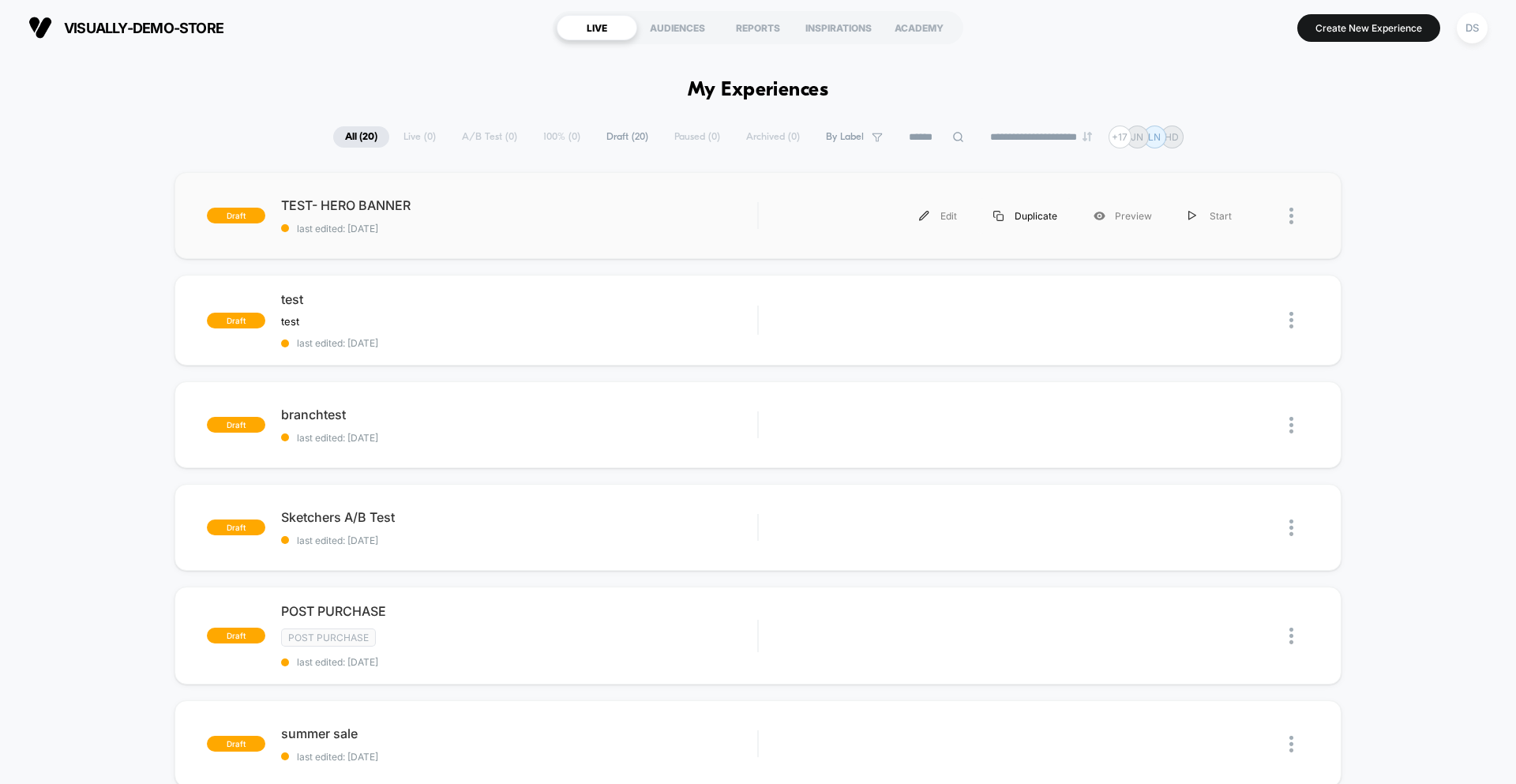
click at [1049, 214] on div "Duplicate" at bounding box center [1026, 216] width 101 height 36
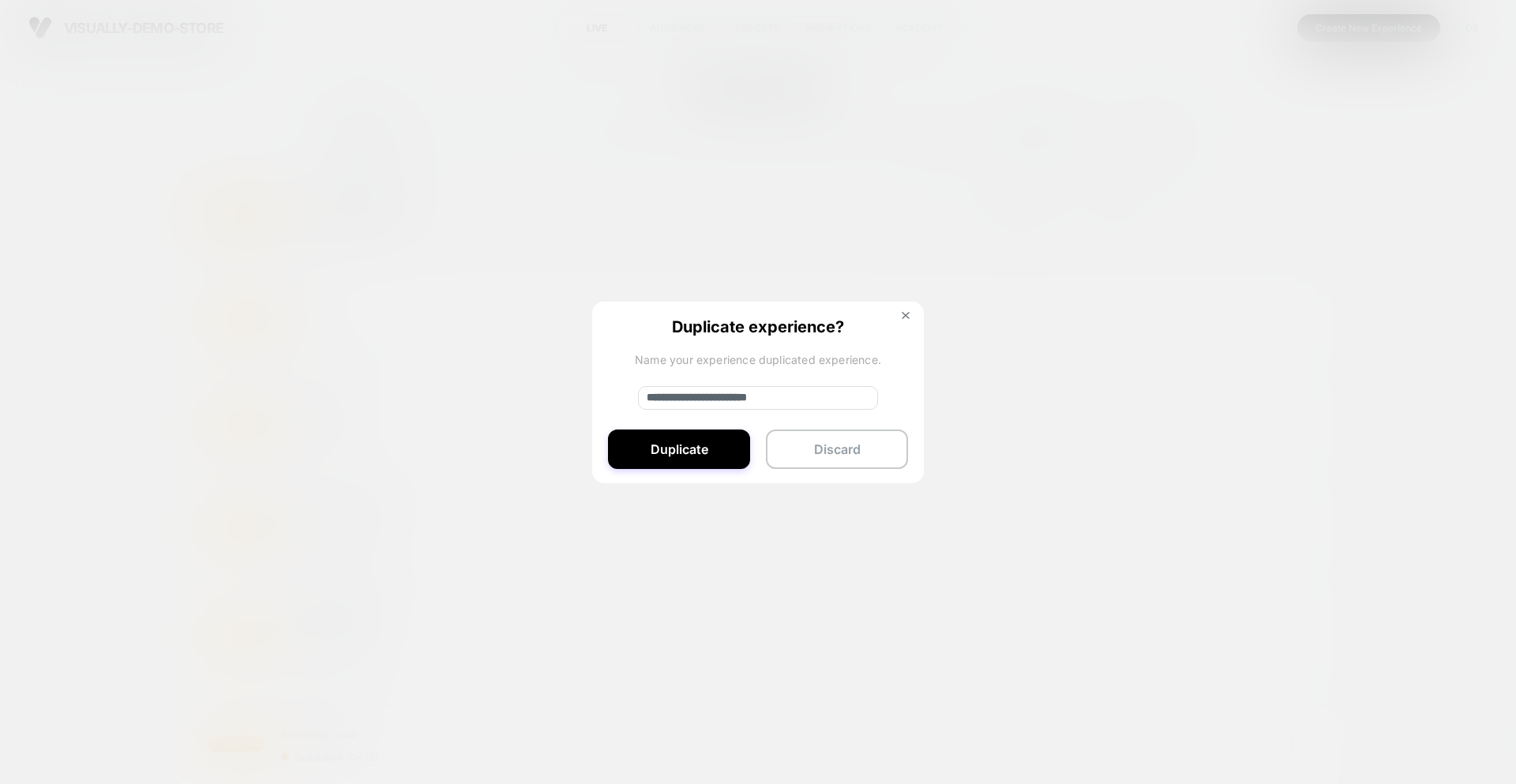
click at [721, 390] on input "**********" at bounding box center [758, 398] width 240 height 24
drag, startPoint x: 737, startPoint y: 393, endPoint x: 648, endPoint y: 394, distance: 89.0
click at [648, 394] on input "**********" at bounding box center [758, 398] width 240 height 24
type input "**********"
drag, startPoint x: 761, startPoint y: 399, endPoint x: 602, endPoint y: 388, distance: 159.4
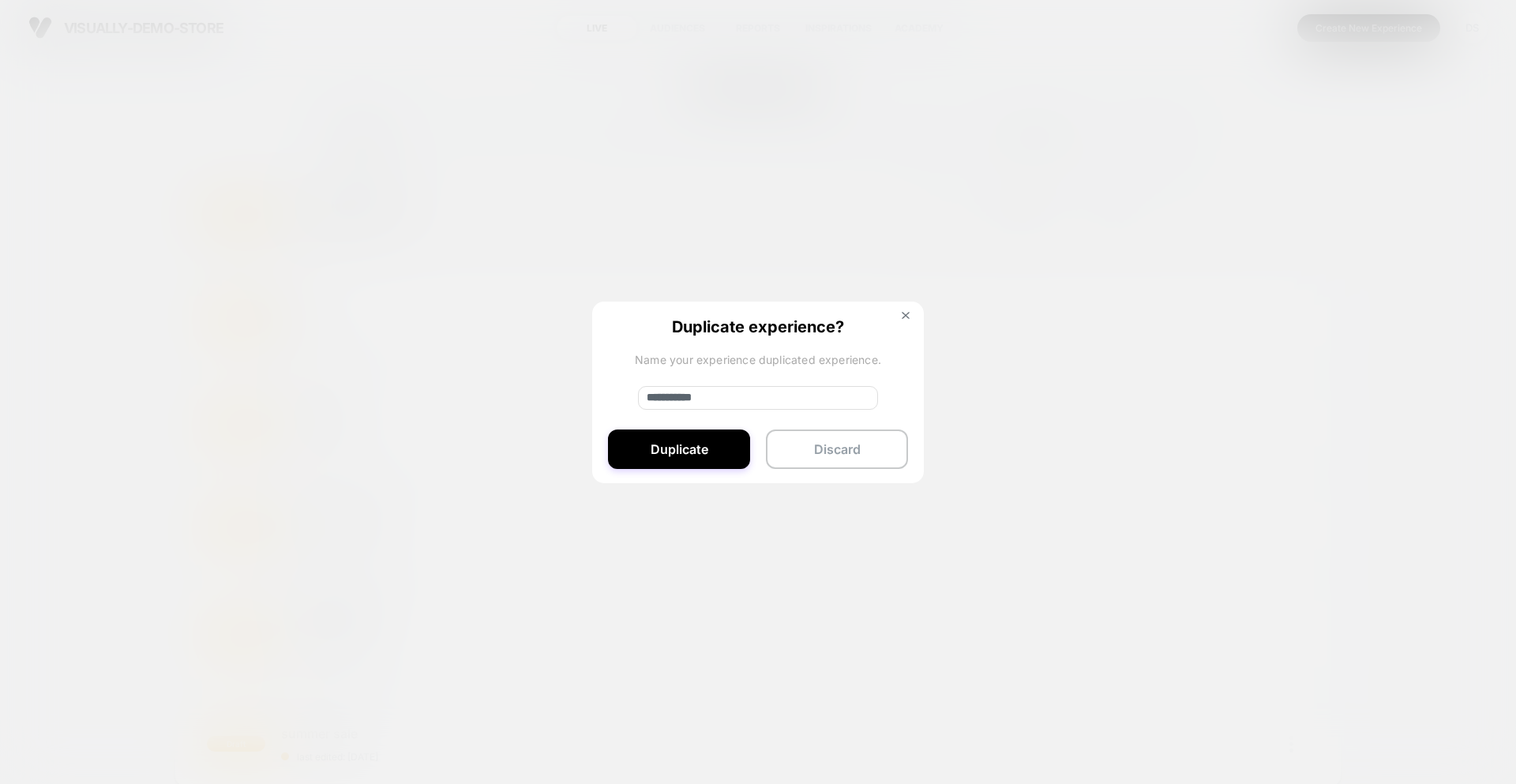
click at [602, 388] on div "**********" at bounding box center [758, 393] width 332 height 183
click at [752, 400] on input at bounding box center [758, 398] width 240 height 24
paste input "**********"
click at [655, 400] on input "**********" at bounding box center [758, 398] width 240 height 24
drag, startPoint x: 696, startPoint y: 400, endPoint x: 819, endPoint y: 410, distance: 123.4
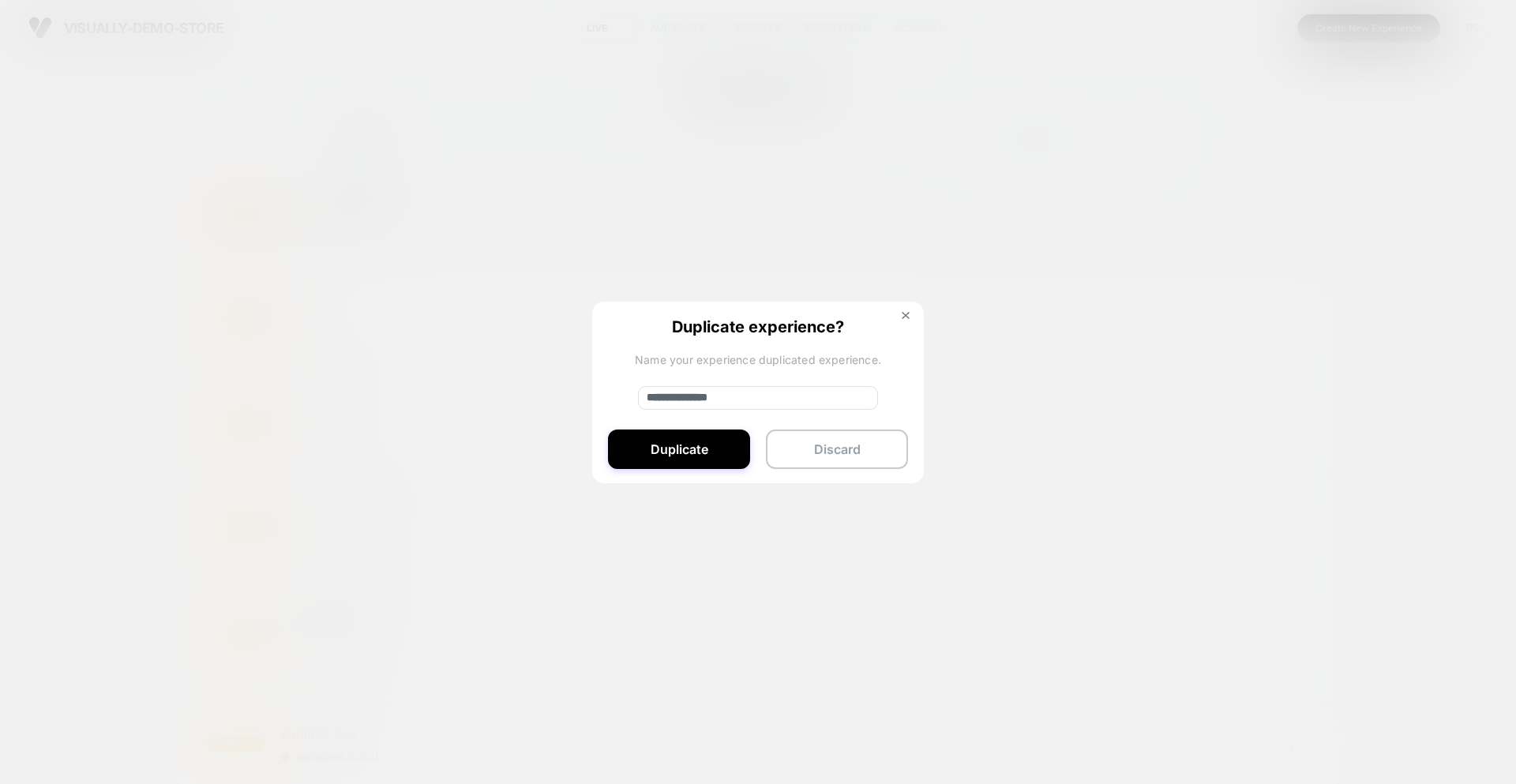
click at [819, 410] on div "**********" at bounding box center [758, 393] width 332 height 183
type input "*******"
click at [661, 446] on button "Duplicate" at bounding box center [679, 449] width 142 height 39
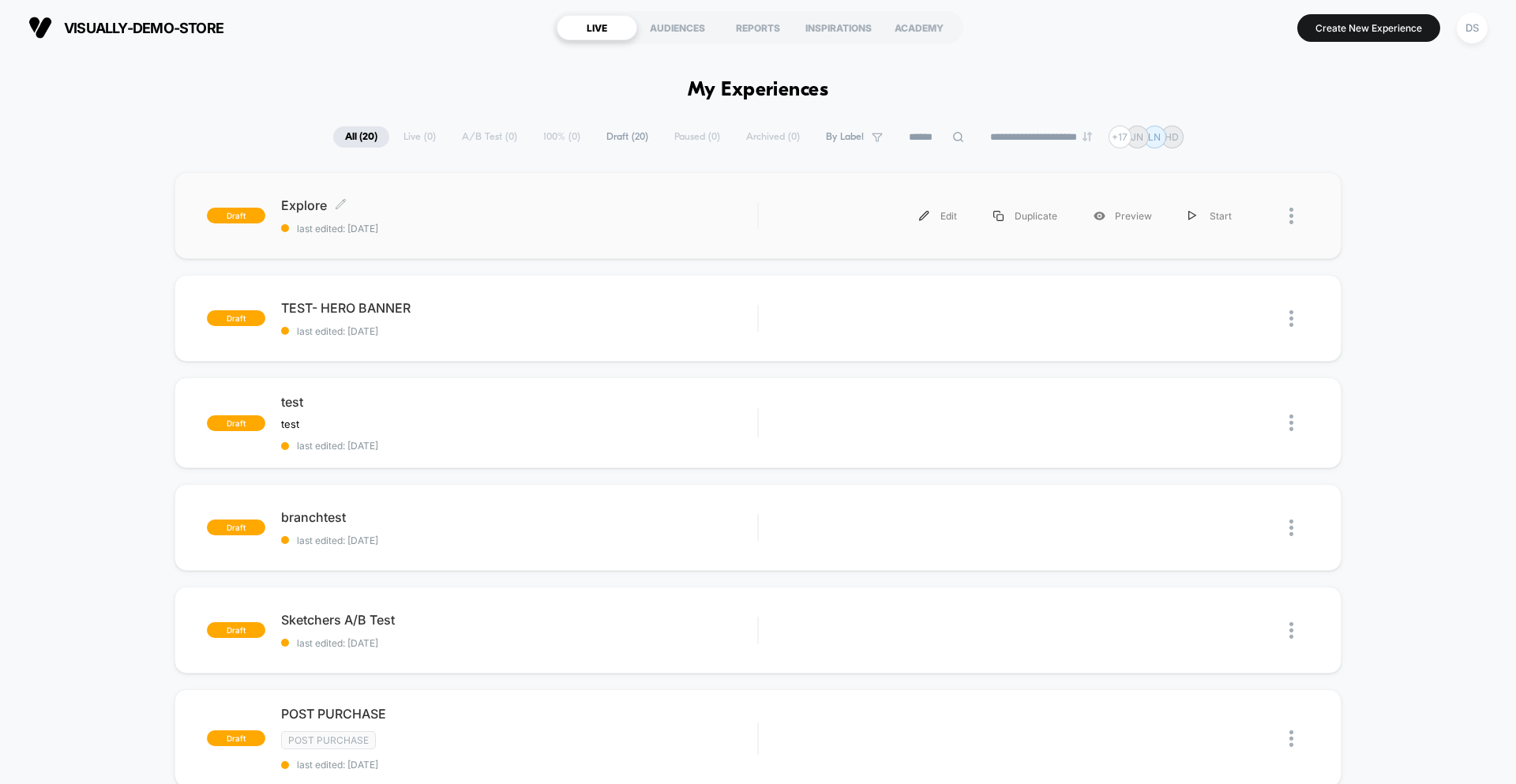
click at [540, 216] on div "Explore Click to edit experience details Click to edit experience details last …" at bounding box center [519, 216] width 477 height 37
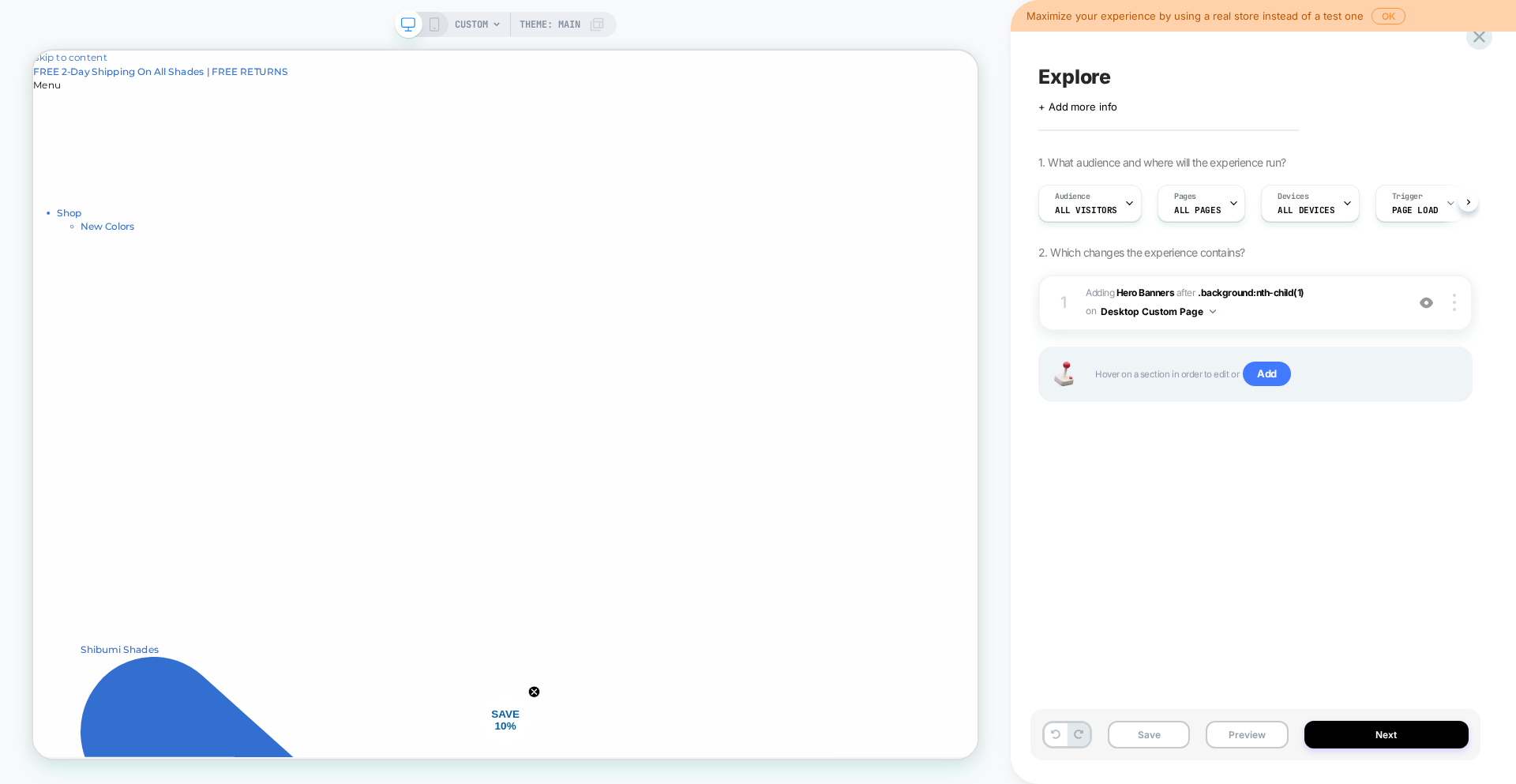
scroll to position [0, 1]
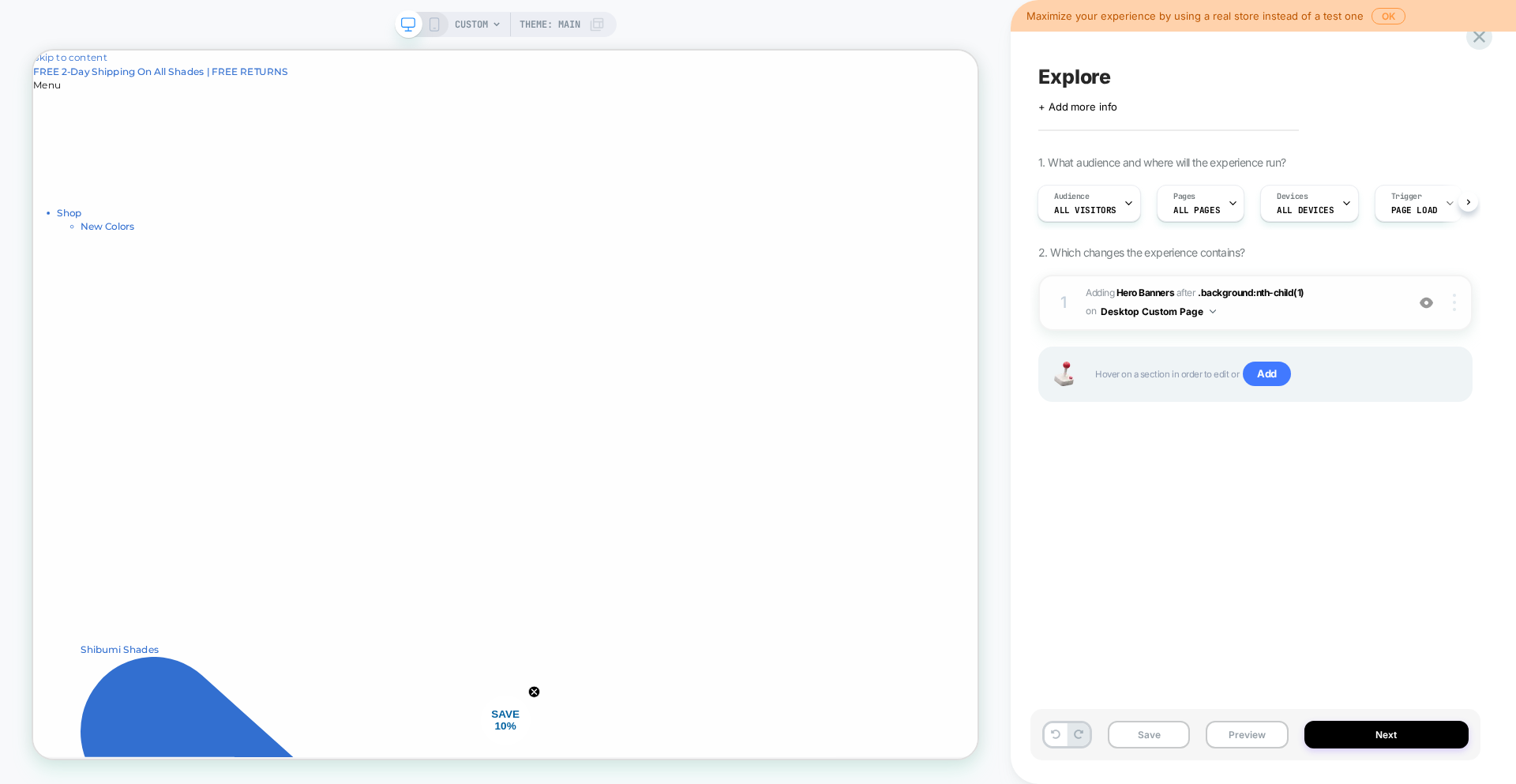
click at [1458, 309] on div at bounding box center [1456, 303] width 30 height 17
click at [1460, 306] on div at bounding box center [1456, 303] width 30 height 17
click at [1323, 506] on div "Explore Click to edit experience details + Add more info 1. What audience and w…" at bounding box center [1256, 392] width 450 height 752
click at [1442, 310] on div at bounding box center [1456, 303] width 30 height 17
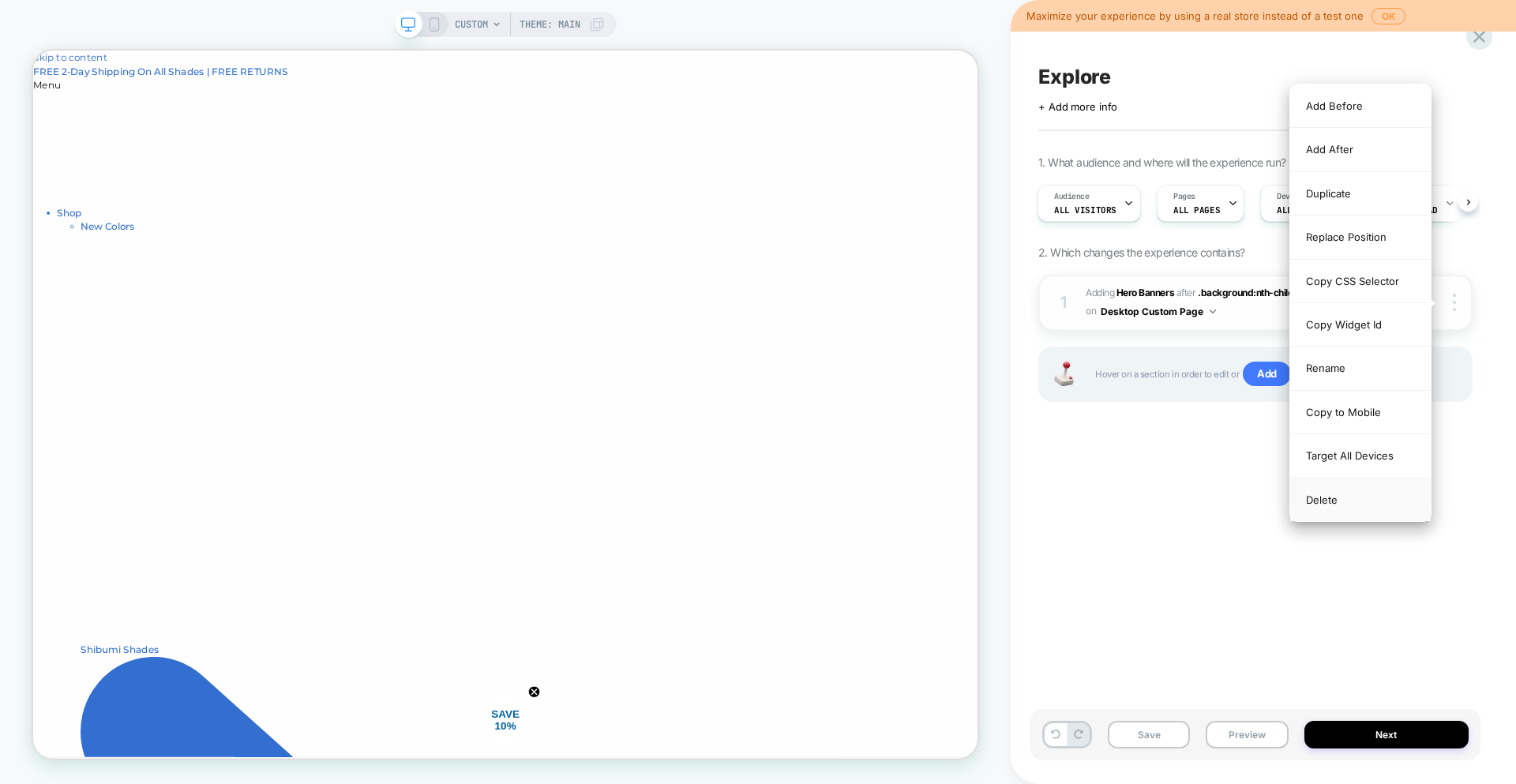
click at [1334, 506] on div "Delete" at bounding box center [1361, 499] width 141 height 43
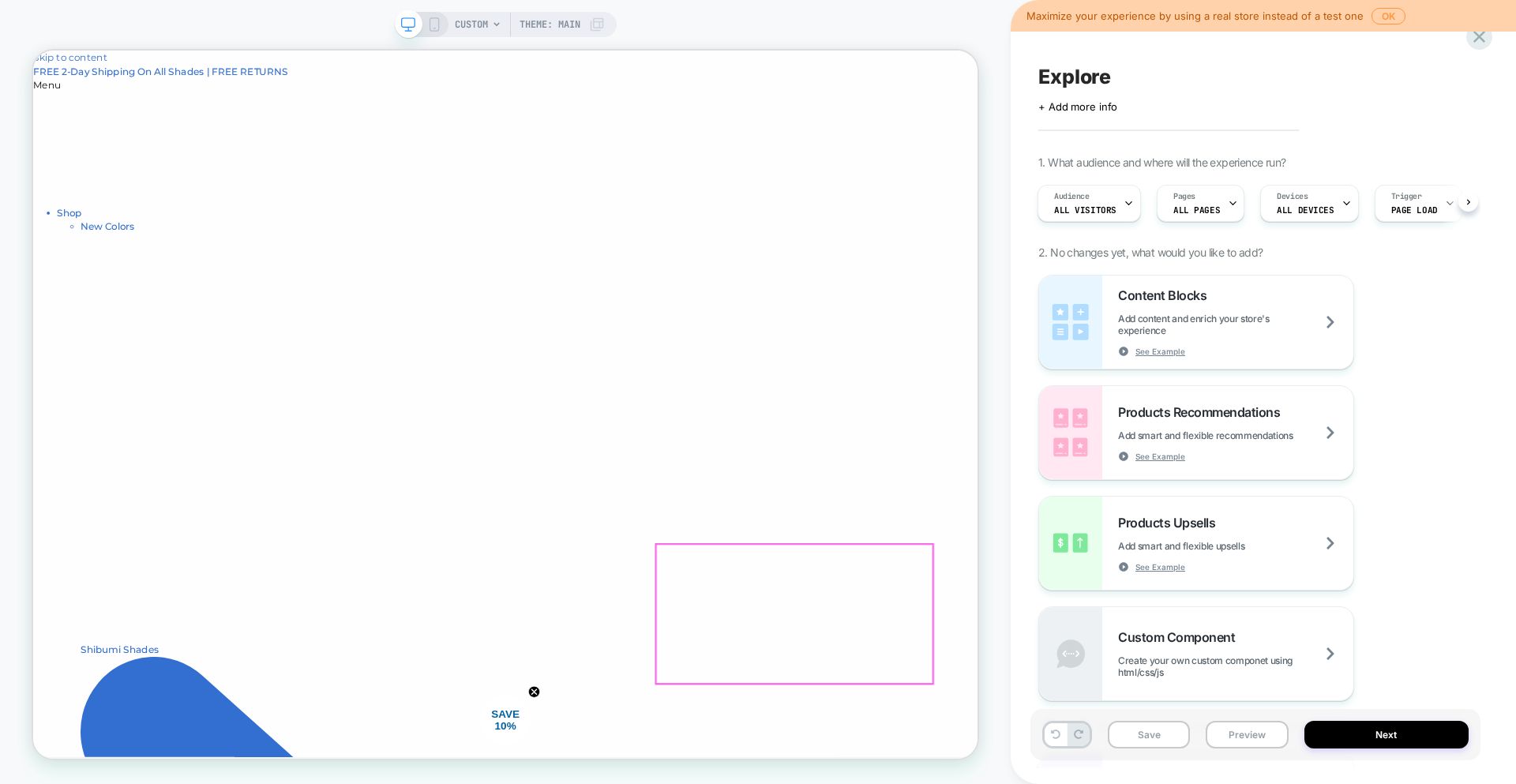
scroll to position [3, 0]
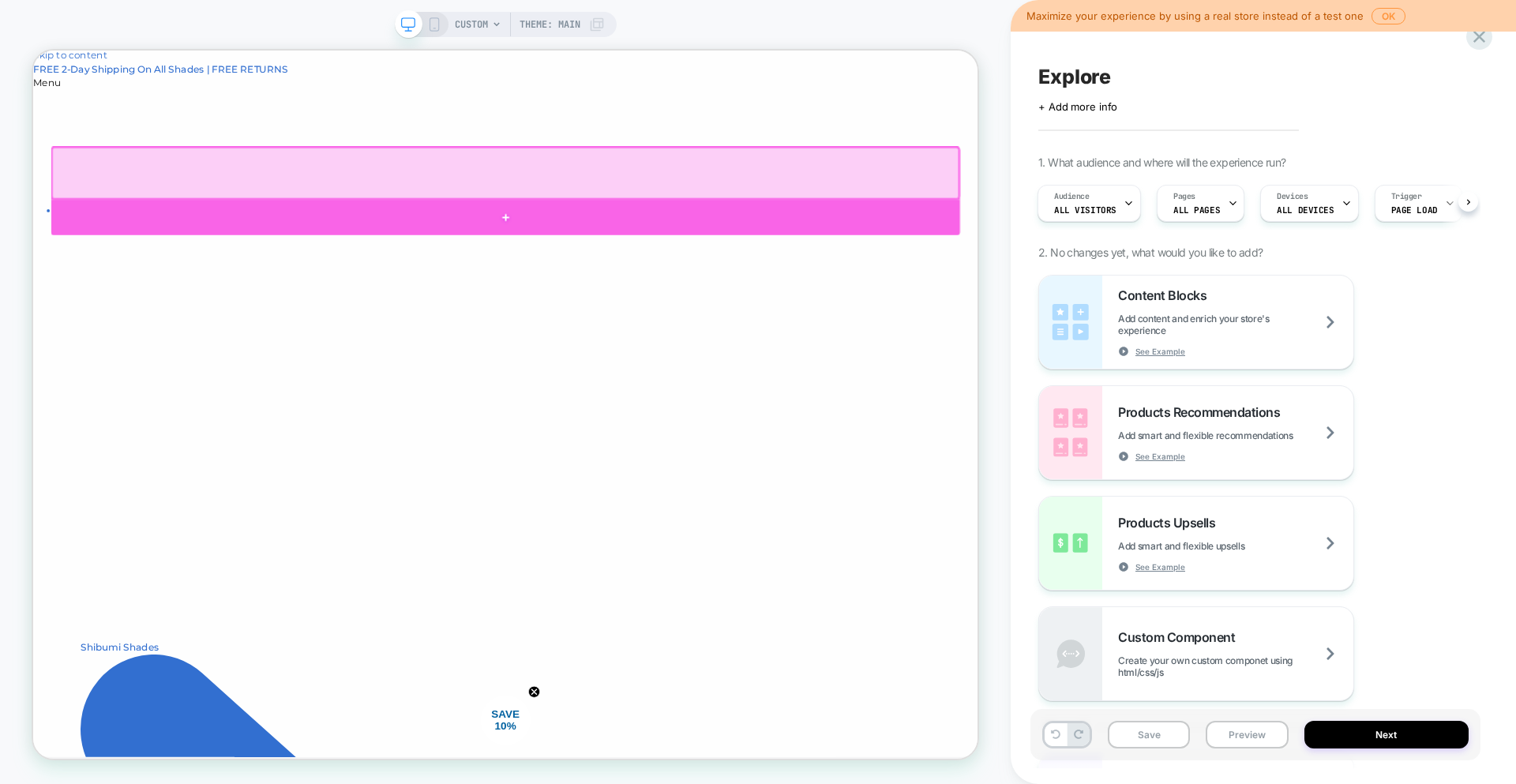
click at [687, 261] on div at bounding box center [663, 274] width 1212 height 48
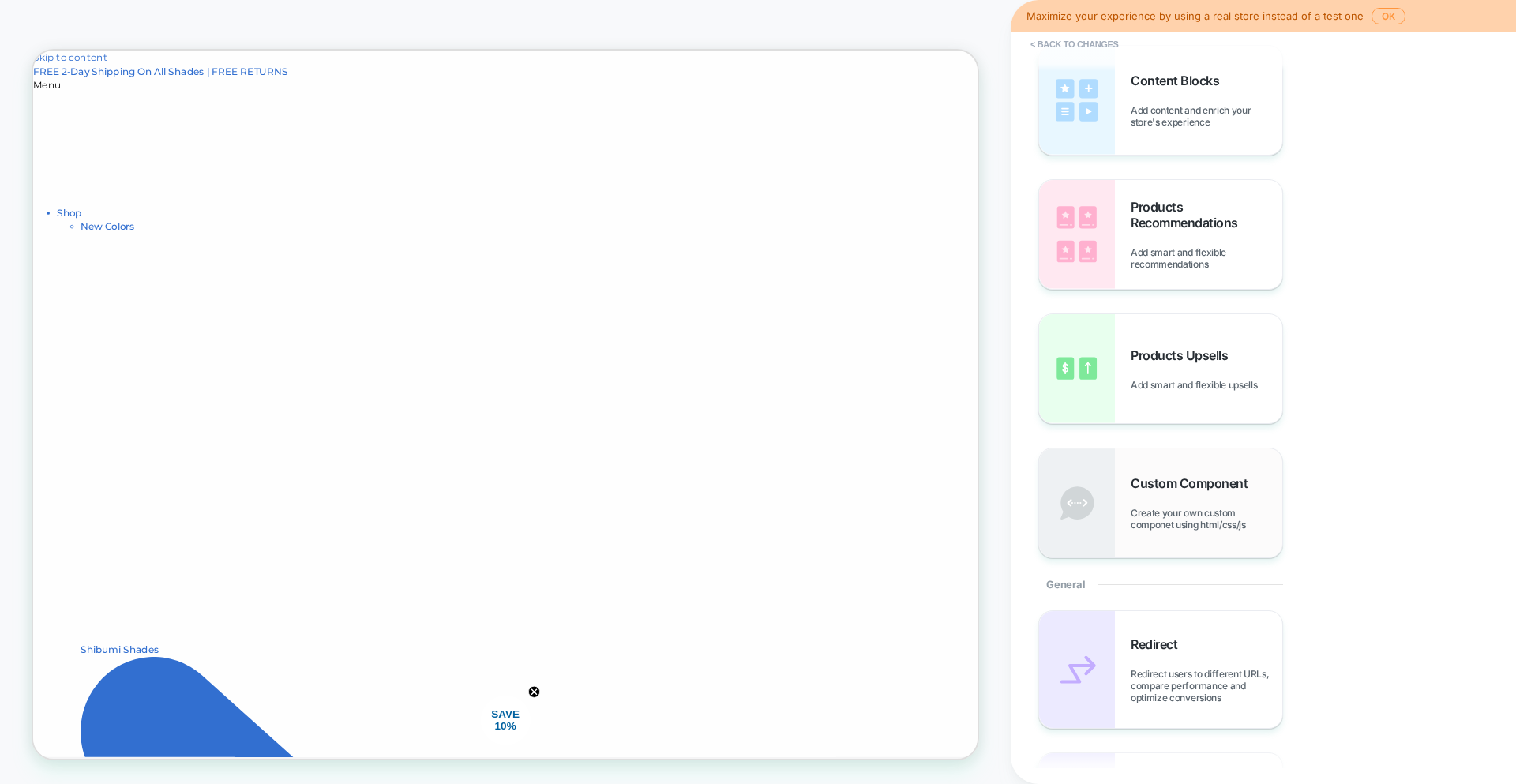
scroll to position [0, 0]
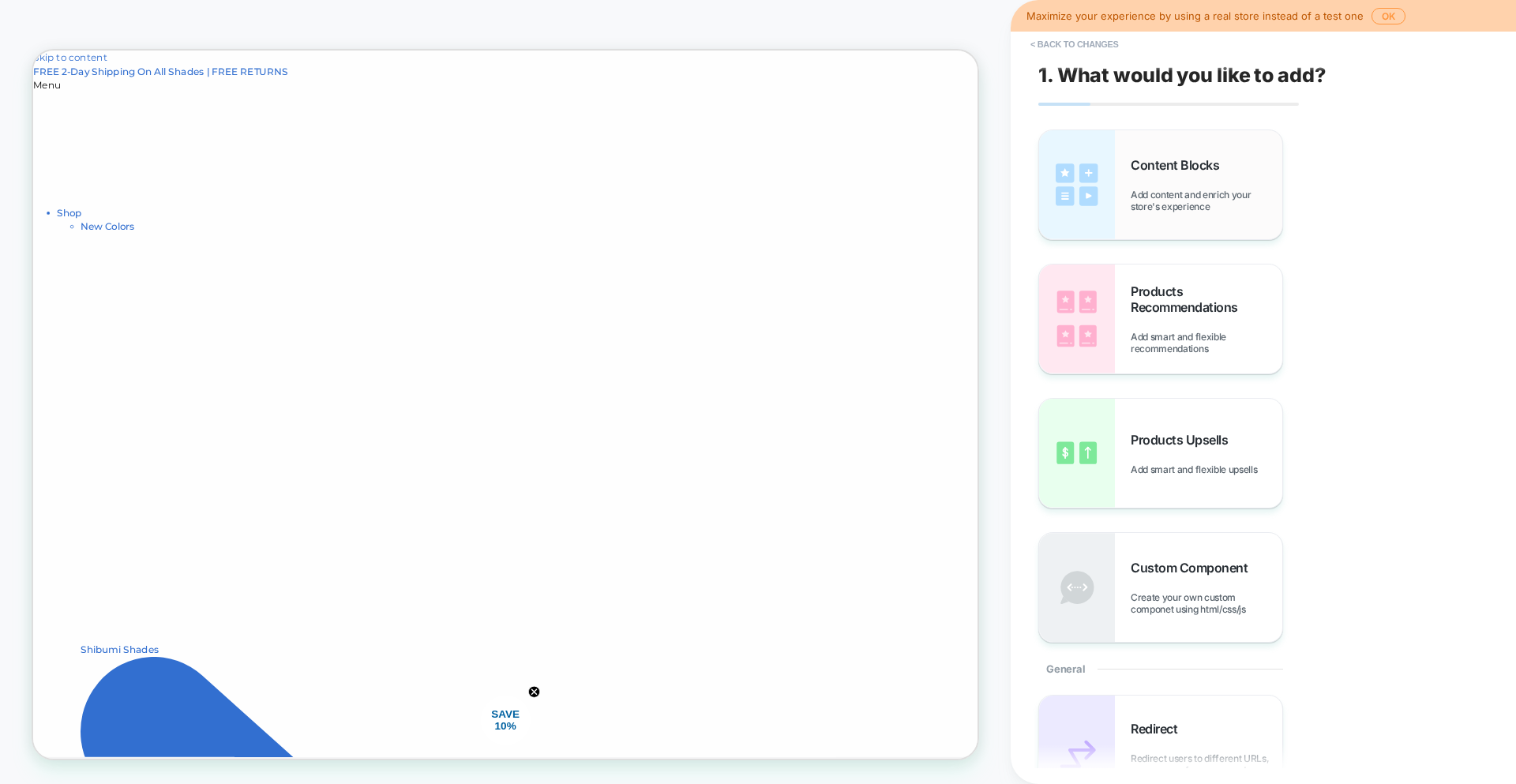
click at [1109, 165] on img at bounding box center [1077, 185] width 76 height 109
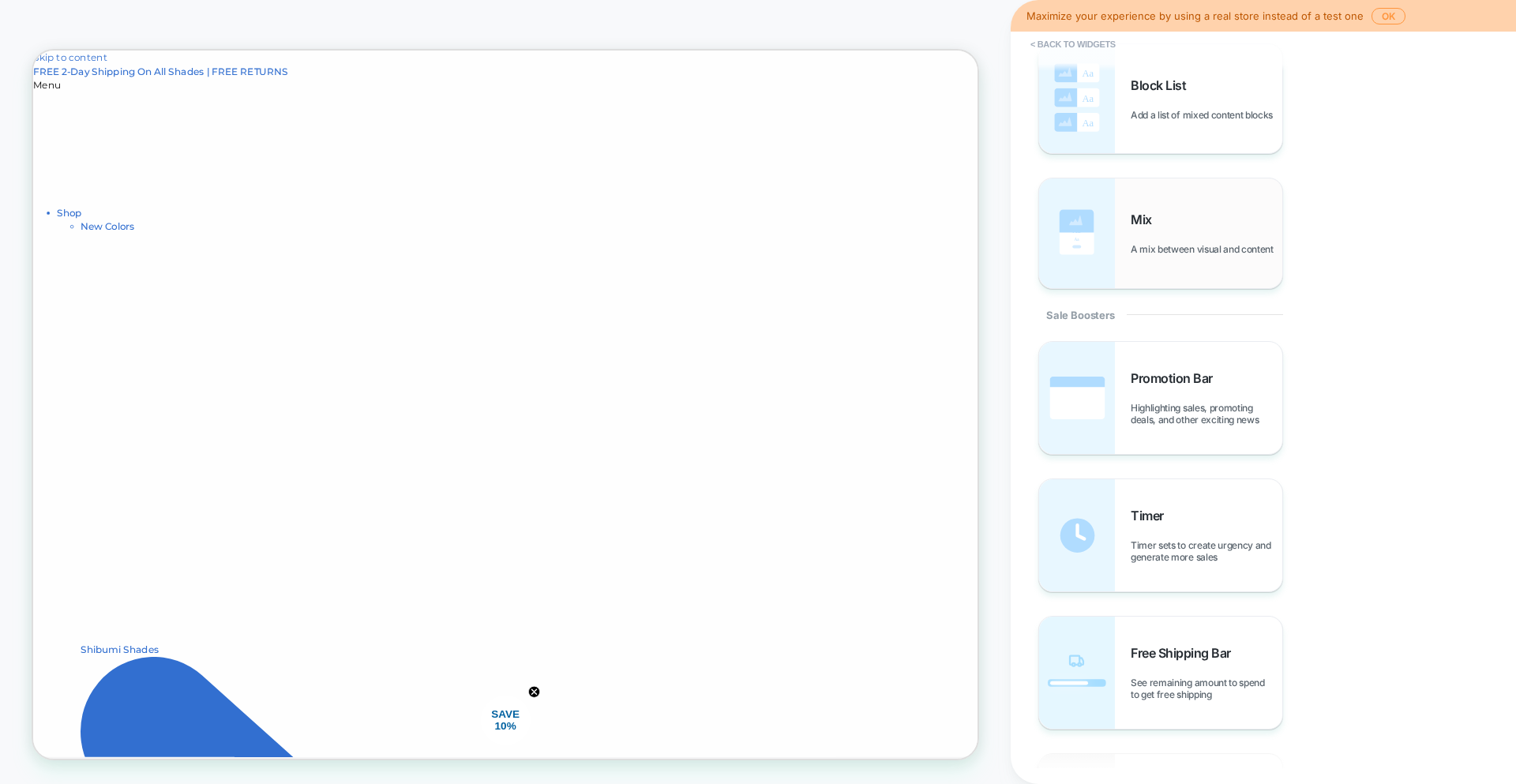
scroll to position [484, 0]
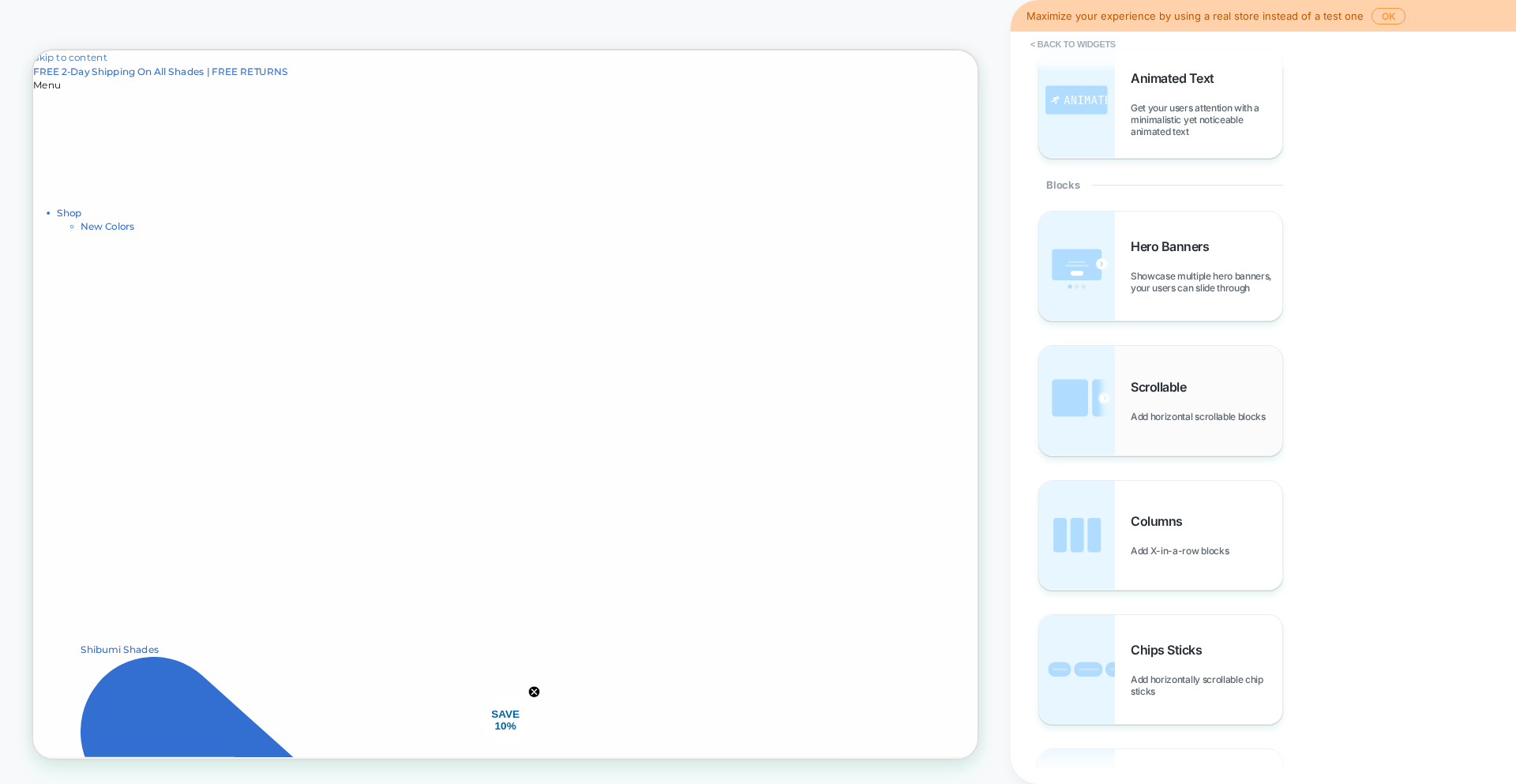
click at [1186, 427] on div "Scrollable Add horizontal scrollable blocks" at bounding box center [1160, 401] width 243 height 109
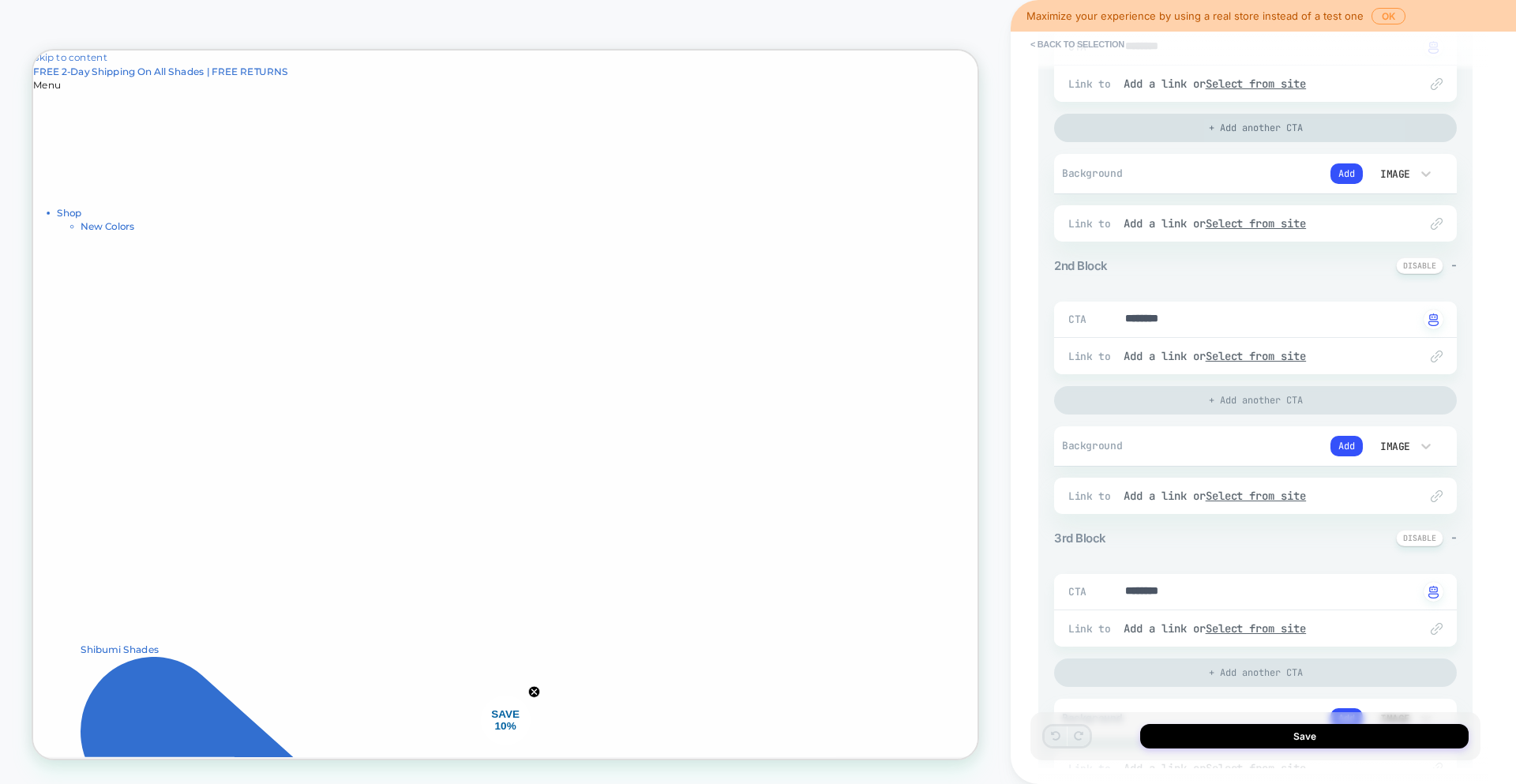
scroll to position [305, 0]
click at [1427, 179] on icon at bounding box center [1426, 175] width 16 height 16
click at [1409, 311] on div "Video" at bounding box center [1402, 315] width 67 height 33
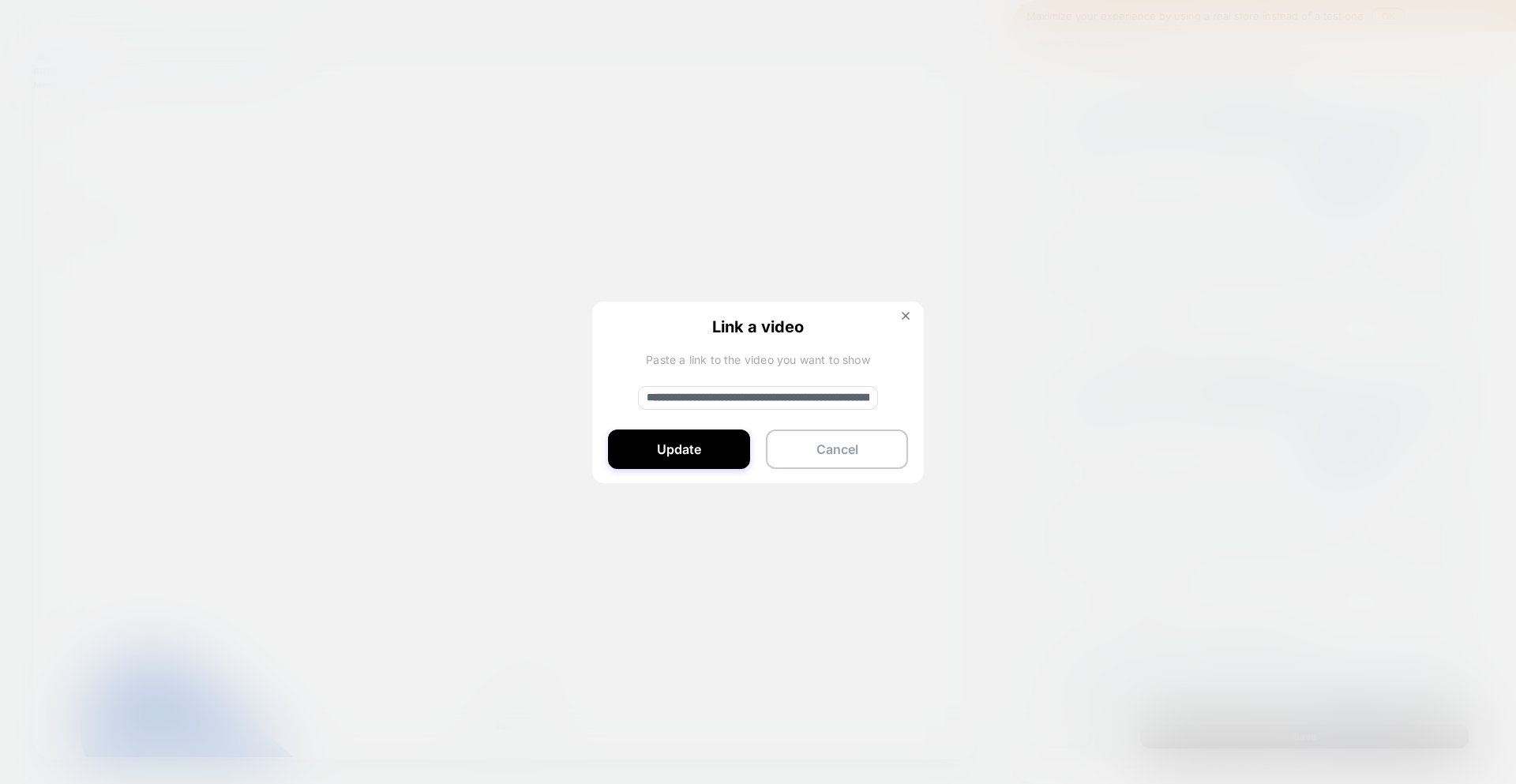
type textarea "*"
click at [748, 397] on input "**********" at bounding box center [758, 398] width 240 height 24
paste input "**********"
click at [706, 445] on button "Update" at bounding box center [679, 449] width 142 height 39
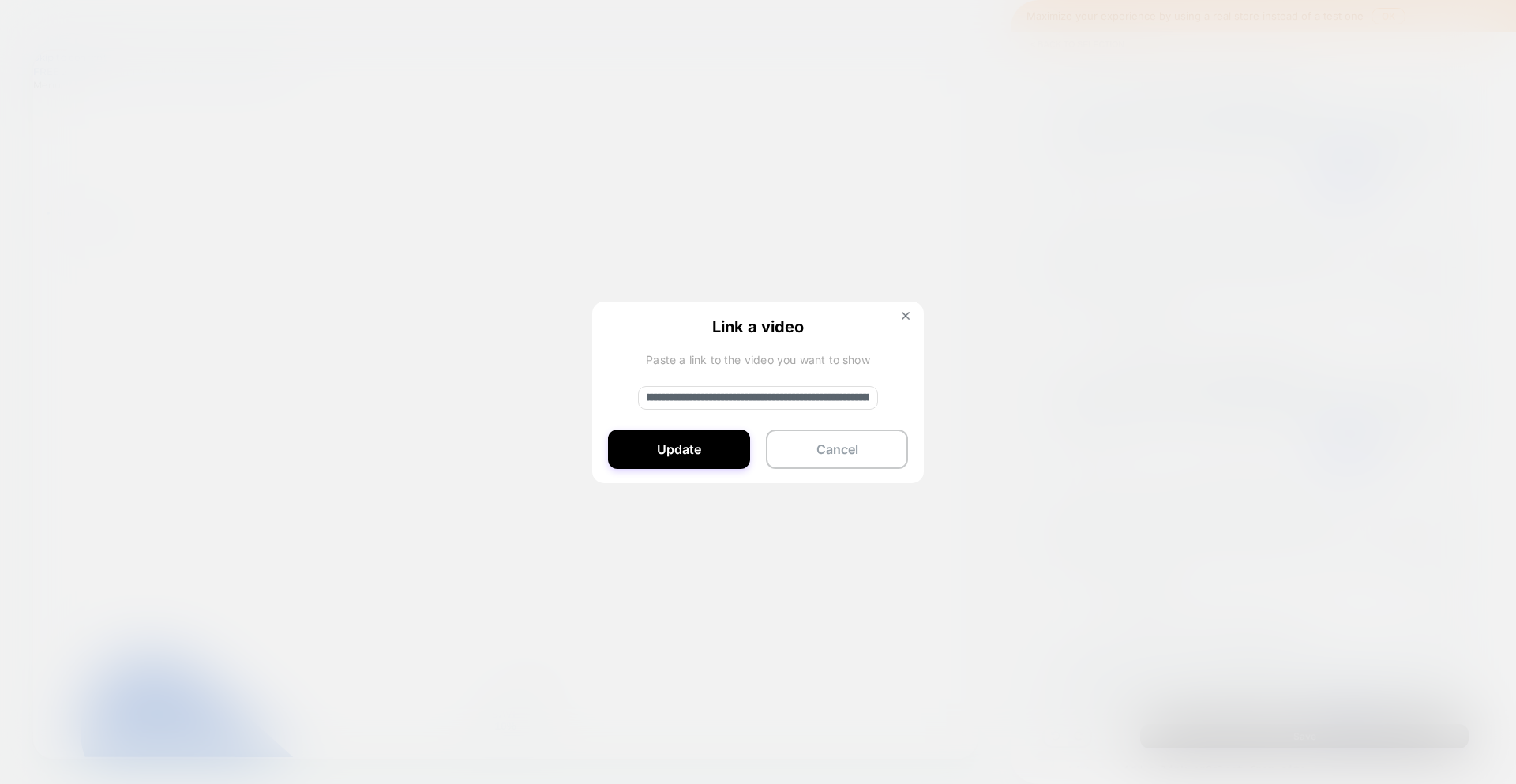
scroll to position [0, 1602]
drag, startPoint x: 863, startPoint y: 394, endPoint x: 1016, endPoint y: 410, distance: 153.8
click at [1163, 186] on div "**********" at bounding box center [1263, 176] width 200 height 20
type input "**********"
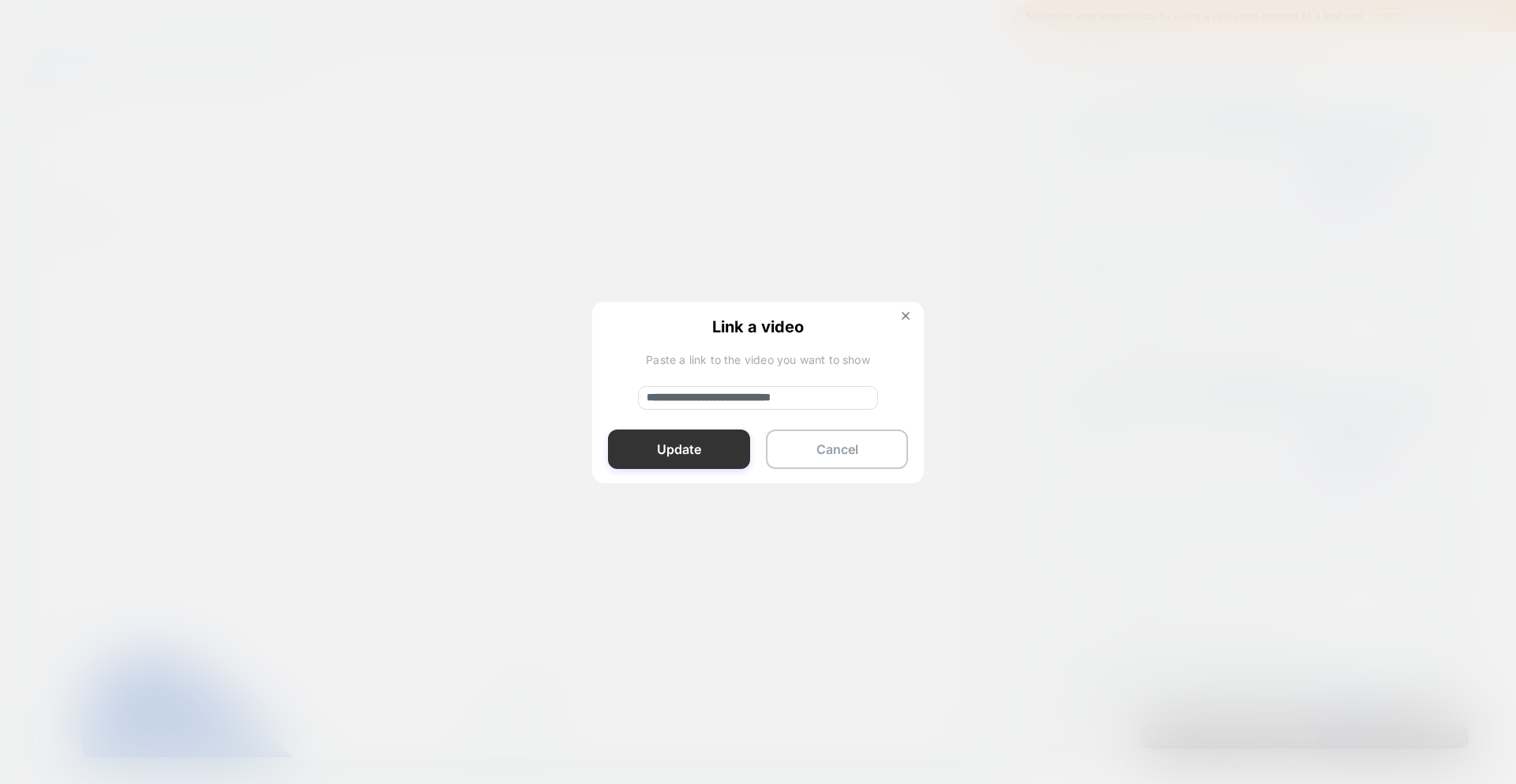
click at [645, 468] on button "Update" at bounding box center [679, 449] width 142 height 39
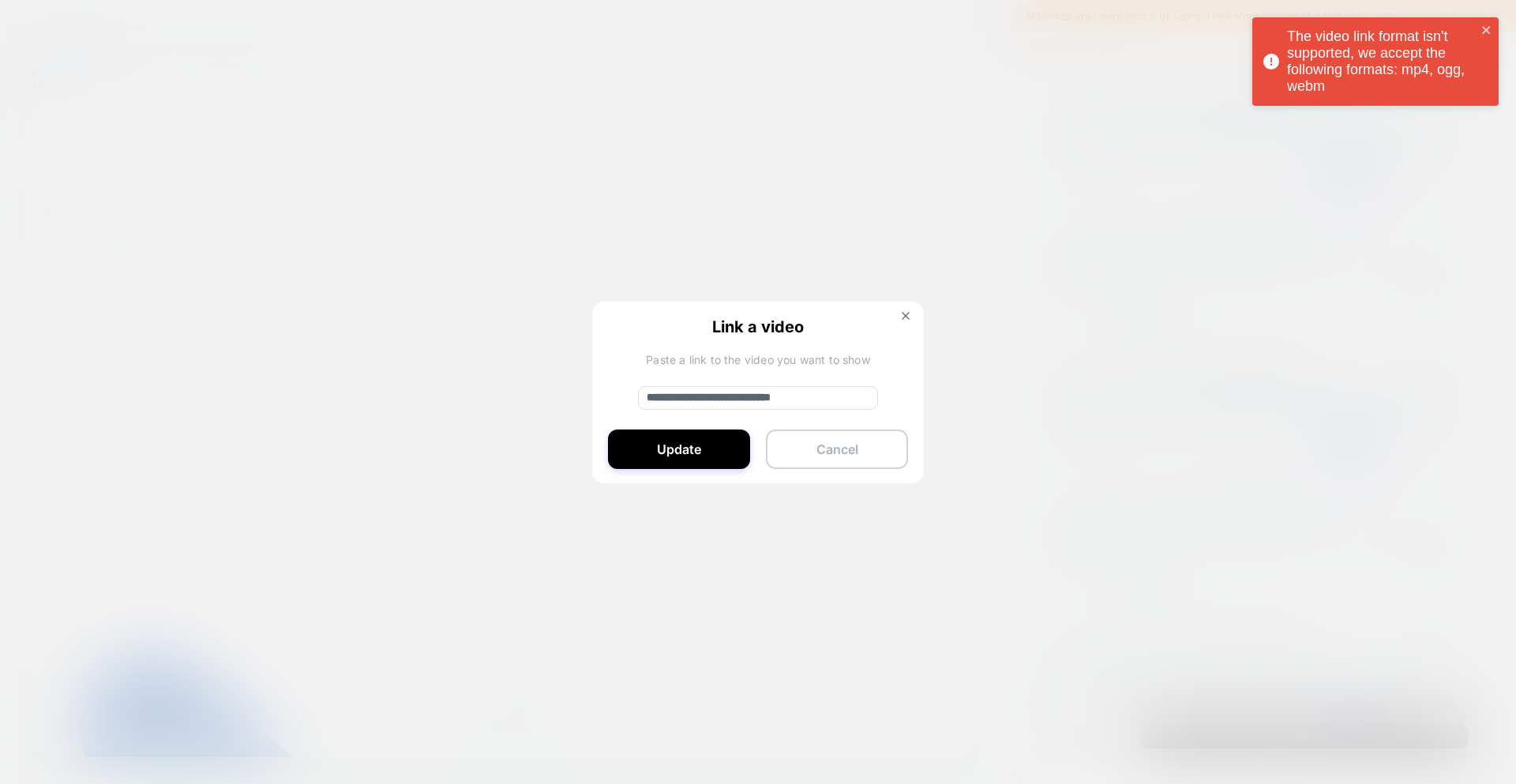
click at [858, 460] on button "Cancel" at bounding box center [837, 449] width 142 height 39
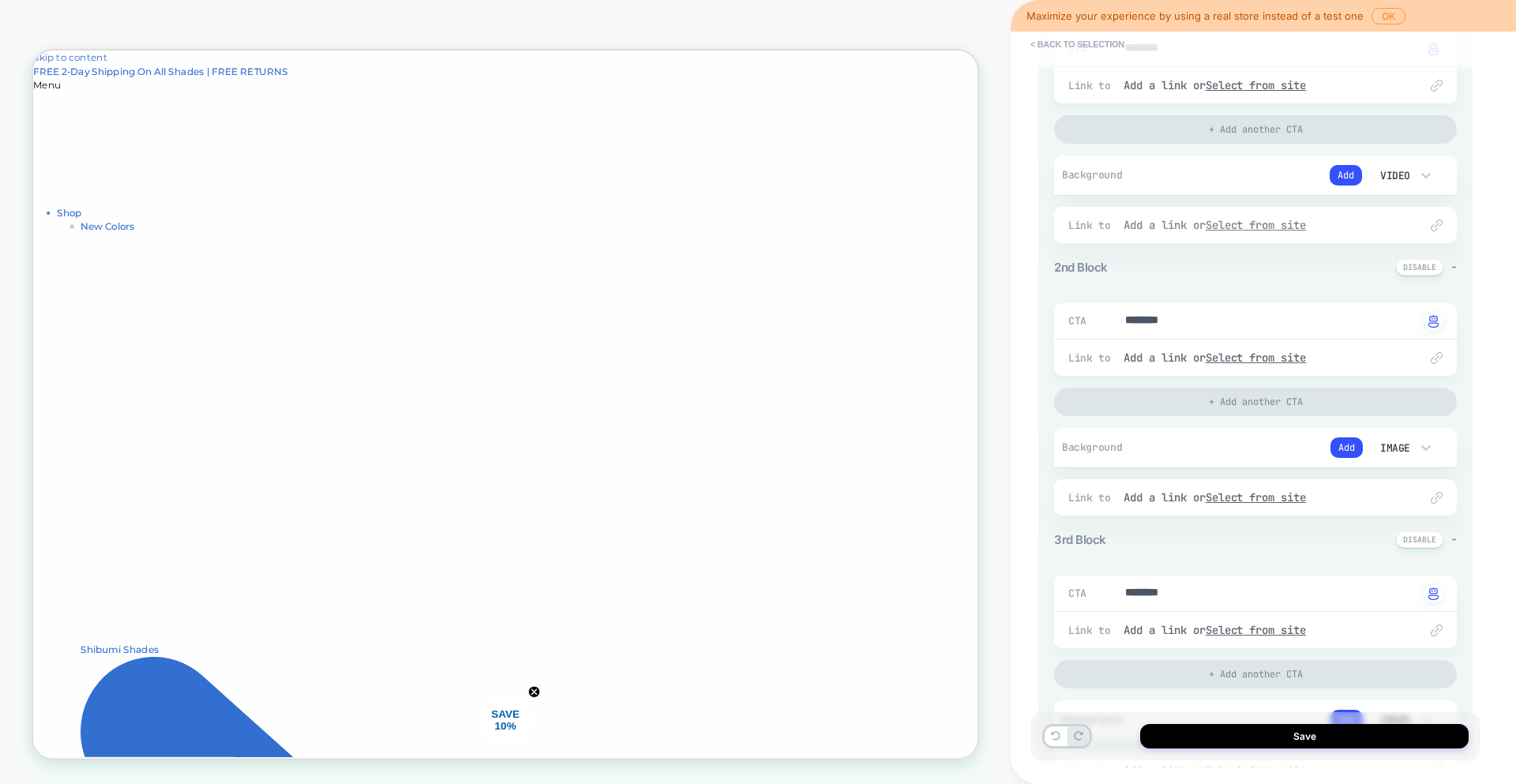
click at [1246, 211] on div "Link to Add a link or Select from site" at bounding box center [1256, 225] width 402 height 37
click at [1352, 170] on button "Add" at bounding box center [1346, 176] width 32 height 20
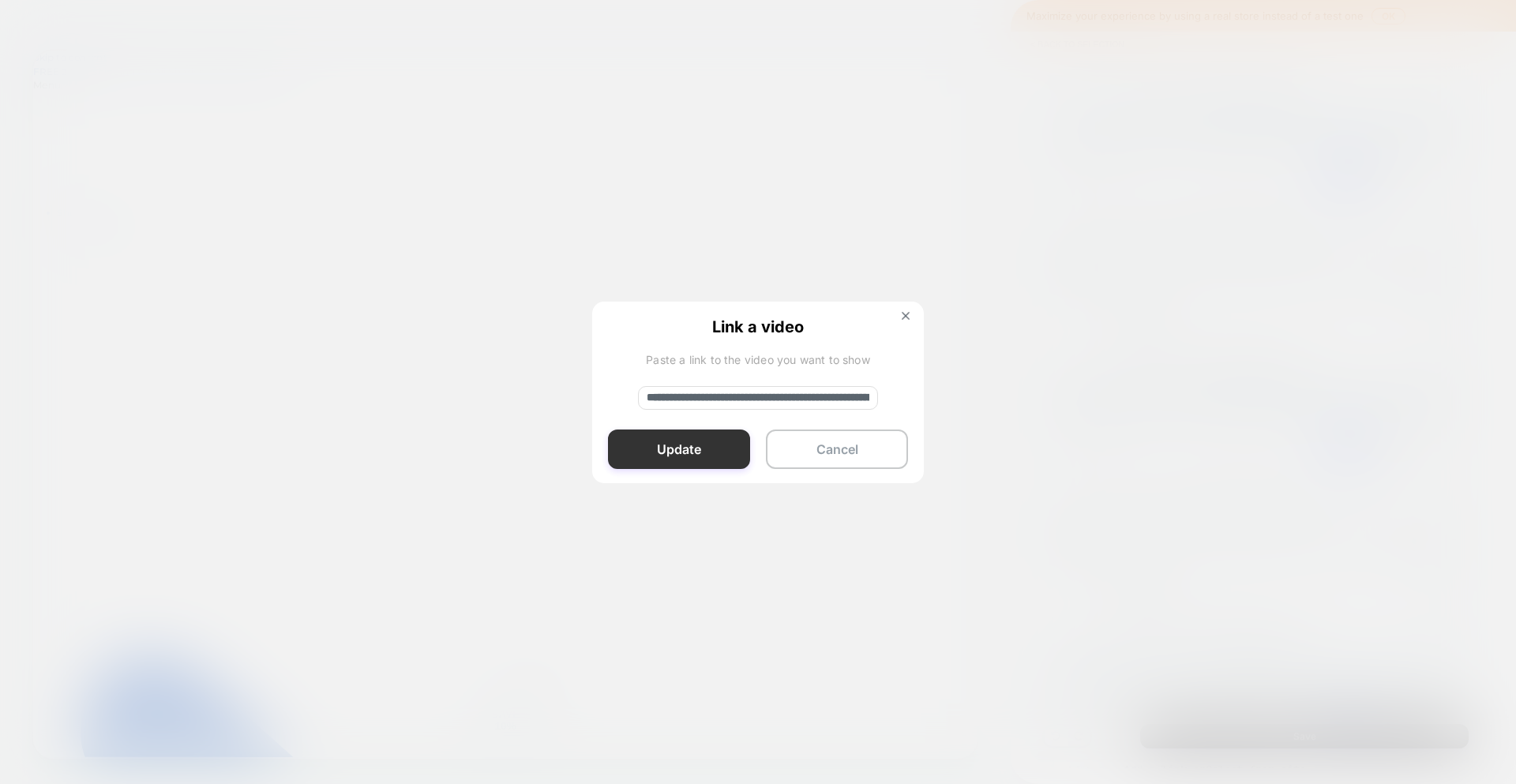
click at [697, 455] on button "Update" at bounding box center [679, 449] width 142 height 39
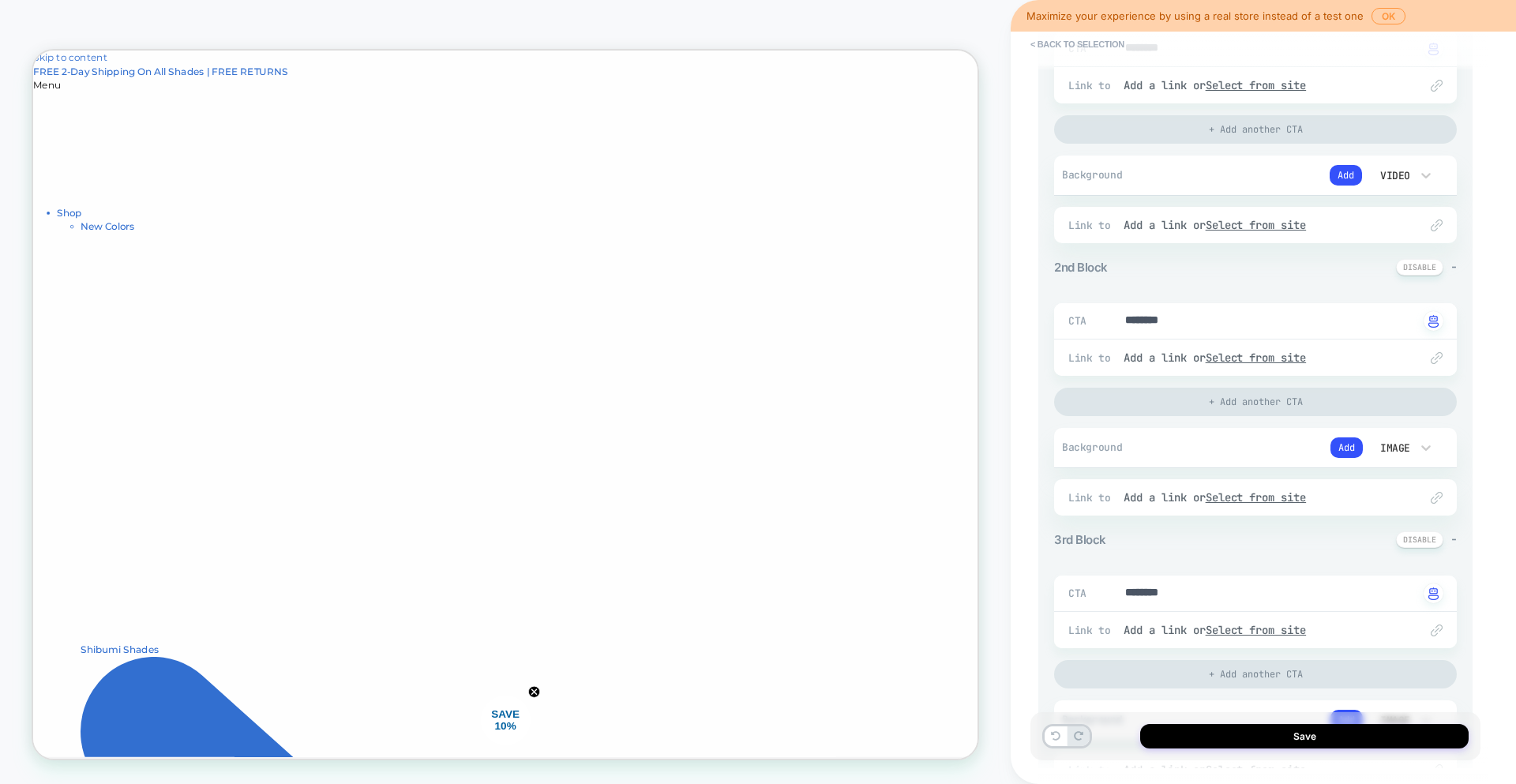
click at [1436, 226] on img at bounding box center [1437, 226] width 12 height 12
click at [1441, 234] on div "Link to Add a link or Select from site" at bounding box center [1256, 225] width 402 height 37
click at [1298, 229] on u "Select from site" at bounding box center [1256, 225] width 101 height 14
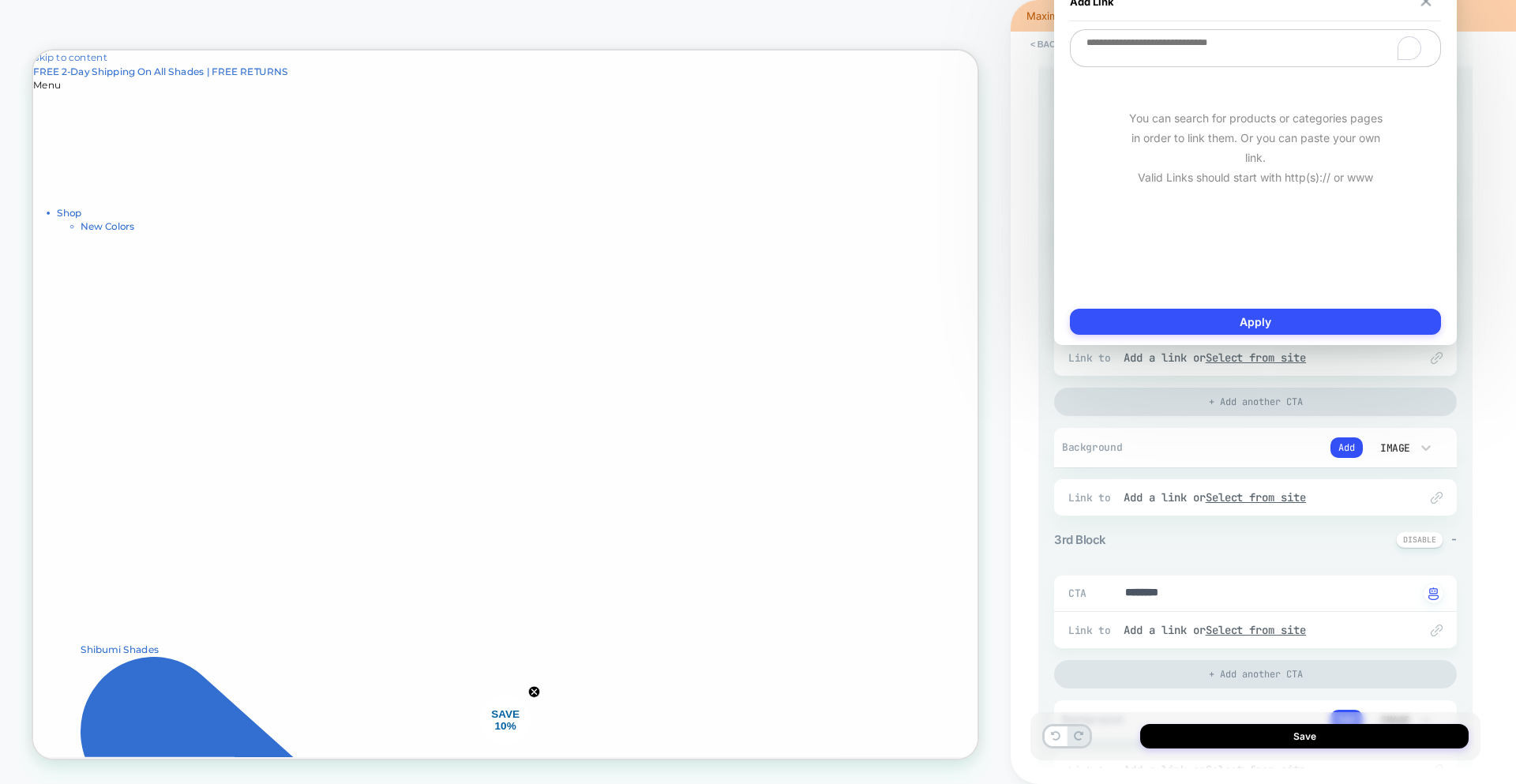
click at [1430, 5] on button at bounding box center [1427, 1] width 15 height 11
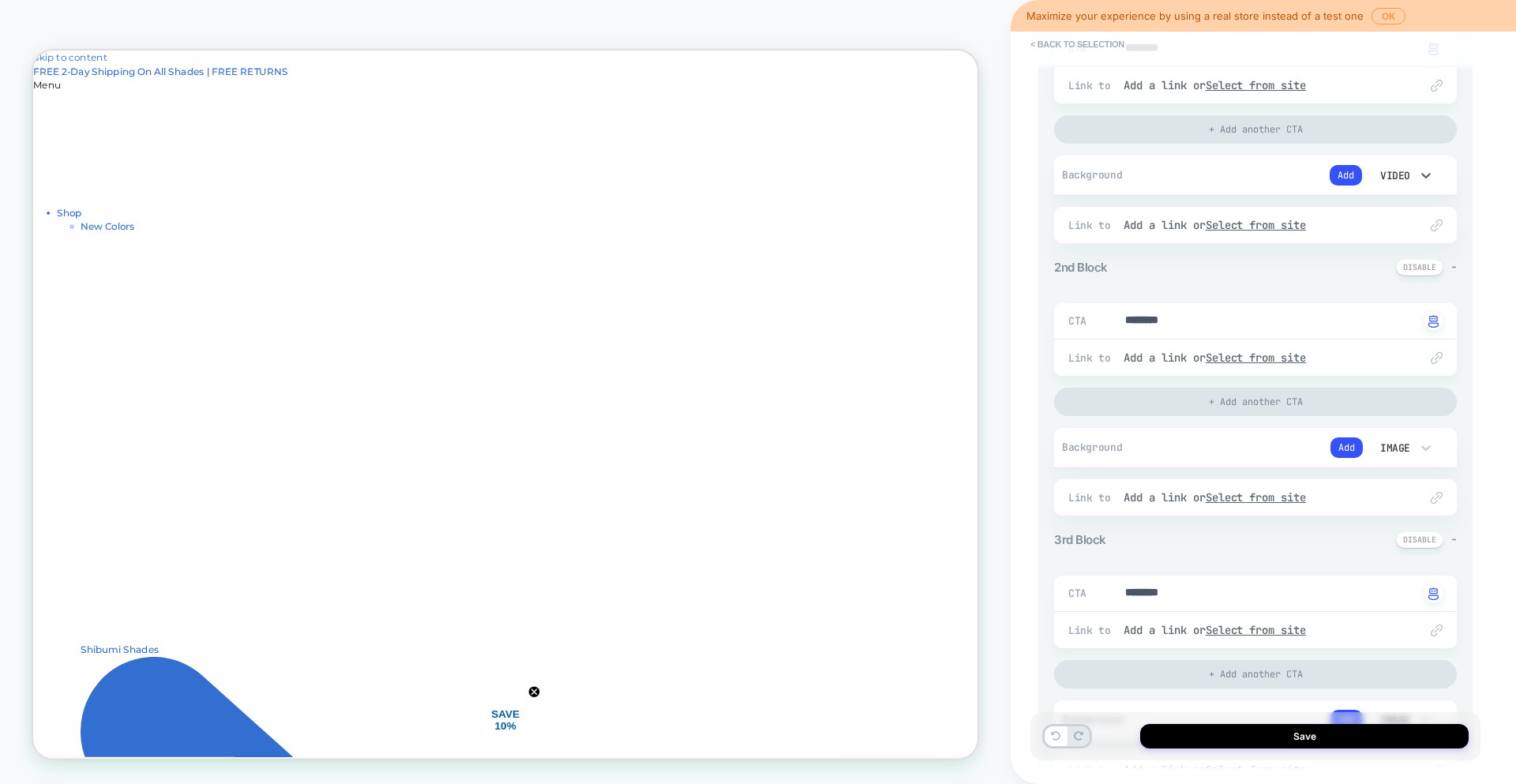
click at [1398, 175] on div "Video" at bounding box center [1393, 176] width 33 height 14
click at [1398, 175] on div at bounding box center [758, 392] width 1516 height 784
click at [1351, 172] on button "Add" at bounding box center [1346, 176] width 32 height 20
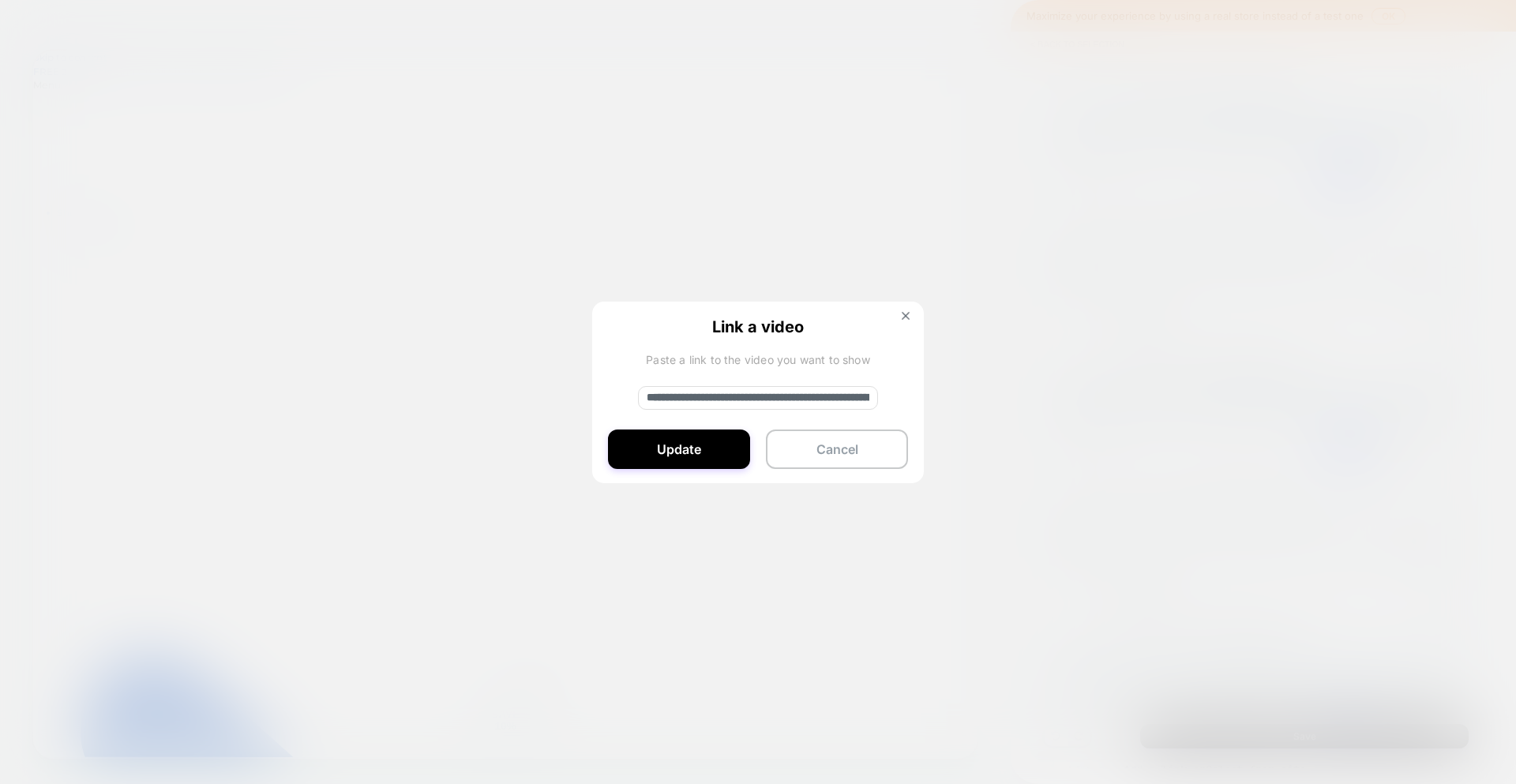
type textarea "*"
click at [698, 396] on input "**********" at bounding box center [758, 398] width 240 height 24
click at [758, 401] on input at bounding box center [758, 398] width 240 height 24
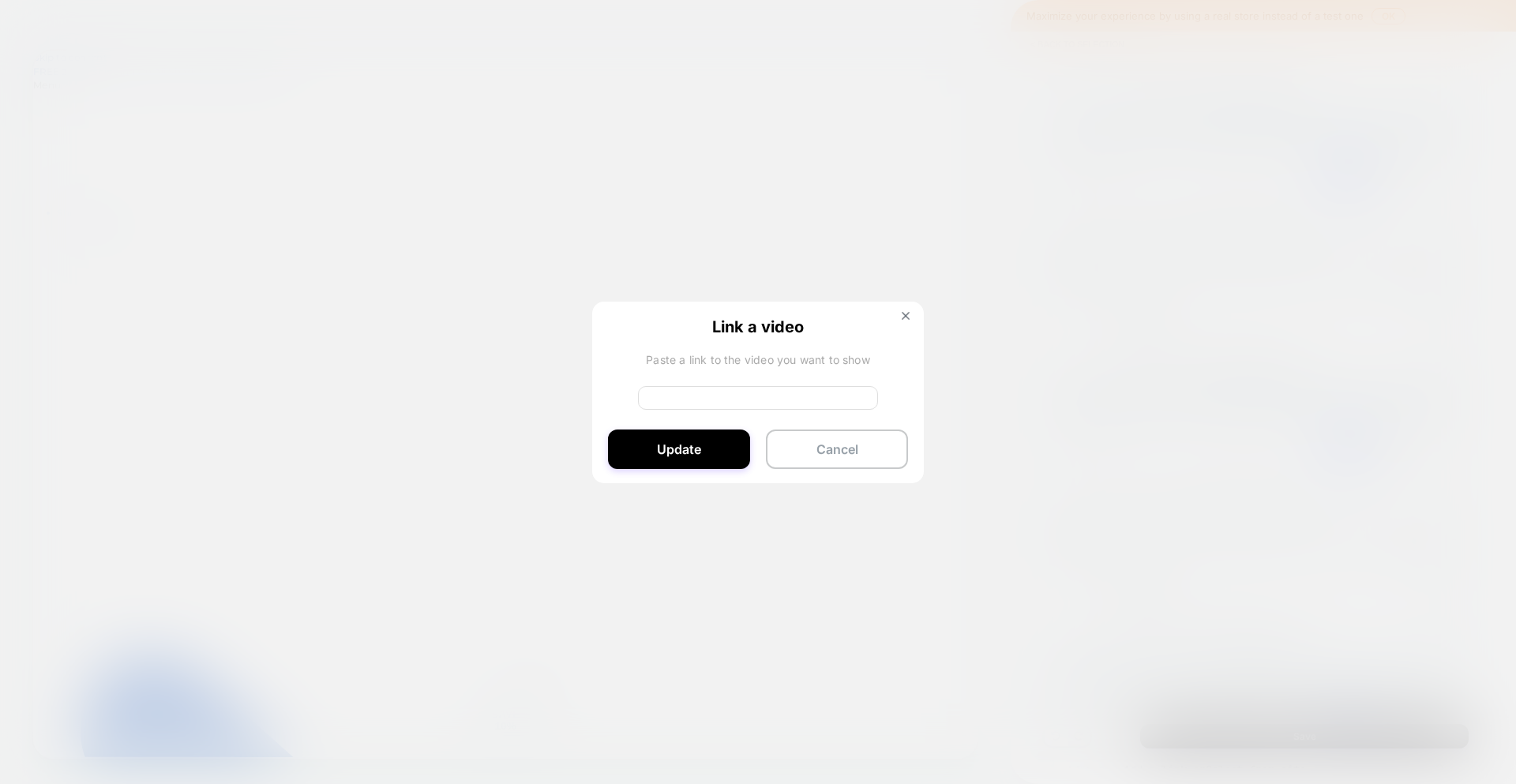
paste input "**********"
click at [726, 459] on button "Update" at bounding box center [679, 449] width 142 height 39
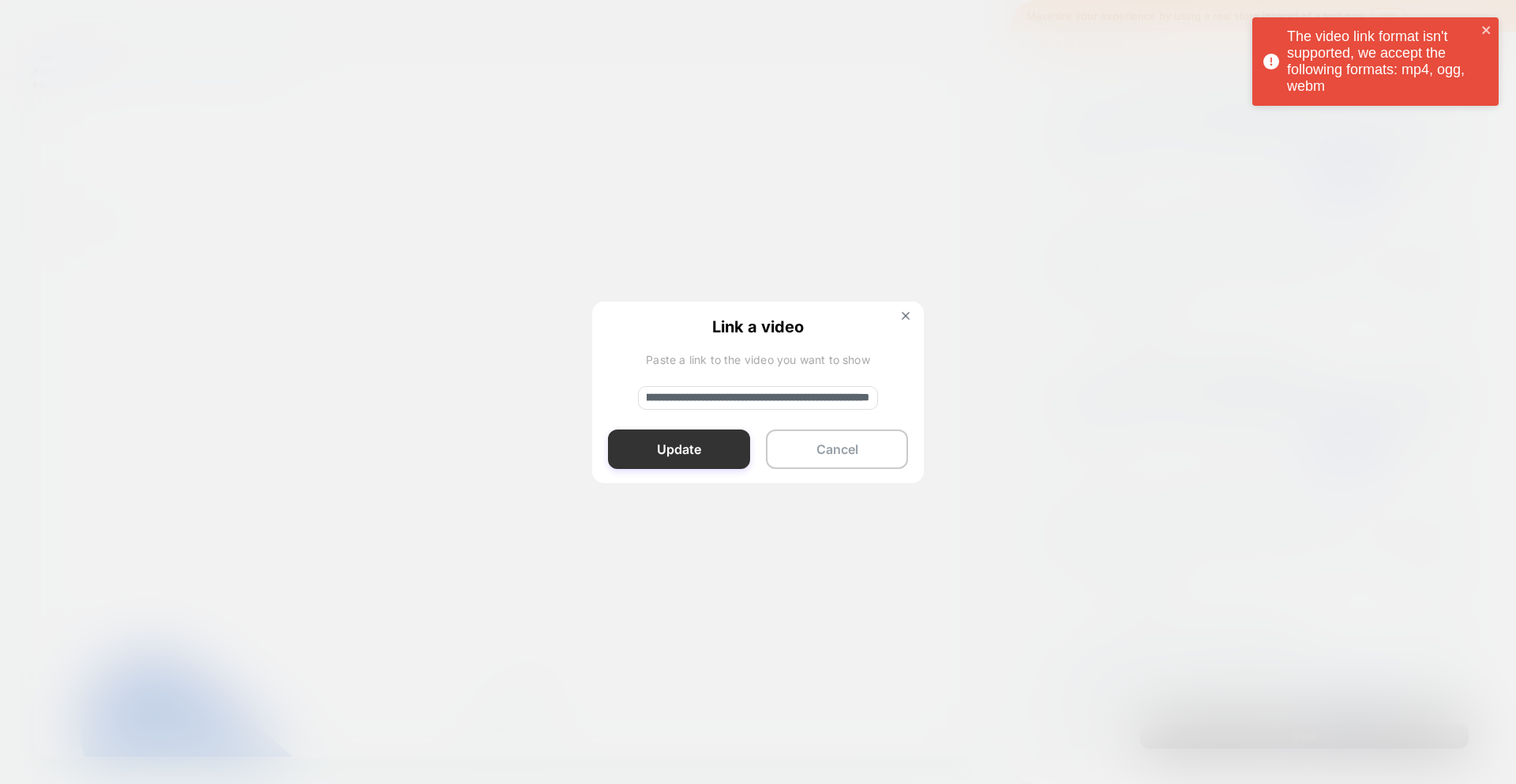
scroll to position [0, 0]
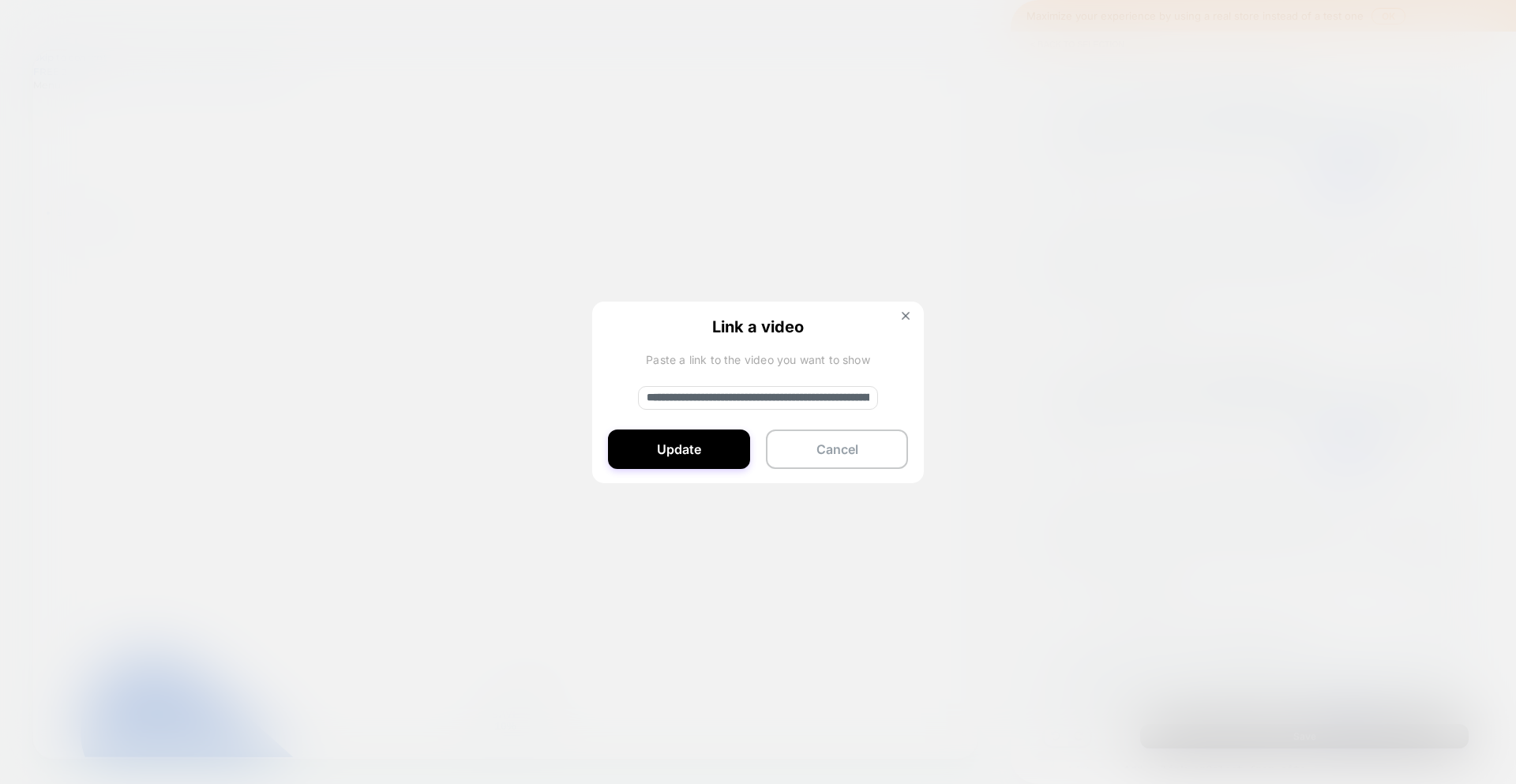
click at [845, 398] on input "**********" at bounding box center [758, 398] width 240 height 24
paste input
type input "**********"
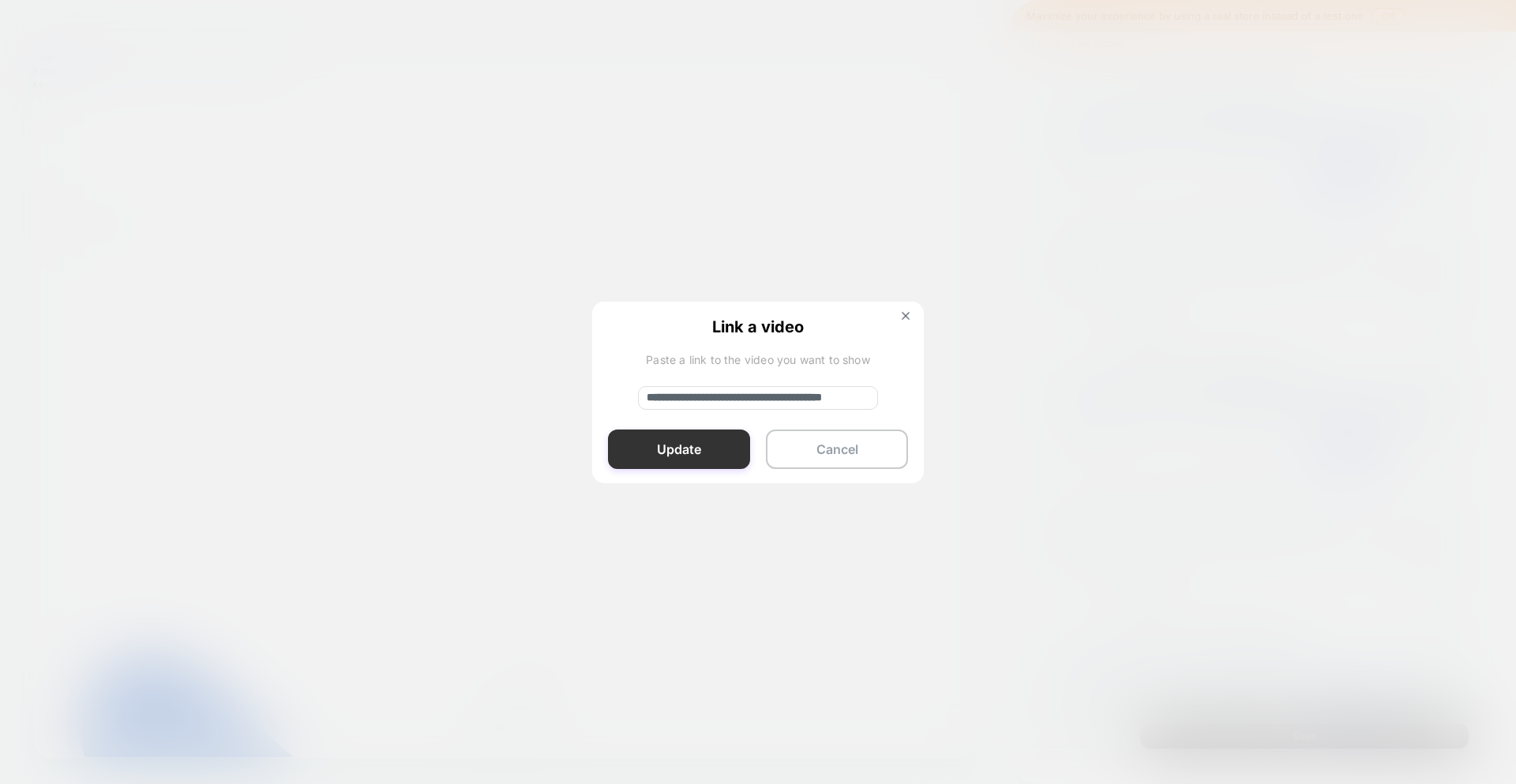
click at [721, 464] on button "Update" at bounding box center [679, 449] width 142 height 39
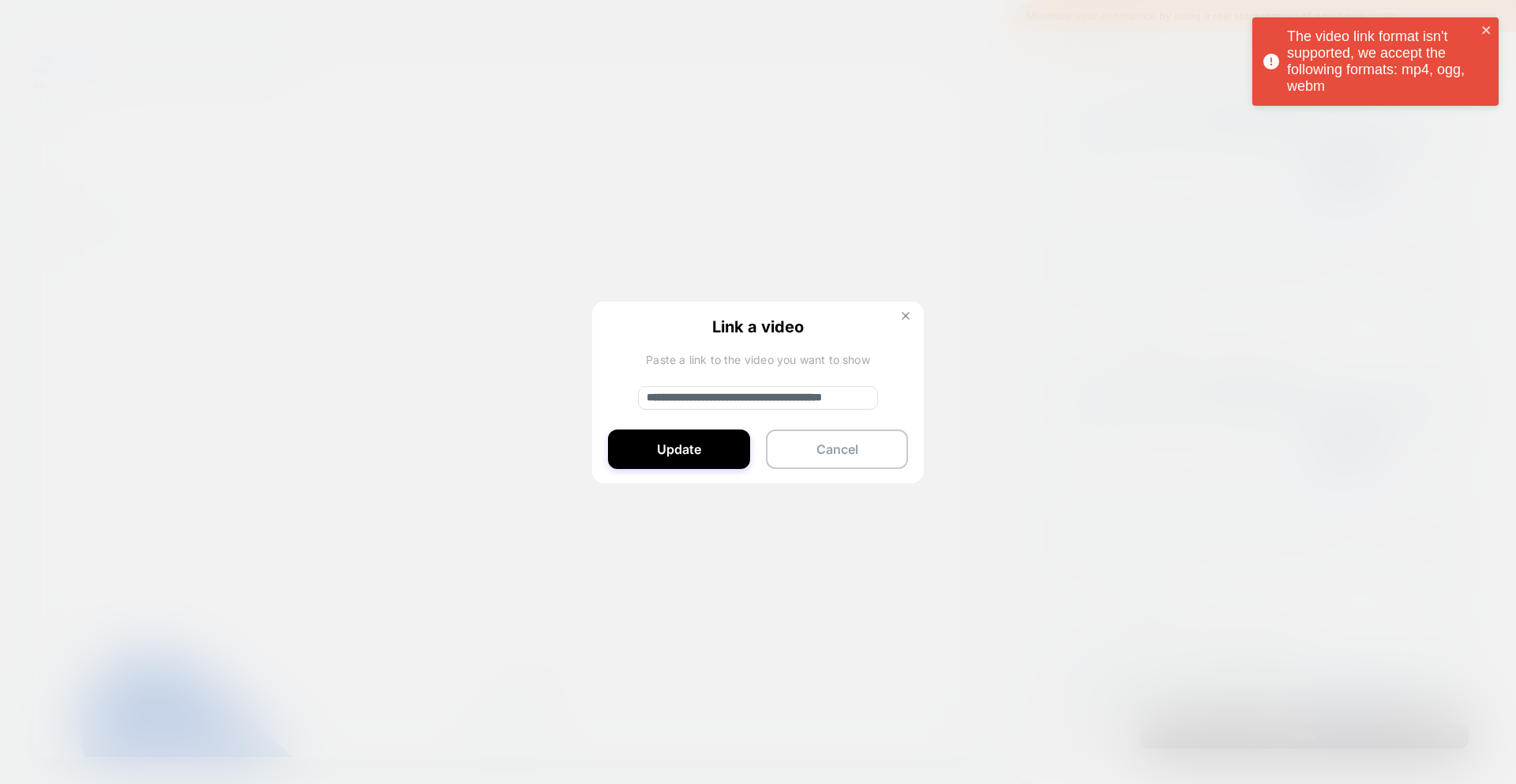
click at [902, 317] on img at bounding box center [906, 315] width 8 height 8
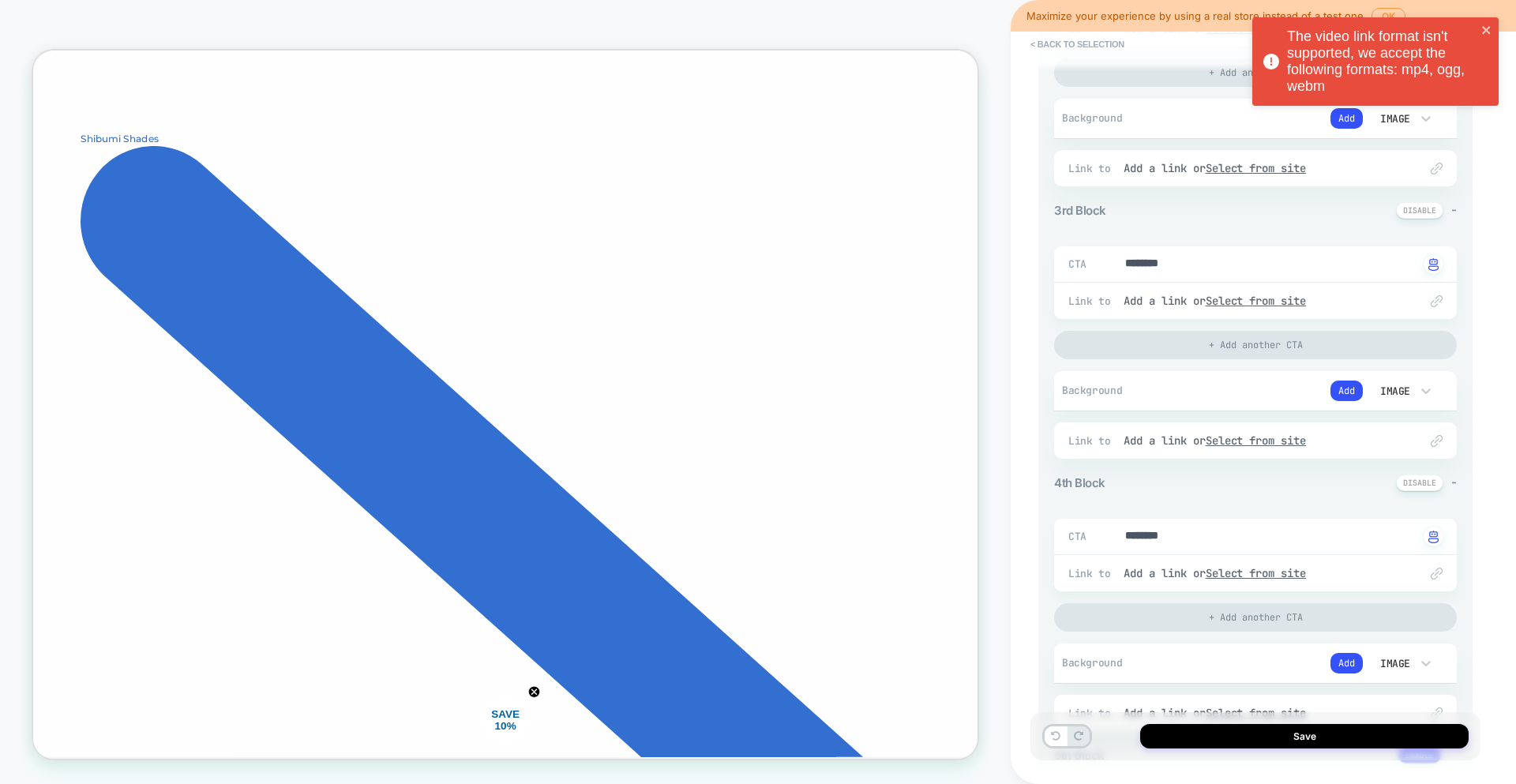
scroll to position [633, 0]
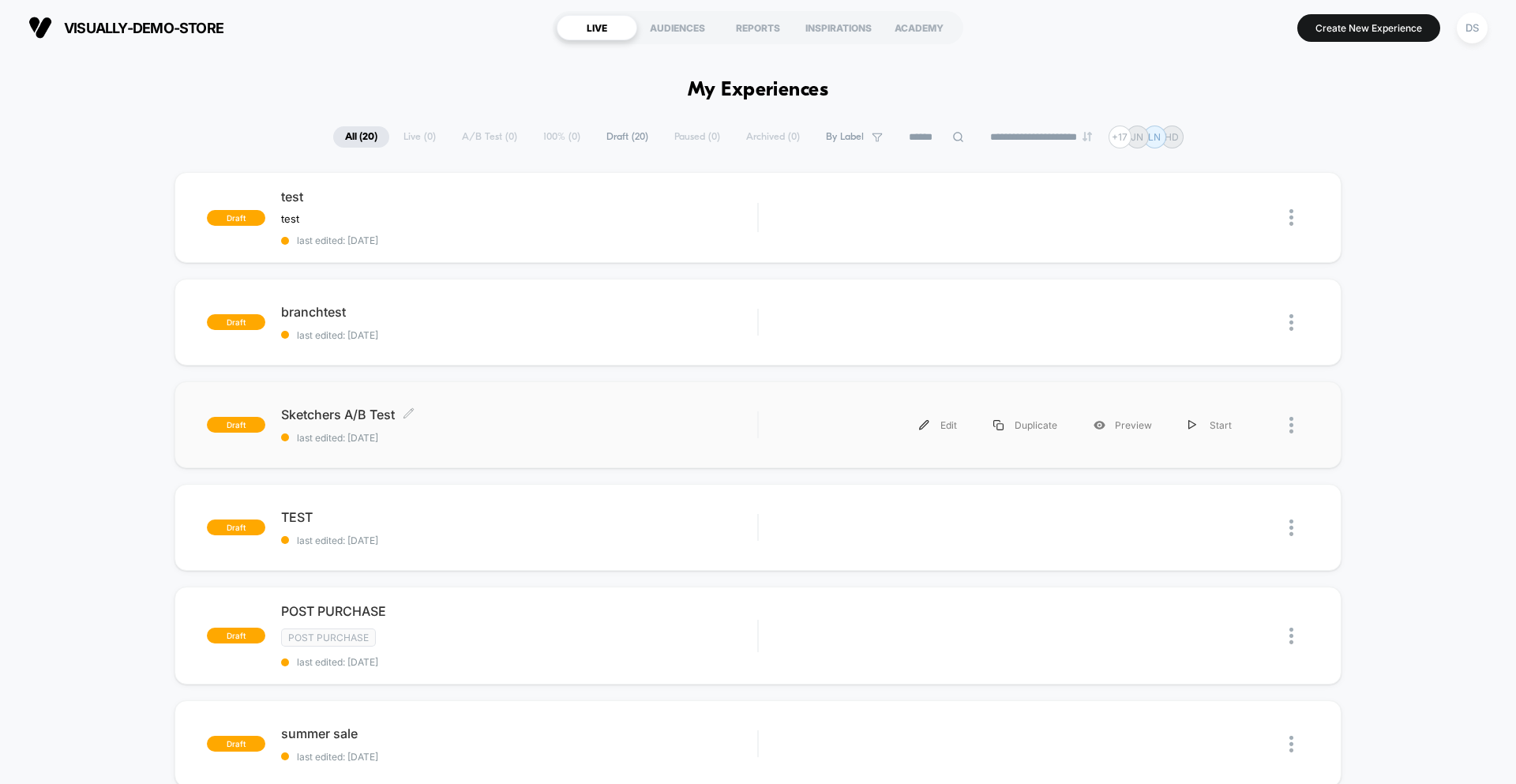
click at [380, 417] on span "Sketchers A/B Test Click to edit experience details" at bounding box center [519, 414] width 477 height 16
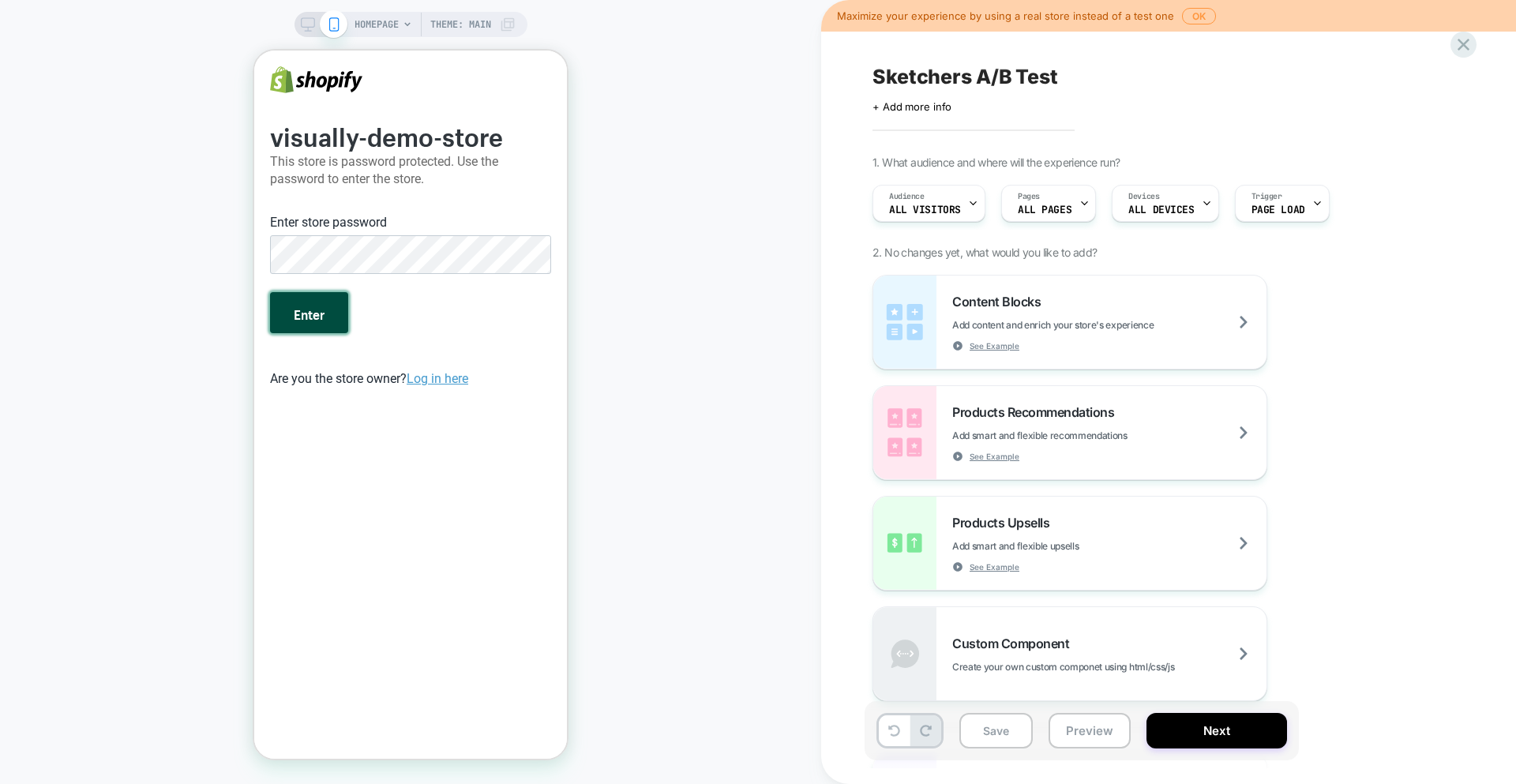
click at [316, 314] on button "Enter" at bounding box center [310, 313] width 78 height 41
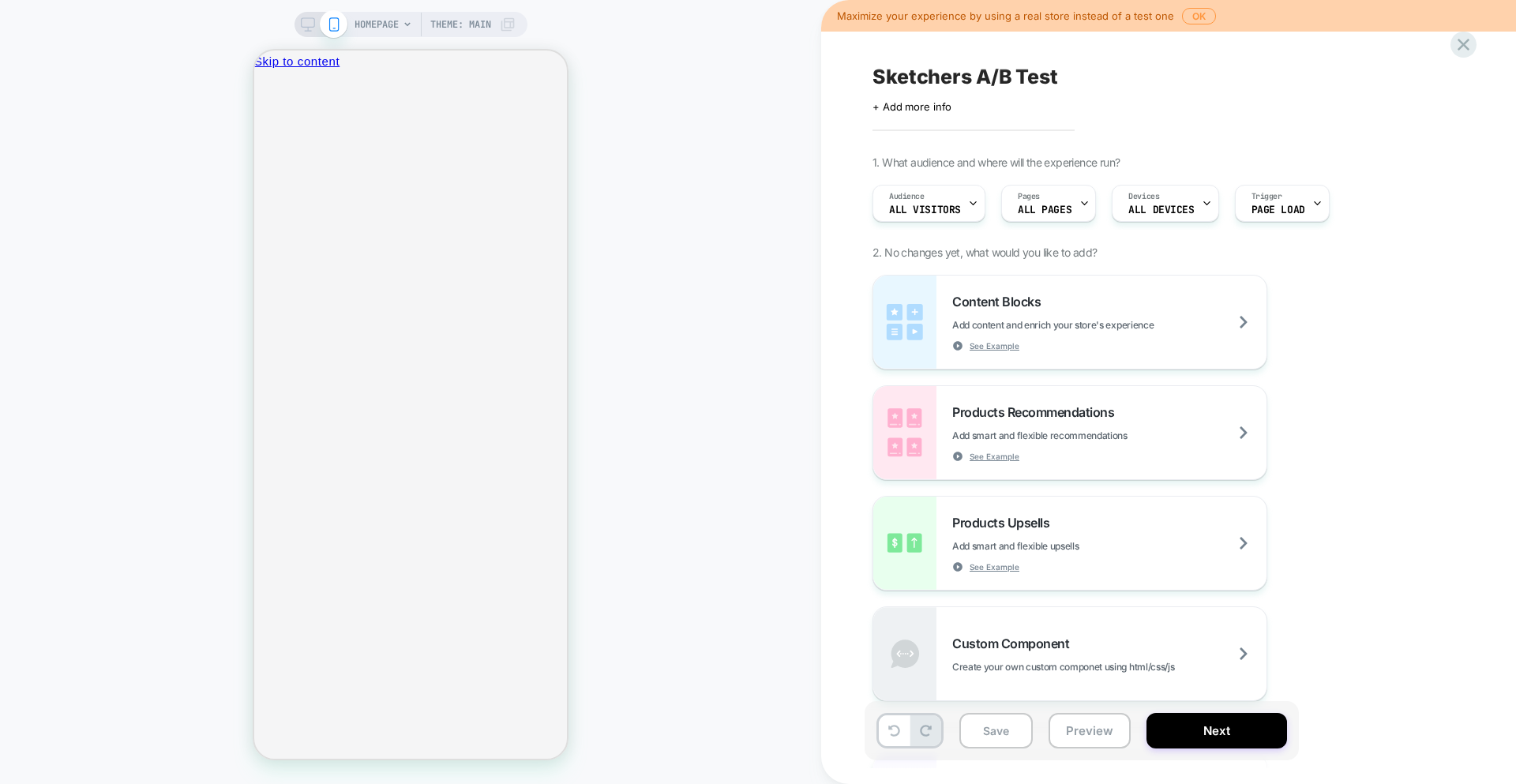
click at [391, 36] on span "HOMEPAGE" at bounding box center [377, 25] width 44 height 26
